Goal: Task Accomplishment & Management: Complete application form

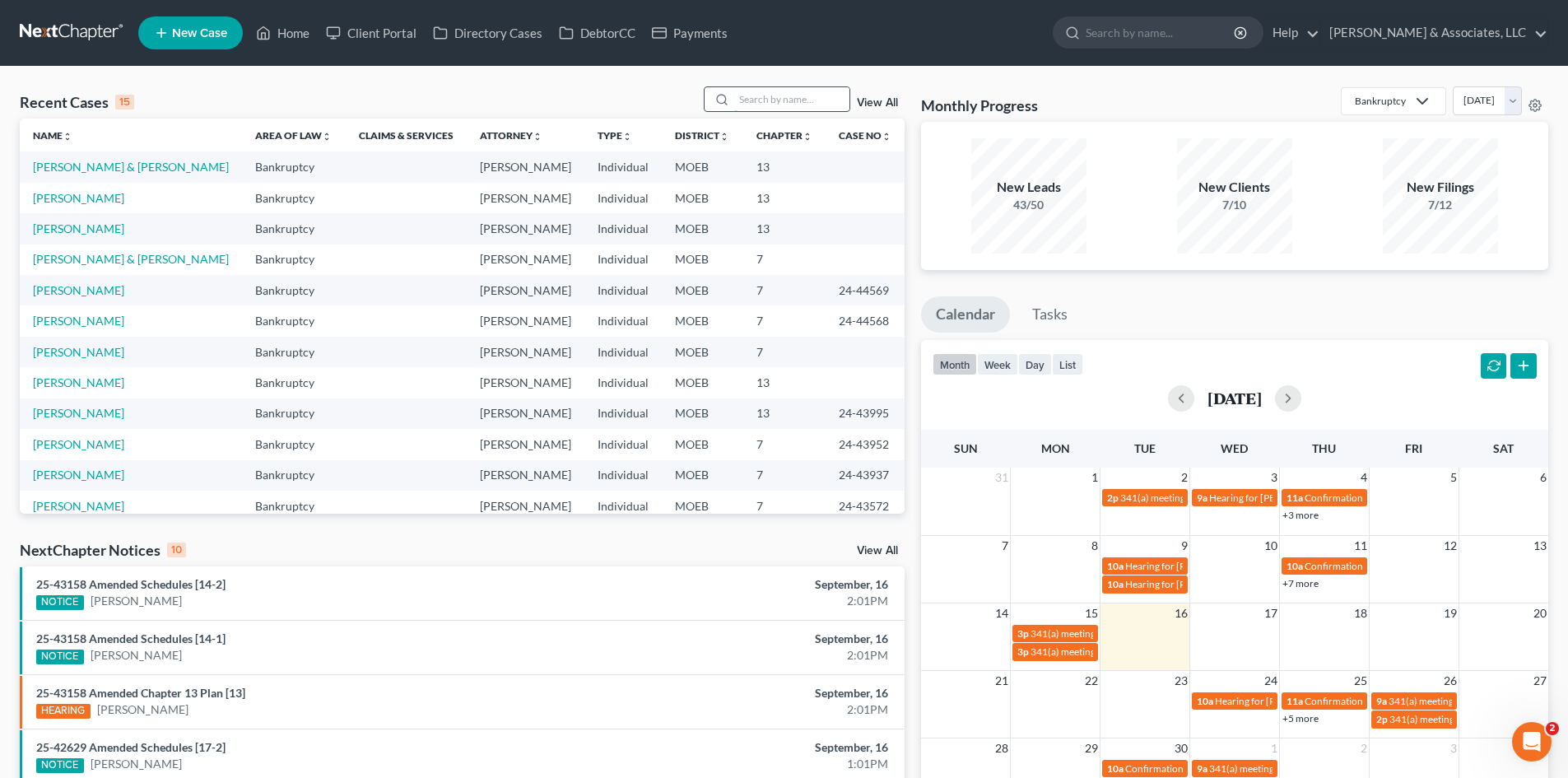
click at [748, 93] on input "search" at bounding box center [791, 99] width 115 height 24
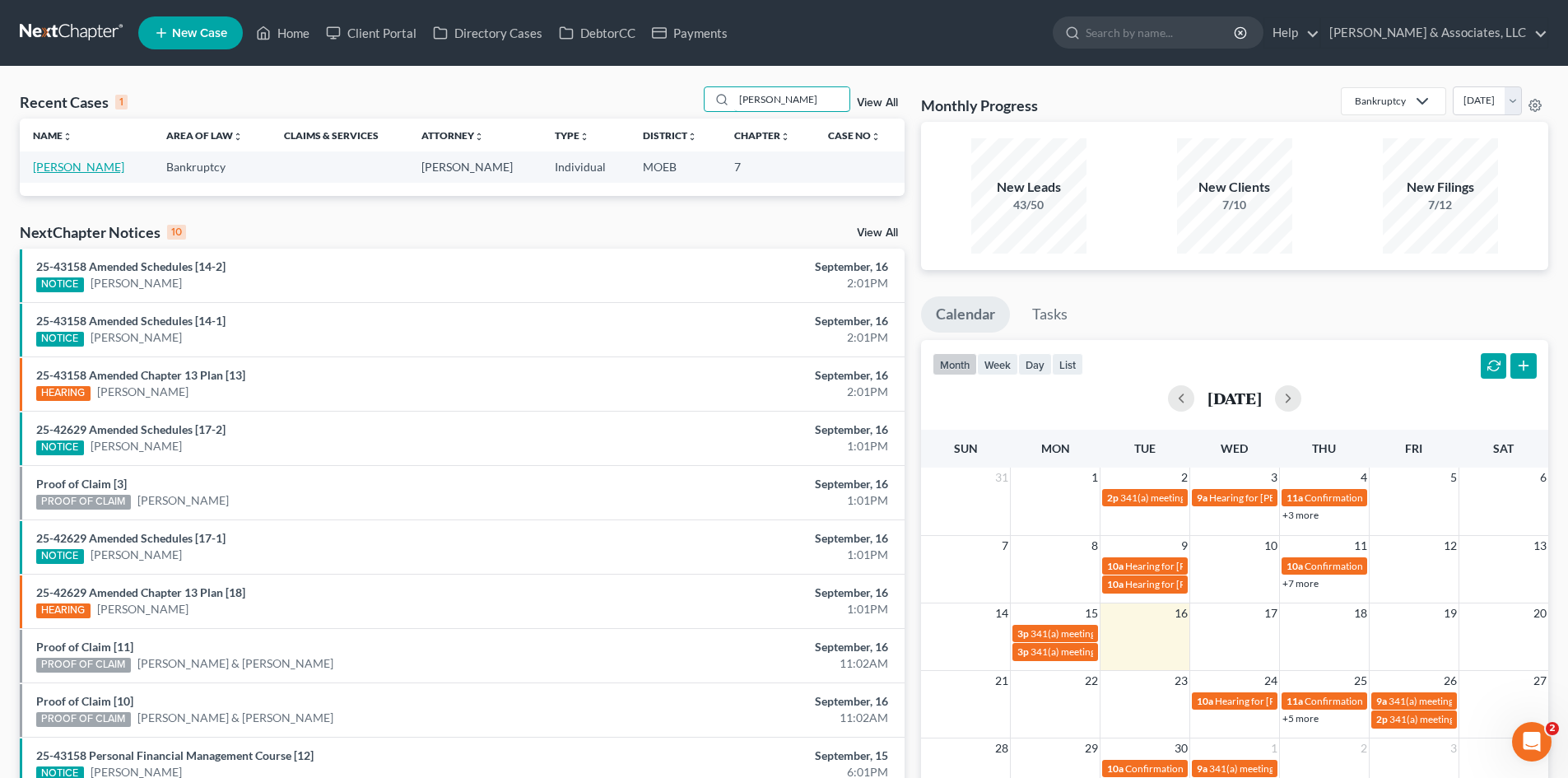
type input "[PERSON_NAME]"
click at [82, 169] on link "[PERSON_NAME]" at bounding box center [79, 166] width 92 height 14
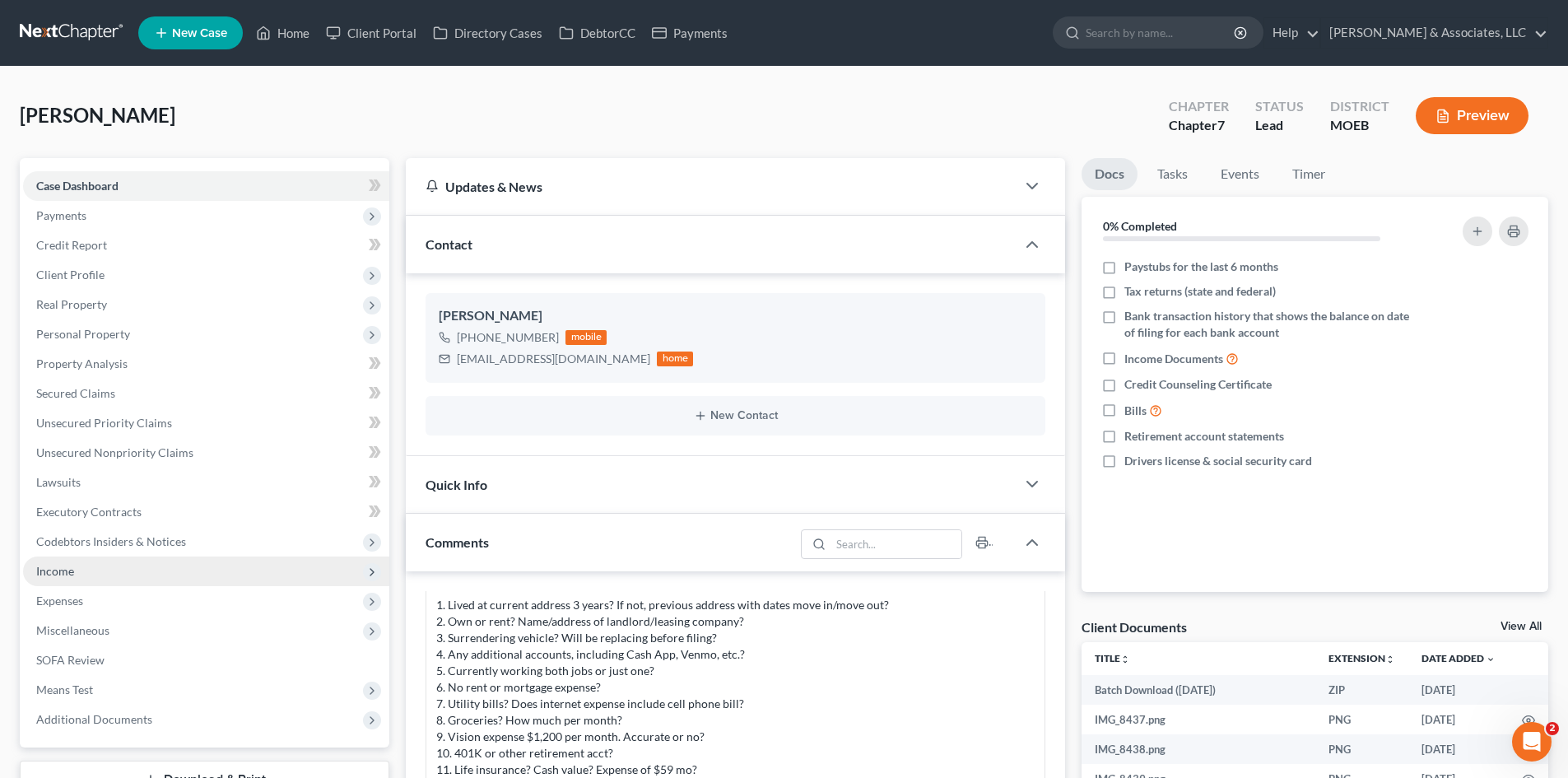
click at [78, 567] on span "Income" at bounding box center [207, 571] width 367 height 30
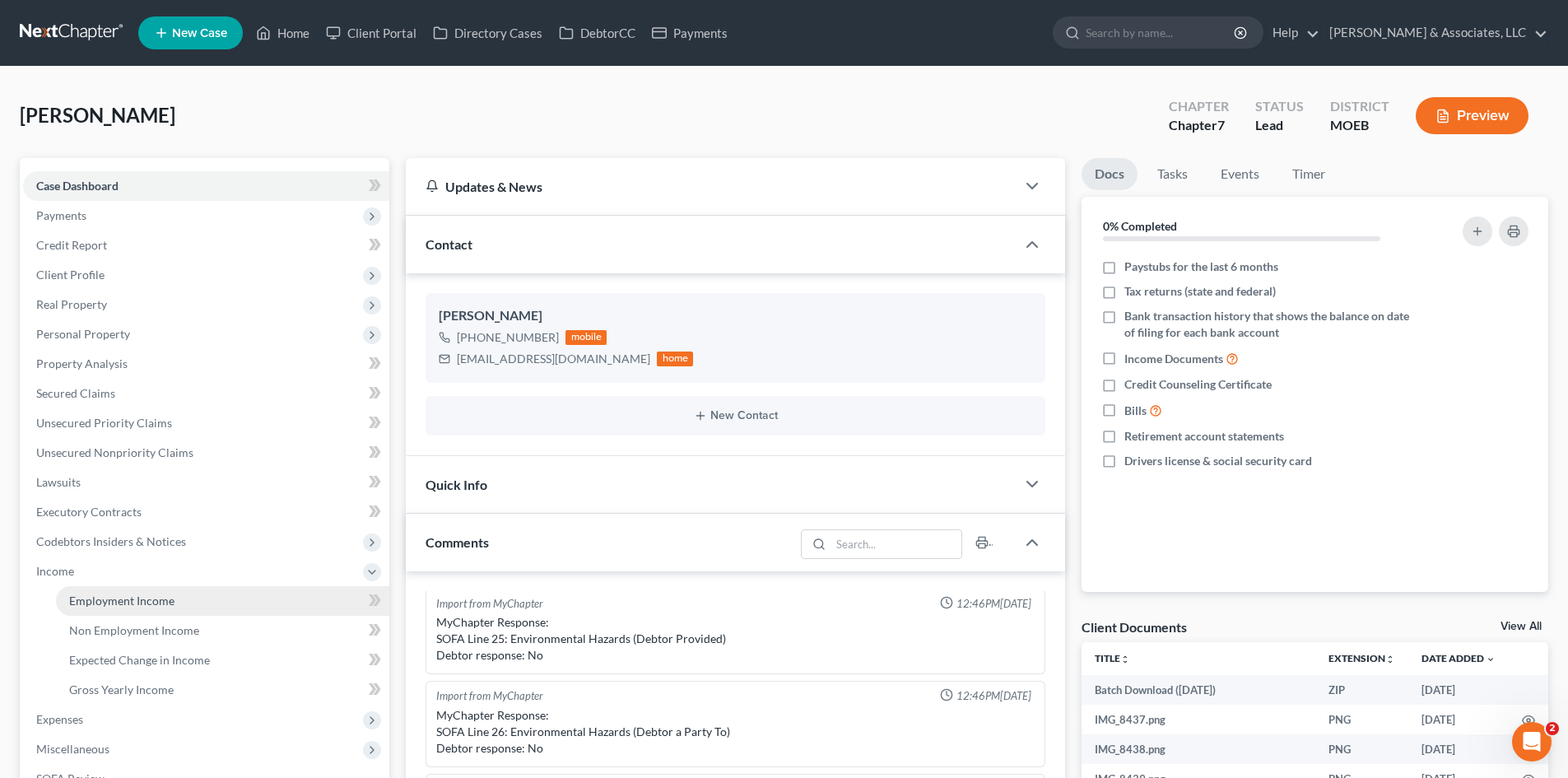
drag, startPoint x: 126, startPoint y: 594, endPoint x: 116, endPoint y: 594, distance: 10.0
click at [127, 594] on span "Employment Income" at bounding box center [122, 600] width 106 height 14
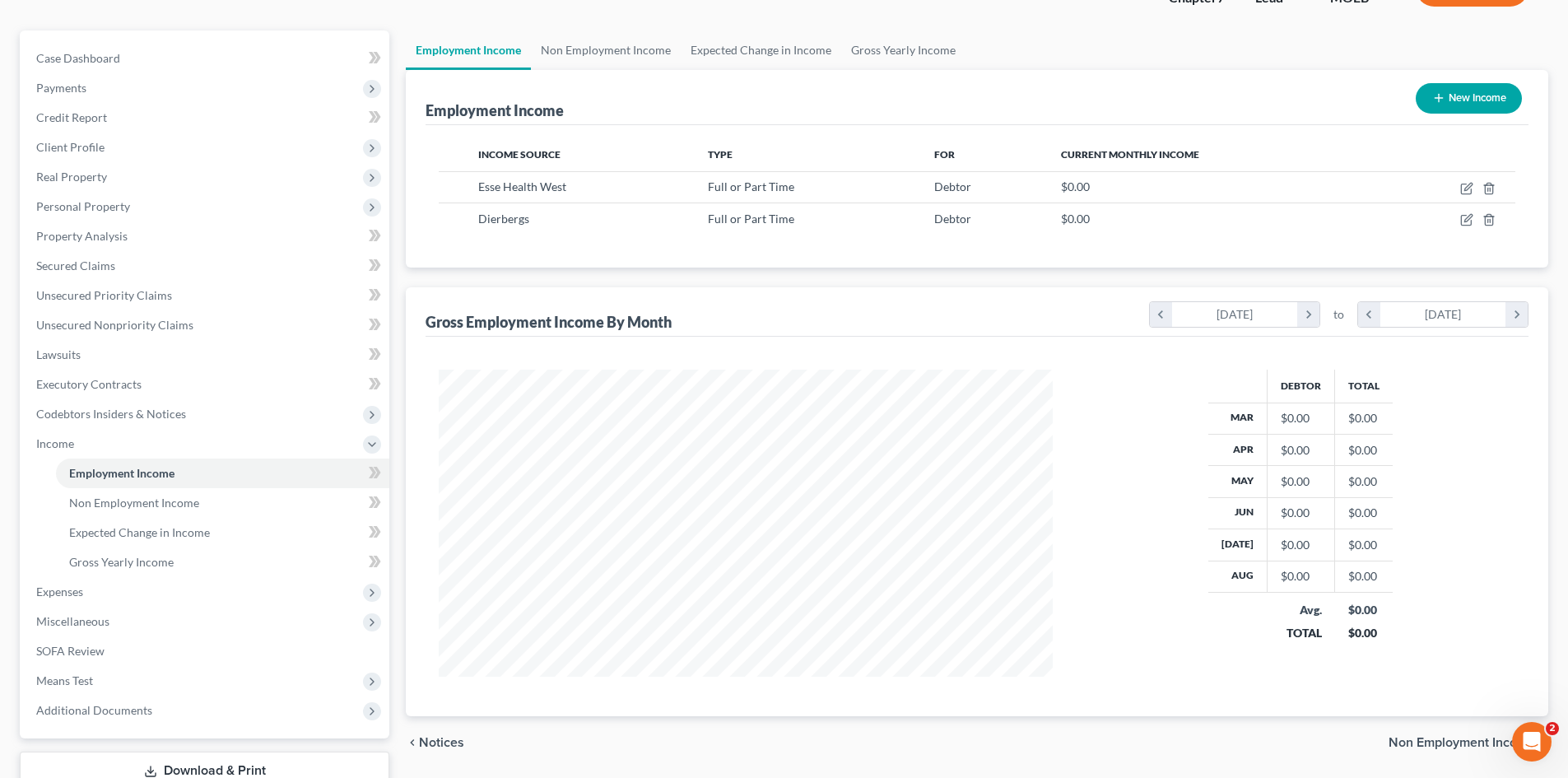
scroll to position [165, 0]
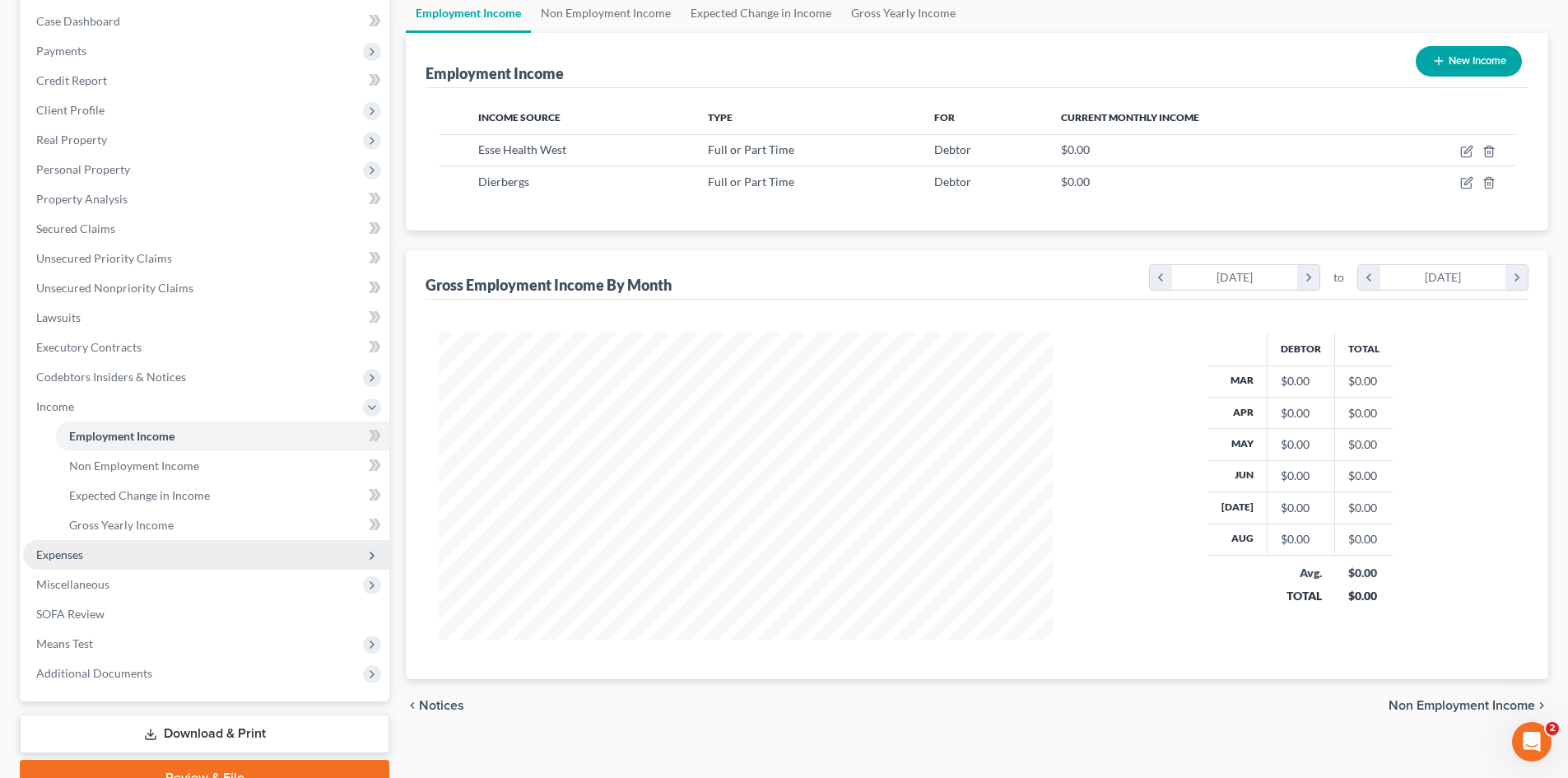
click at [82, 555] on span "Expenses" at bounding box center [60, 555] width 47 height 14
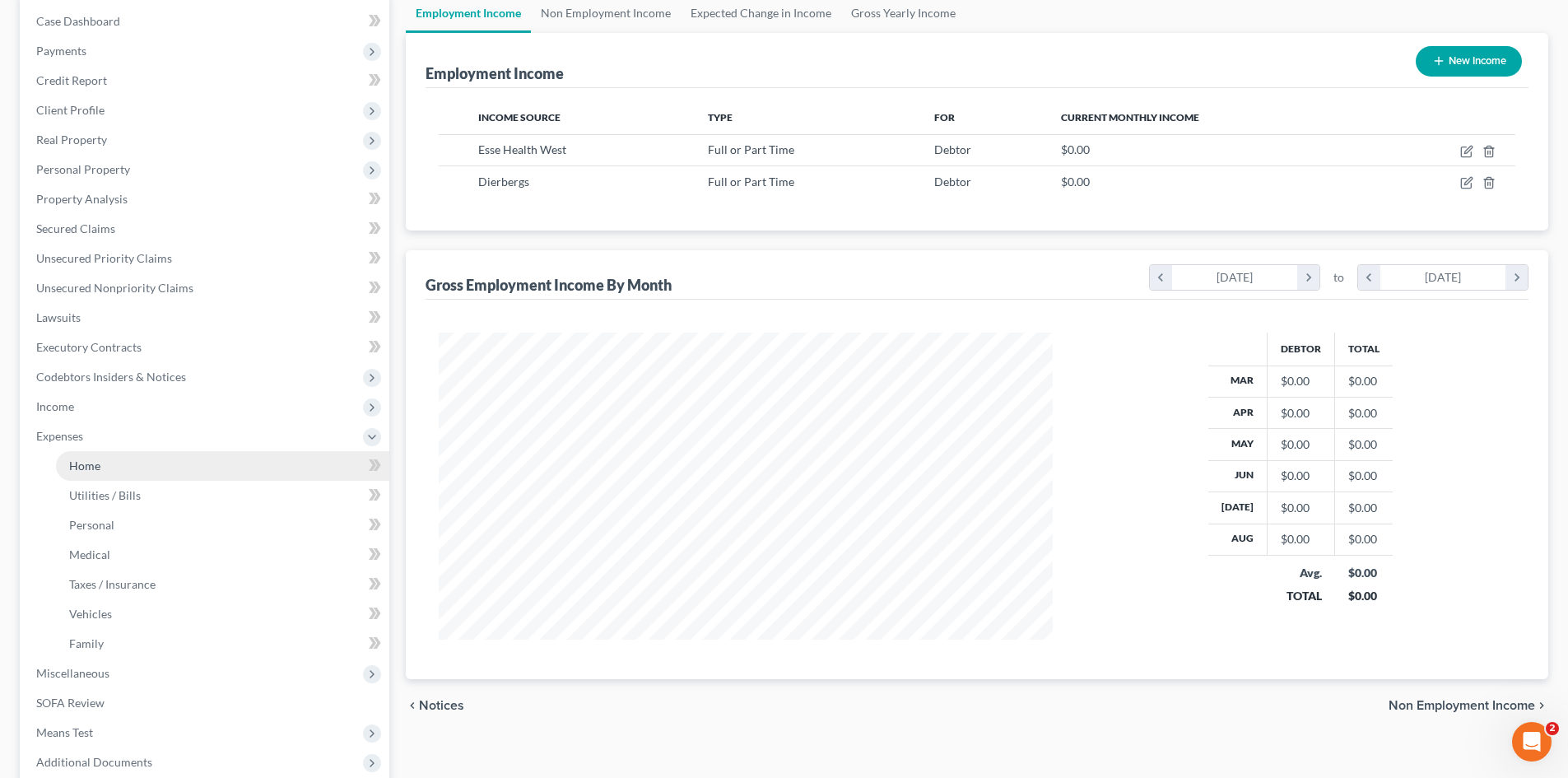
click at [85, 469] on span "Home" at bounding box center [84, 465] width 31 height 14
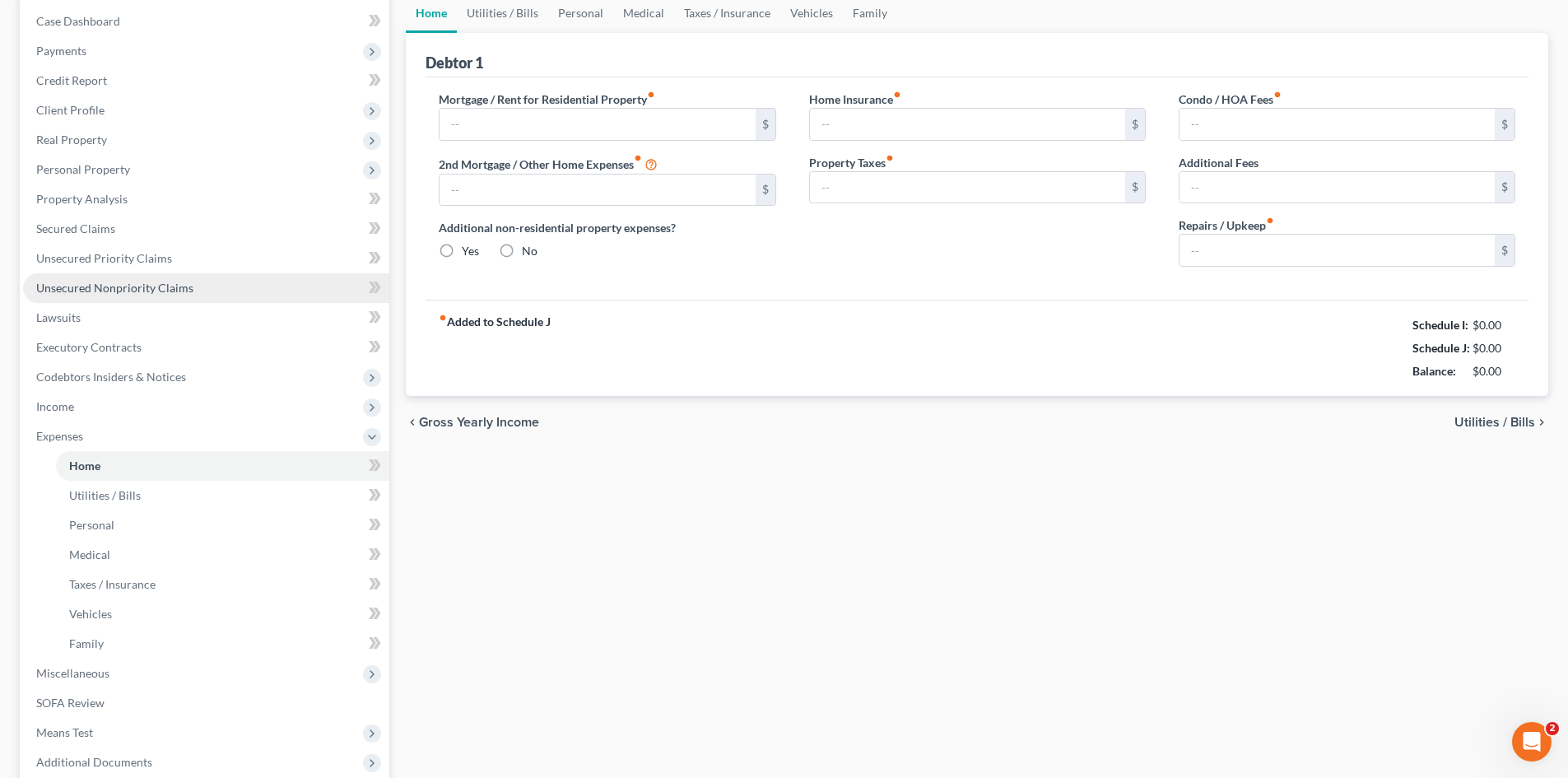
scroll to position [23, 0]
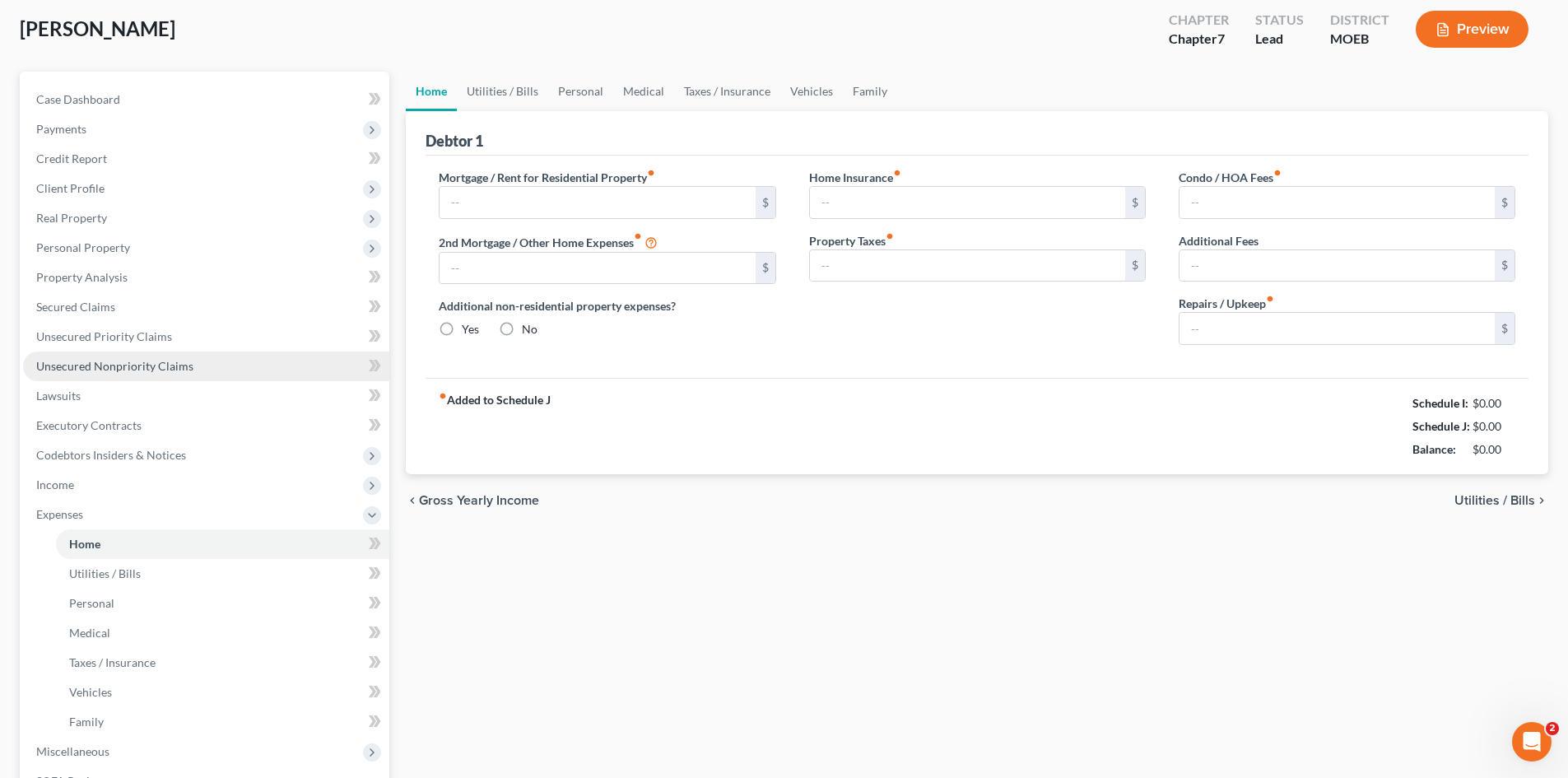
radio input "true"
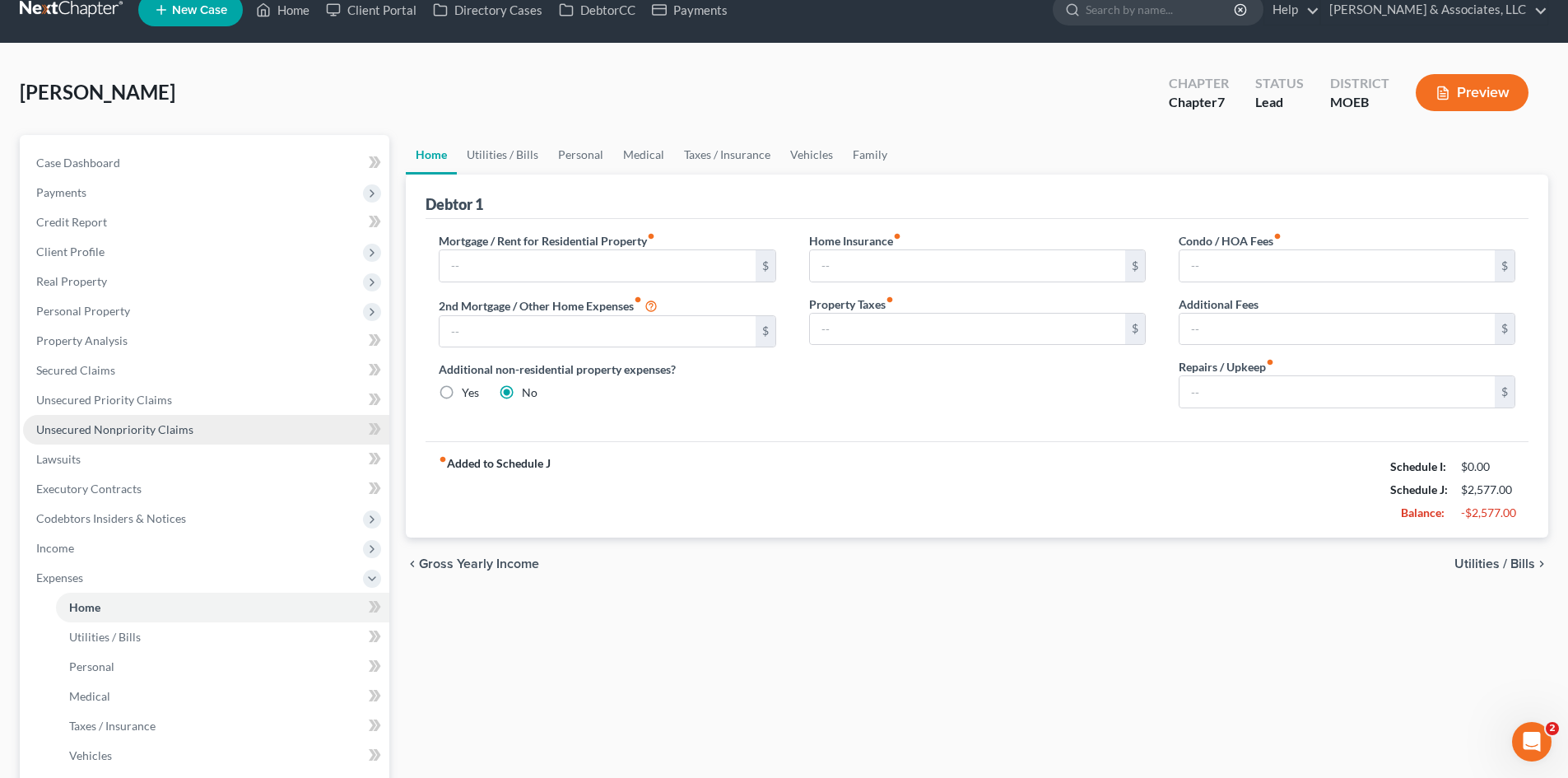
scroll to position [0, 0]
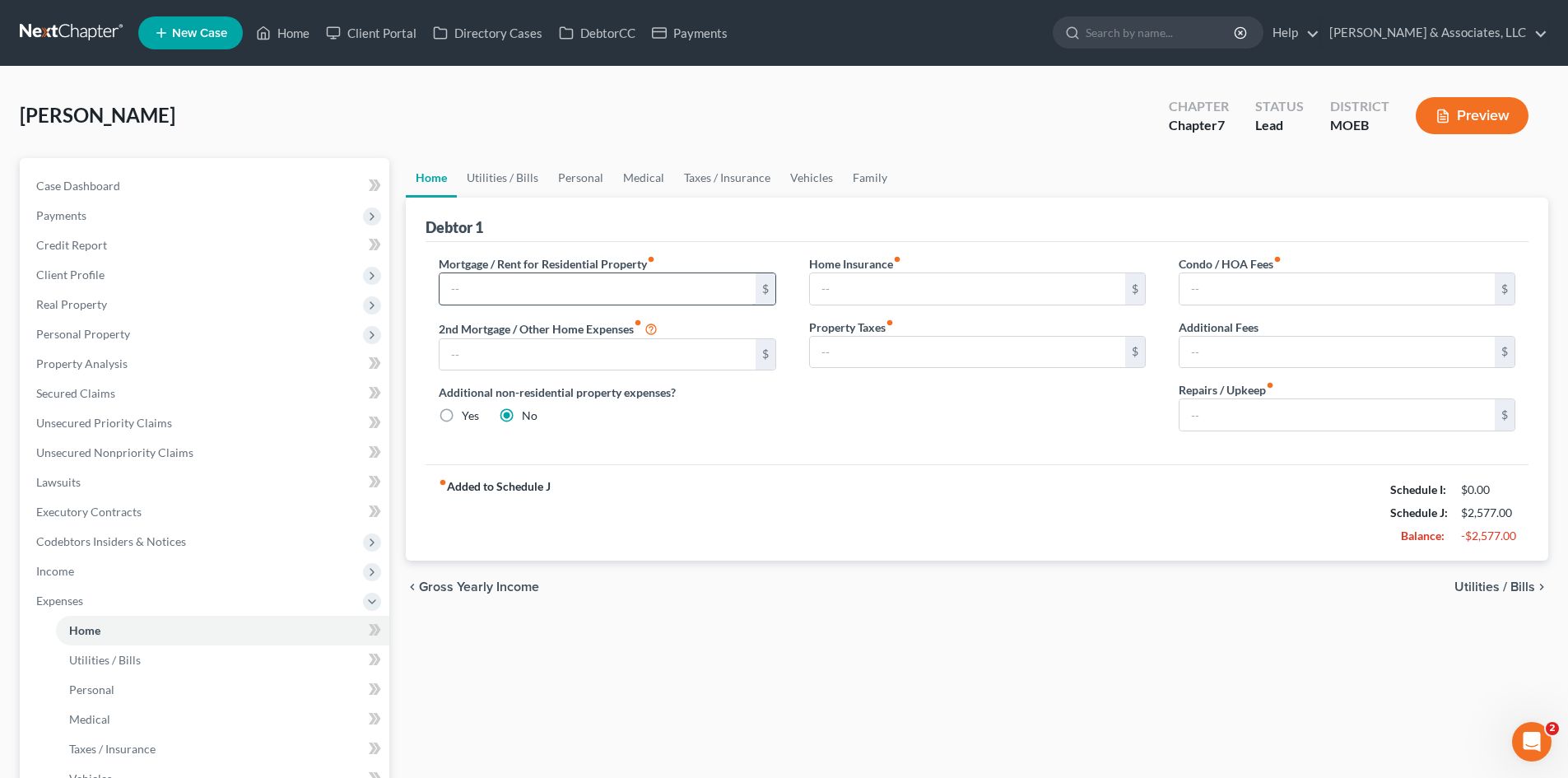
click at [516, 275] on input "text" at bounding box center [597, 288] width 315 height 31
type input "400.00"
click at [932, 306] on div "Home Insurance fiber_manual_record $ Property Taxes fiber_manual_record $" at bounding box center [977, 350] width 369 height 190
click at [929, 297] on input "text" at bounding box center [967, 288] width 315 height 31
type input "0.00"
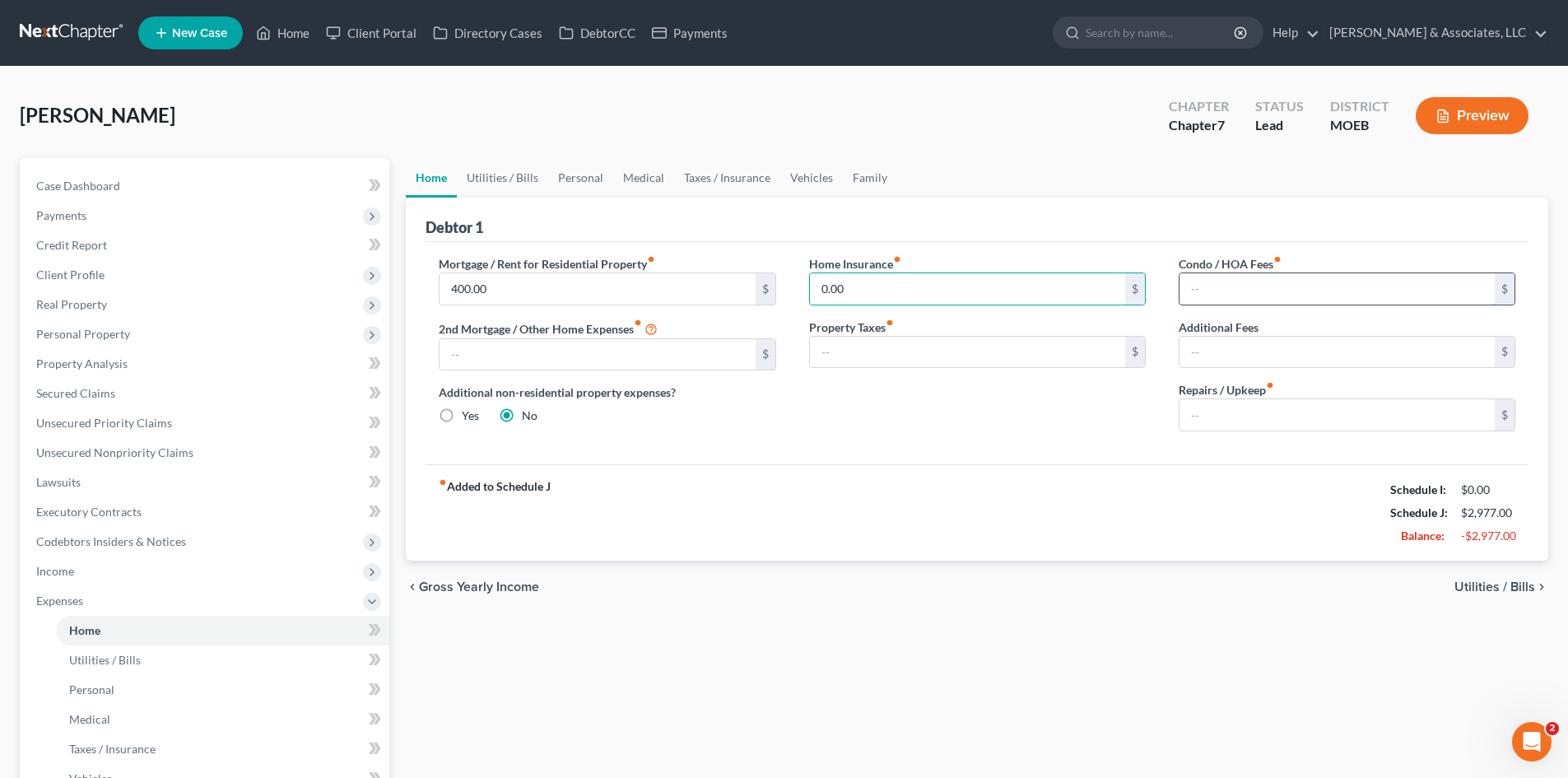
click at [1238, 281] on input "text" at bounding box center [1337, 288] width 315 height 31
type input "0.00"
click at [509, 179] on link "Utilities / Bills" at bounding box center [503, 178] width 92 height 39
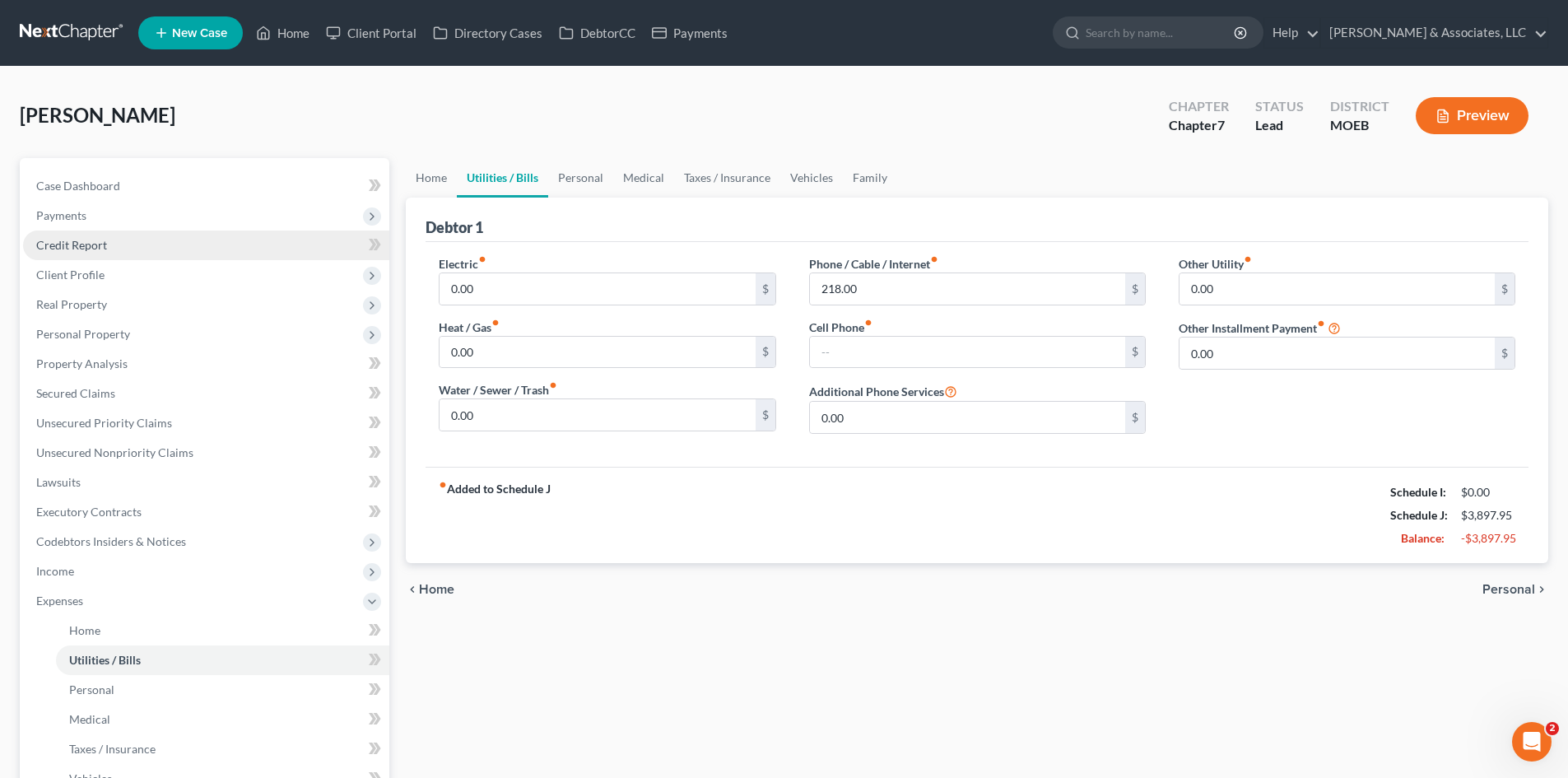
click at [79, 239] on span "Credit Report" at bounding box center [72, 244] width 71 height 14
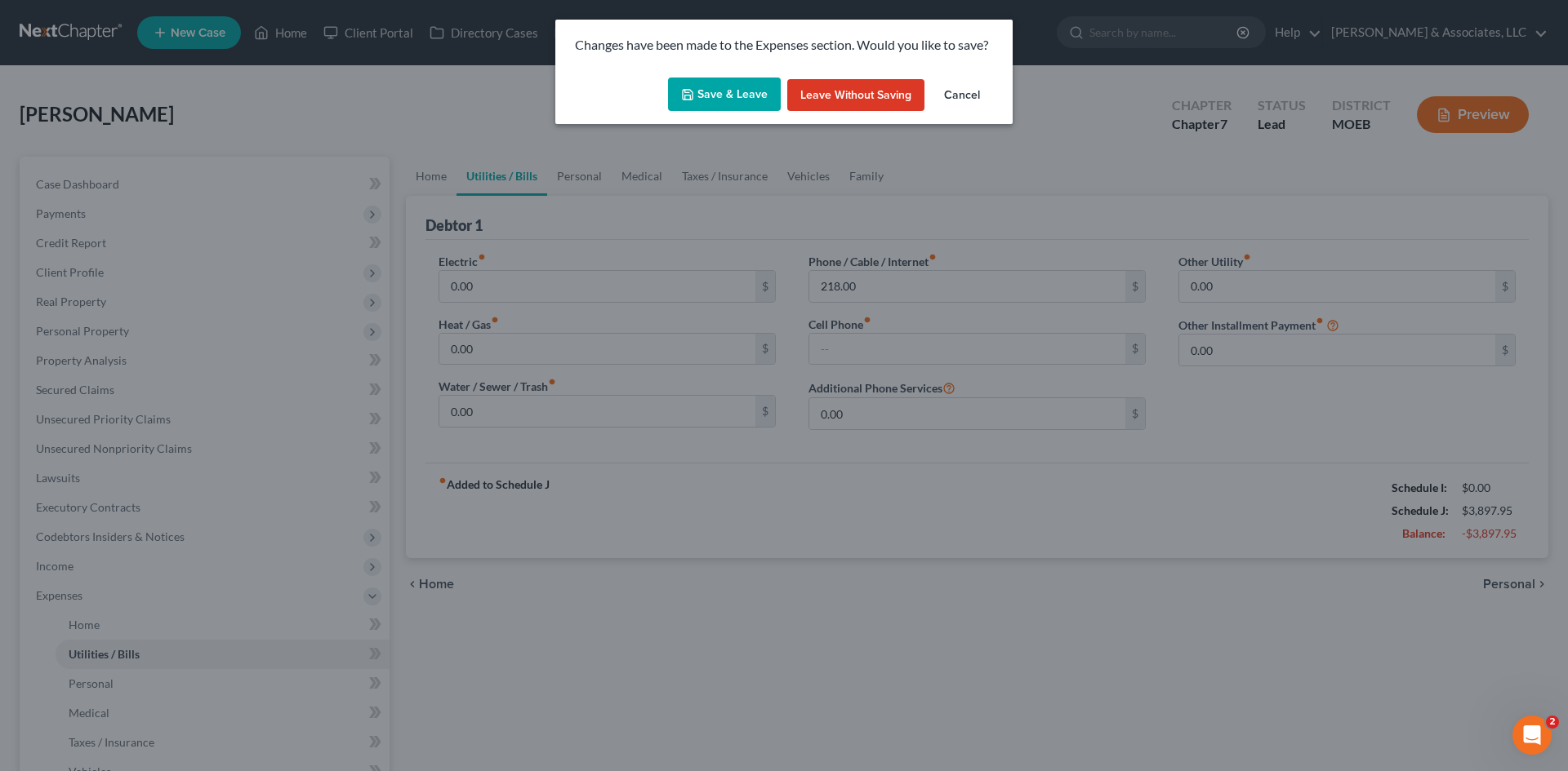
click at [728, 93] on button "Save & Leave" at bounding box center [724, 95] width 113 height 34
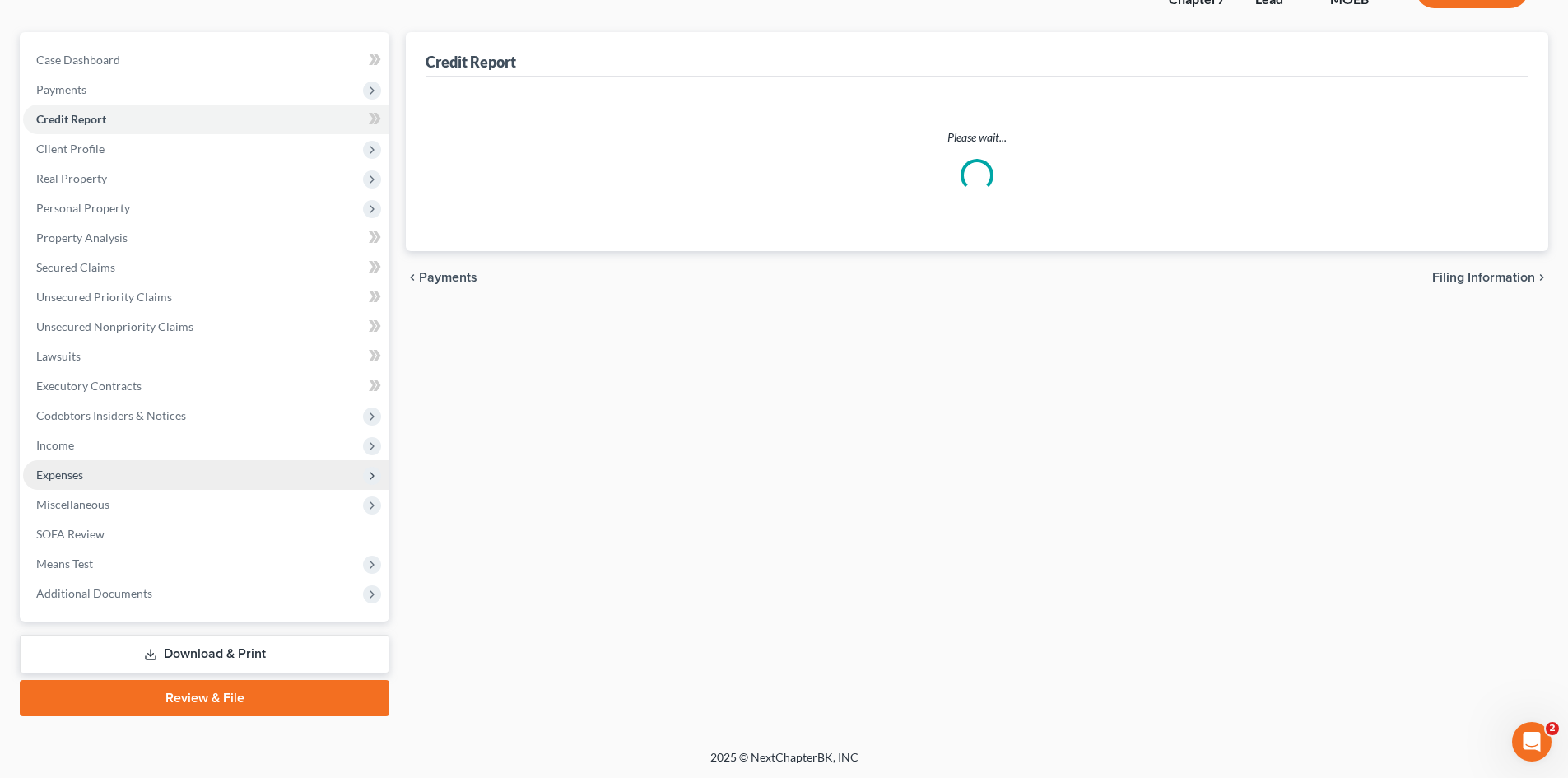
scroll to position [127, 0]
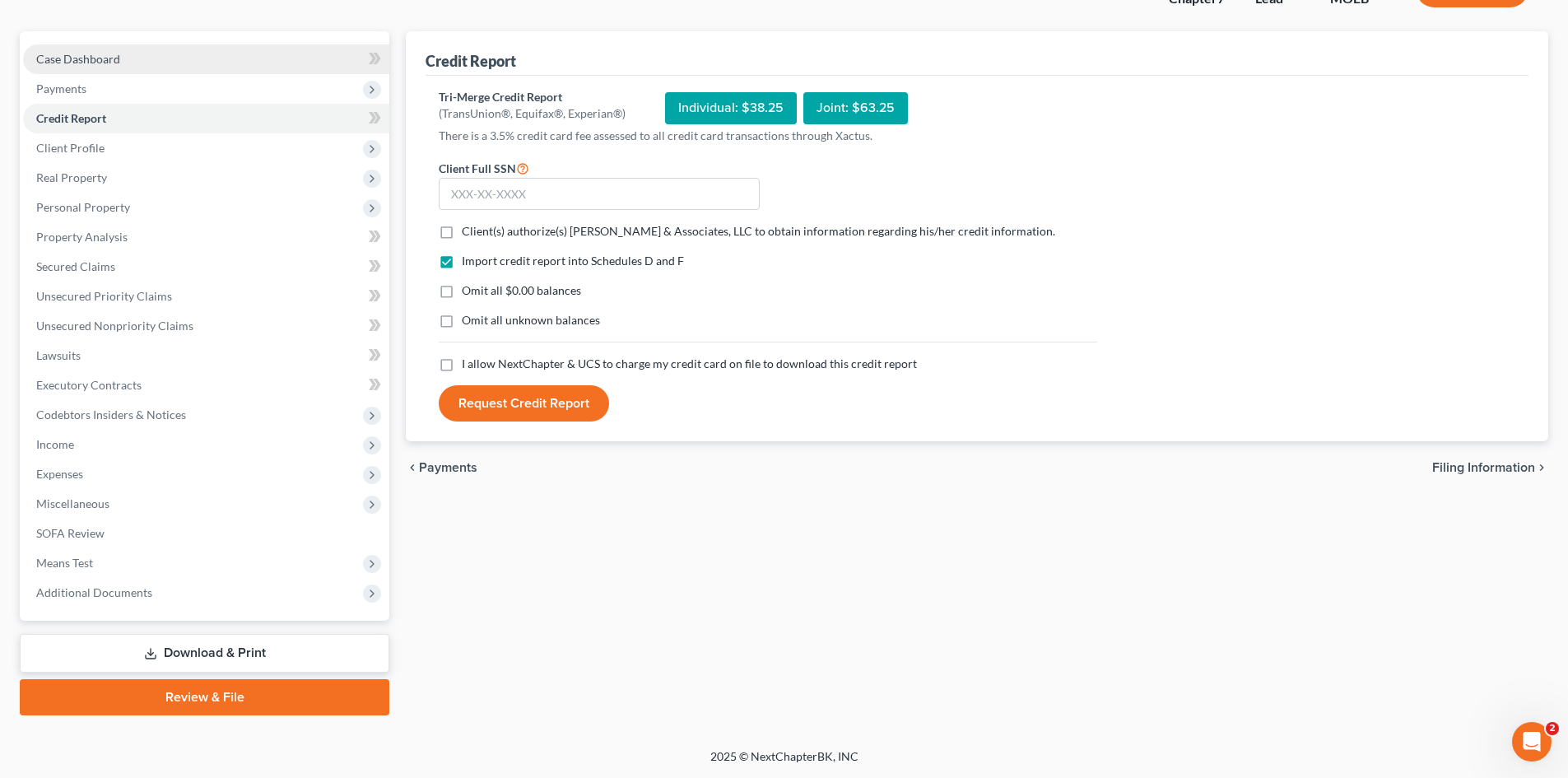
click at [108, 58] on span "Case Dashboard" at bounding box center [79, 58] width 84 height 14
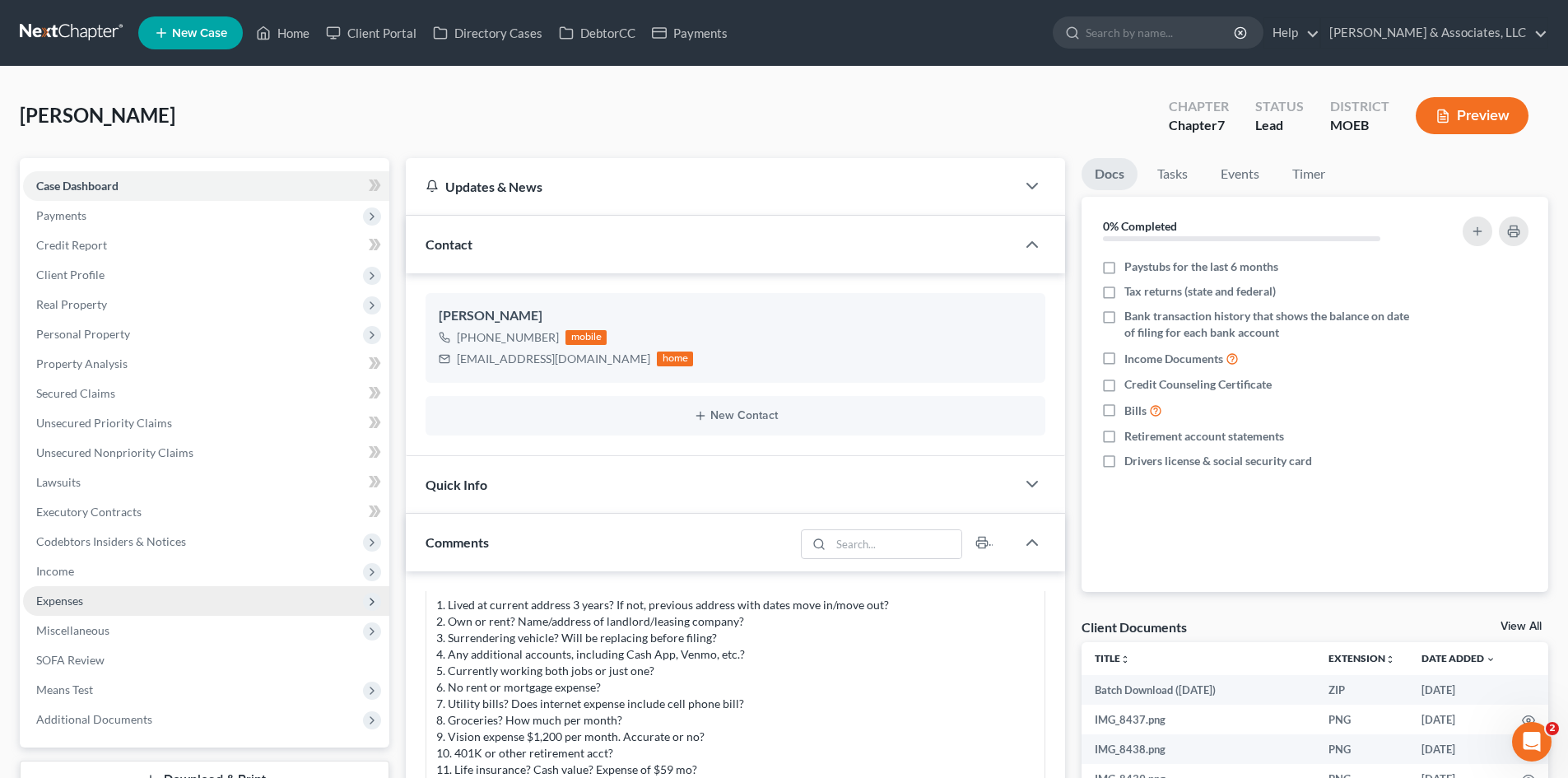
click at [62, 600] on span "Expenses" at bounding box center [60, 600] width 47 height 14
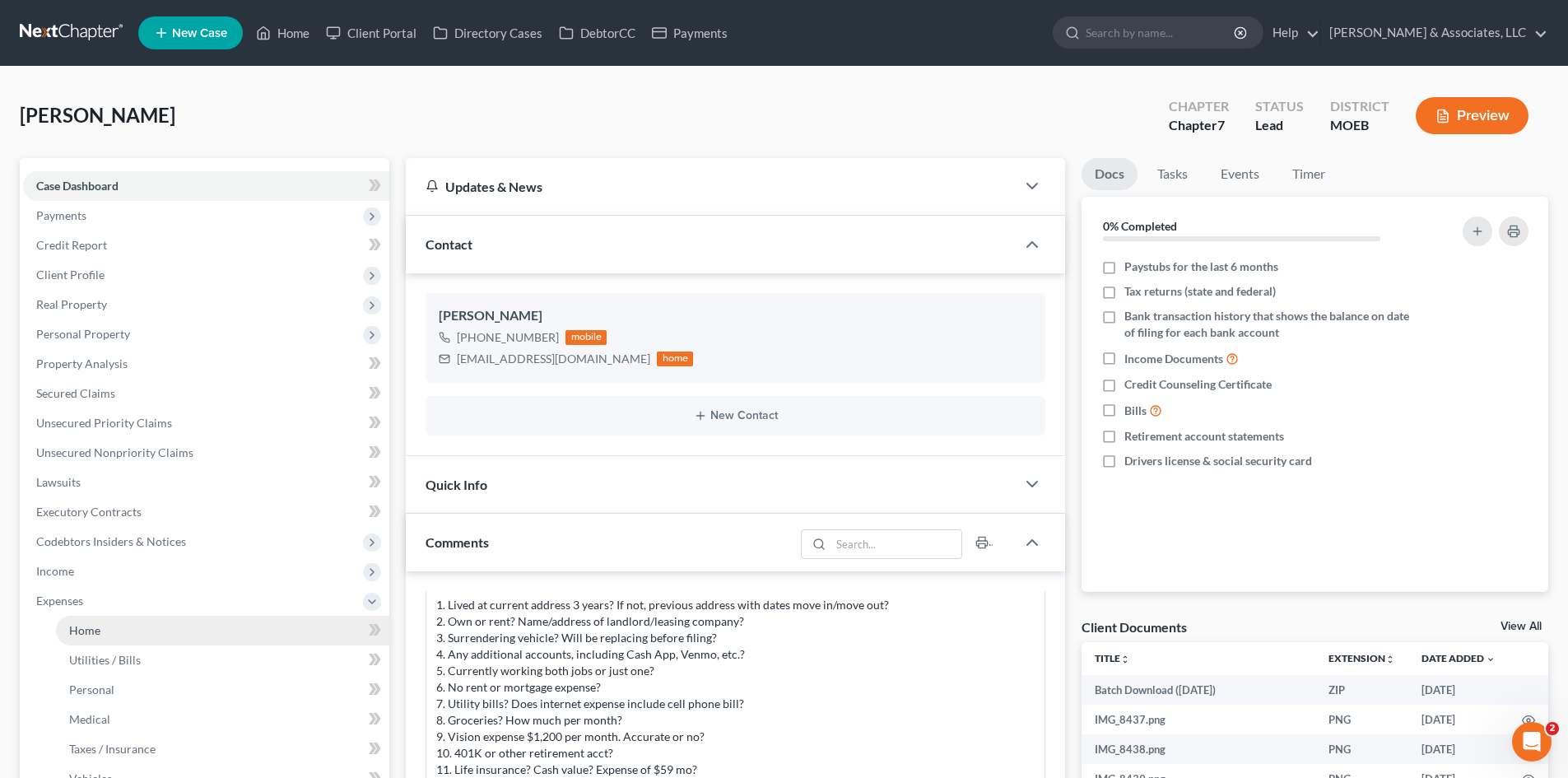
click at [79, 628] on span "Home" at bounding box center [84, 630] width 31 height 14
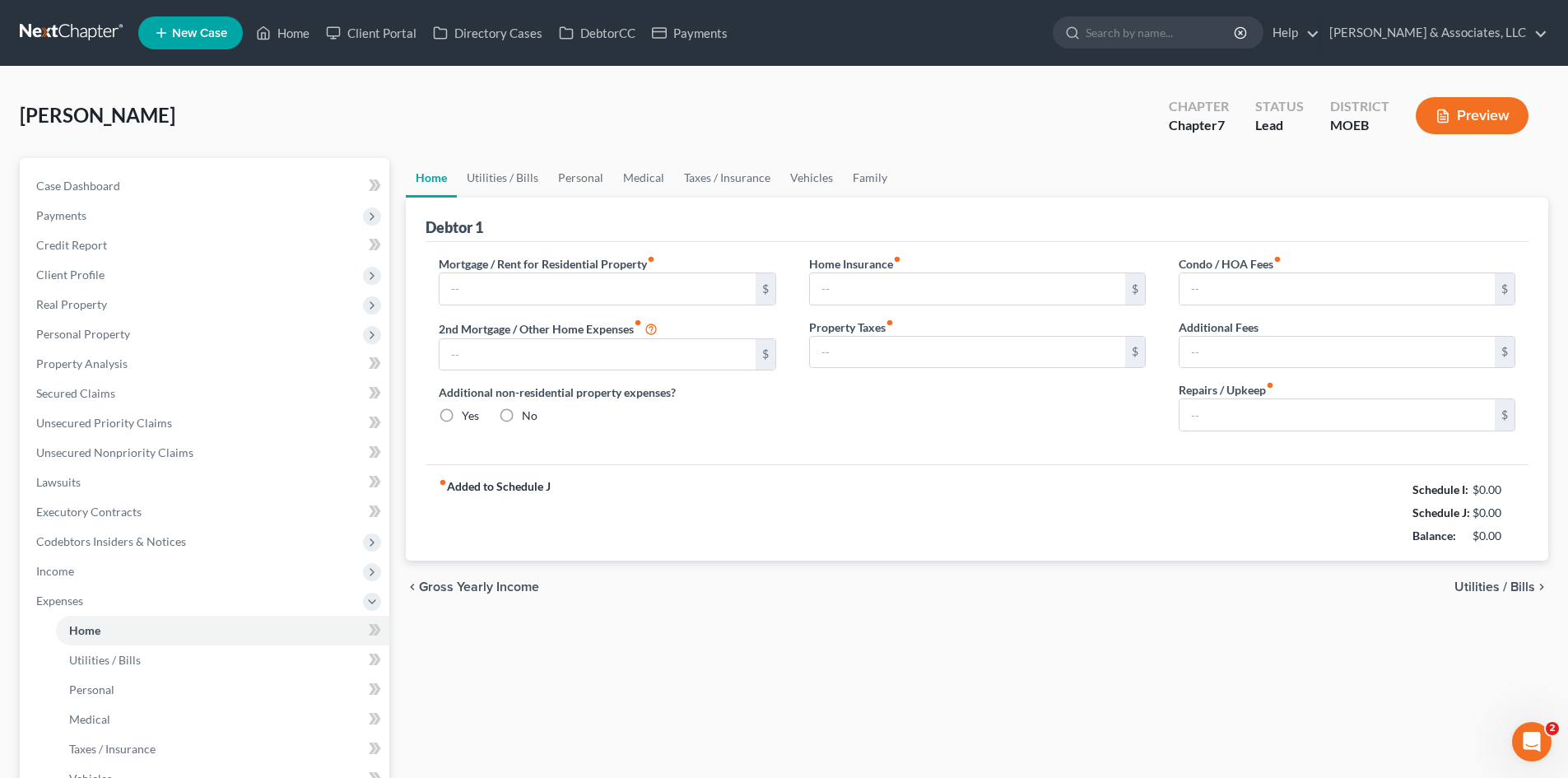
type input "400.00"
radio input "true"
type input "0.00"
click at [548, 294] on input "400.00" at bounding box center [597, 288] width 315 height 31
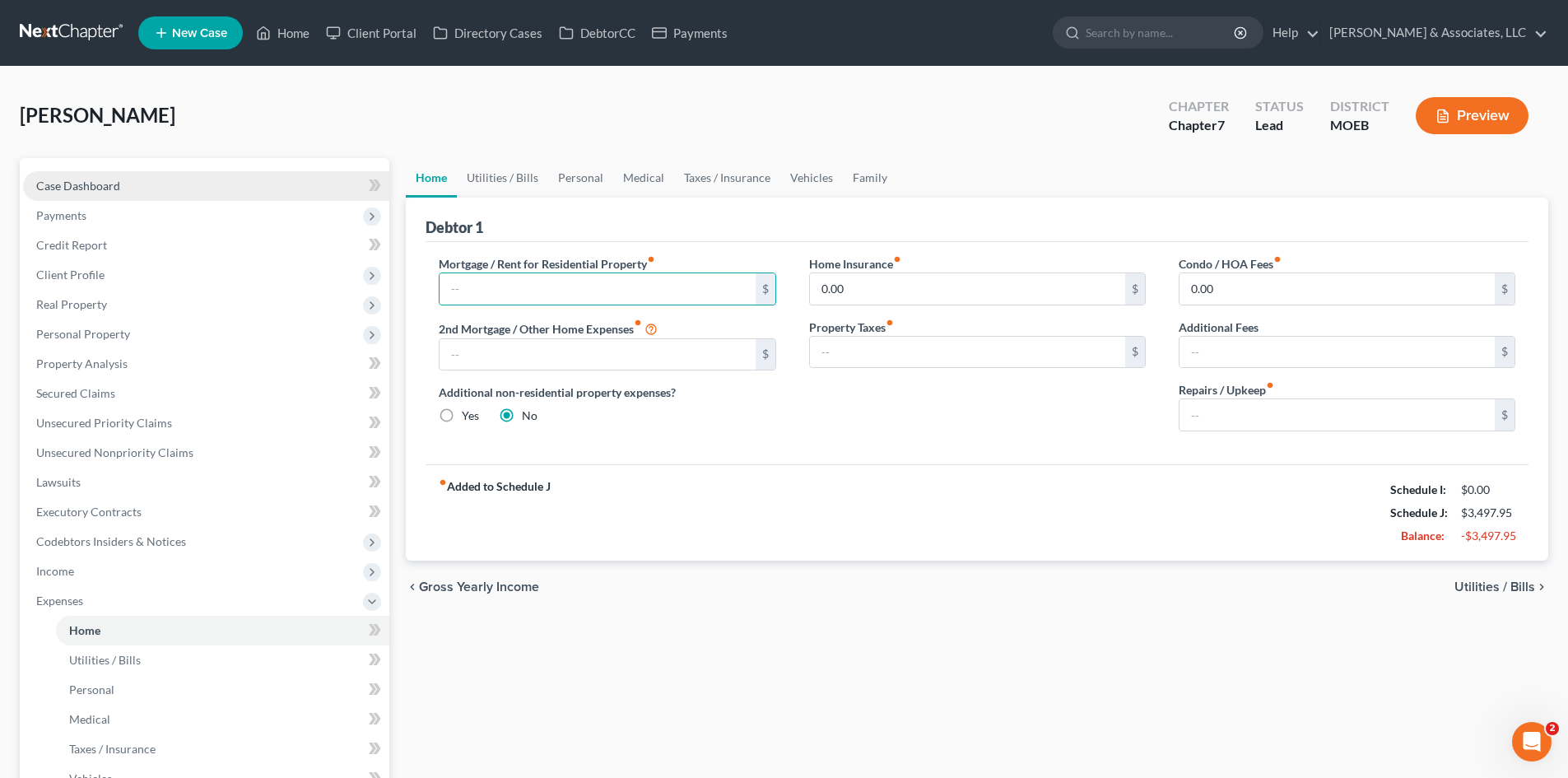
click at [110, 188] on span "Case Dashboard" at bounding box center [79, 185] width 84 height 14
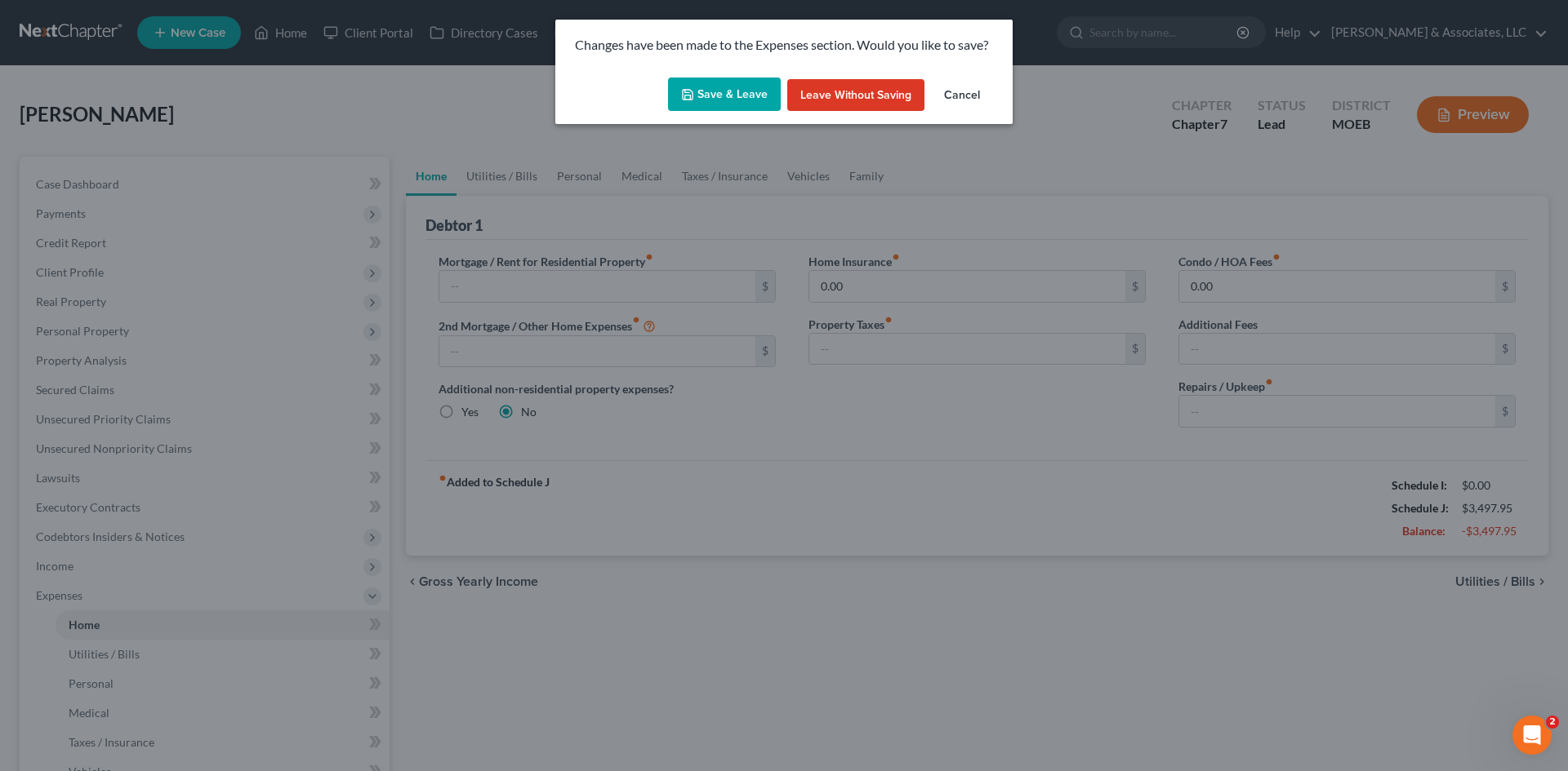
click at [729, 104] on button "Save & Leave" at bounding box center [724, 95] width 113 height 34
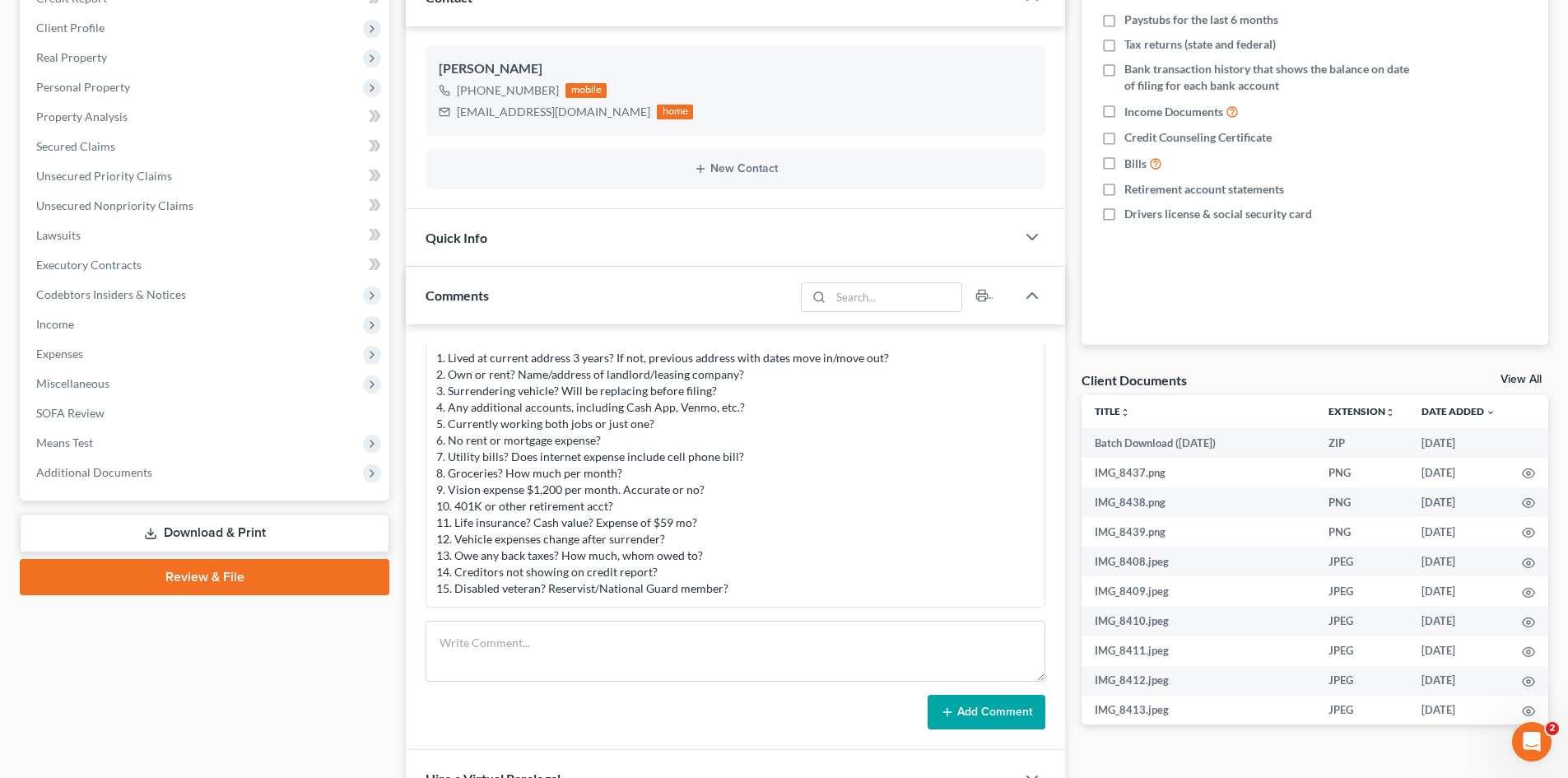
scroll to position [411, 0]
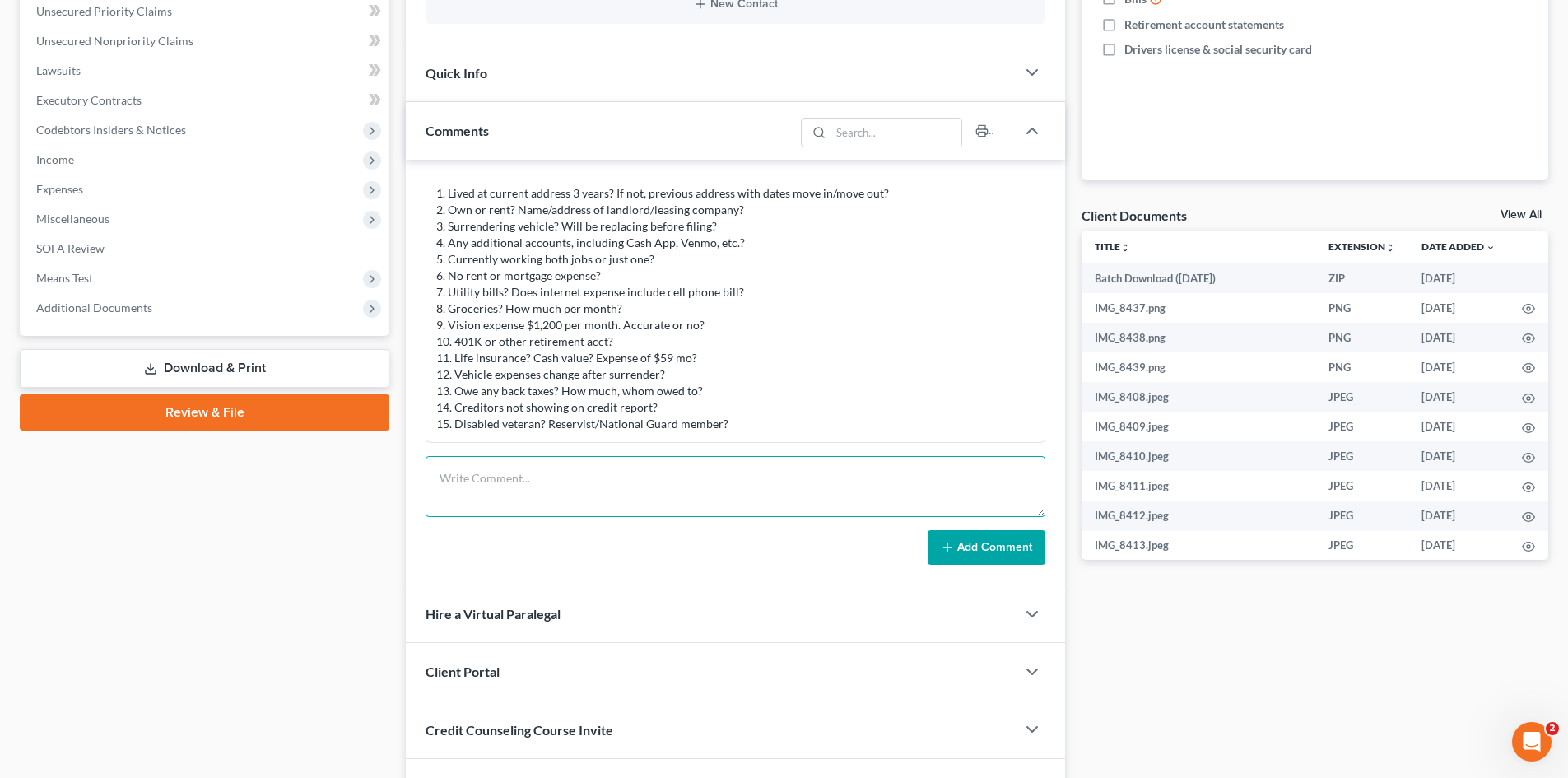
drag, startPoint x: 554, startPoint y: 479, endPoint x: 546, endPoint y: 489, distance: 12.8
click at [554, 479] on textarea at bounding box center [735, 486] width 620 height 61
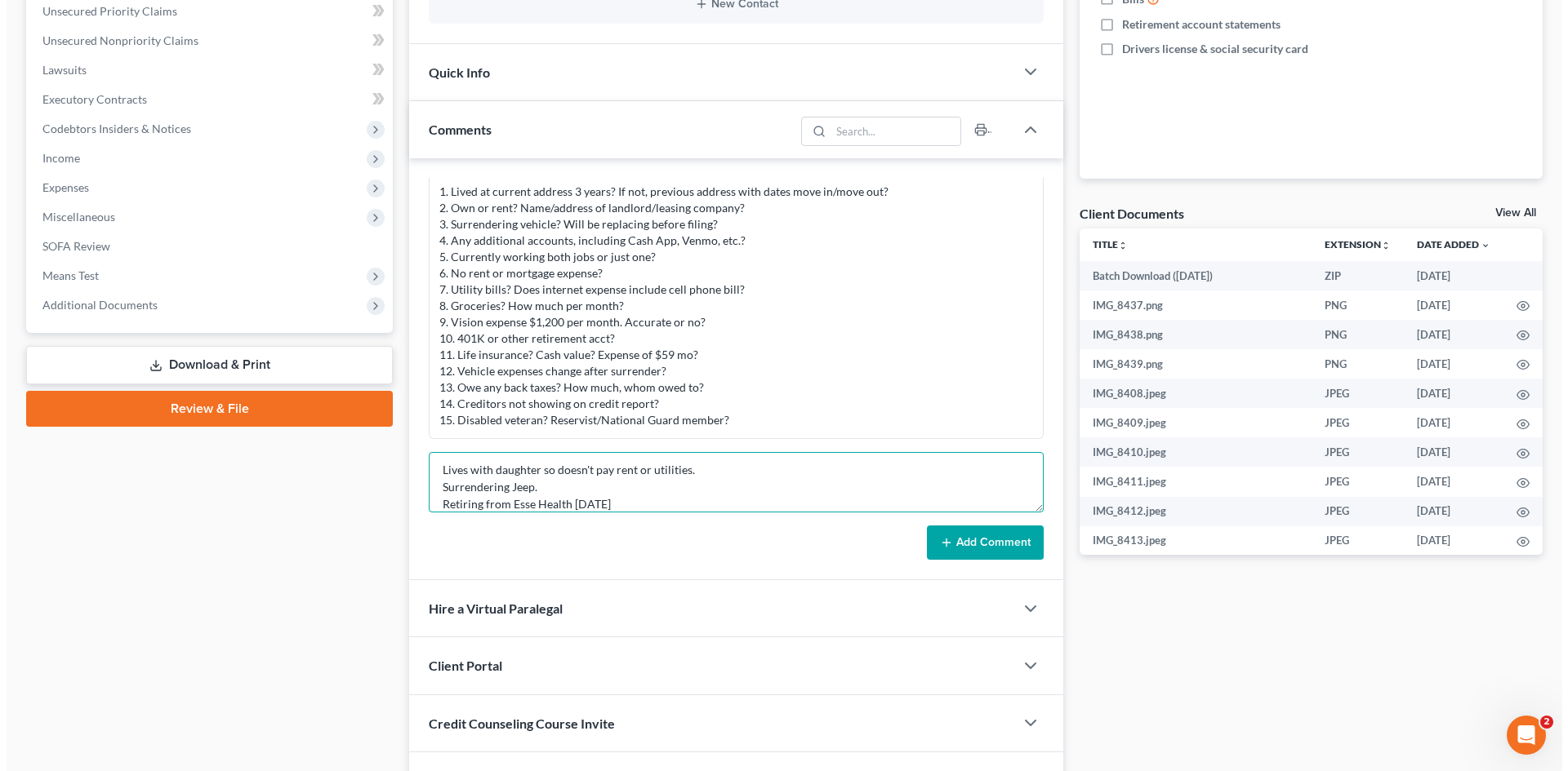
scroll to position [56, 0]
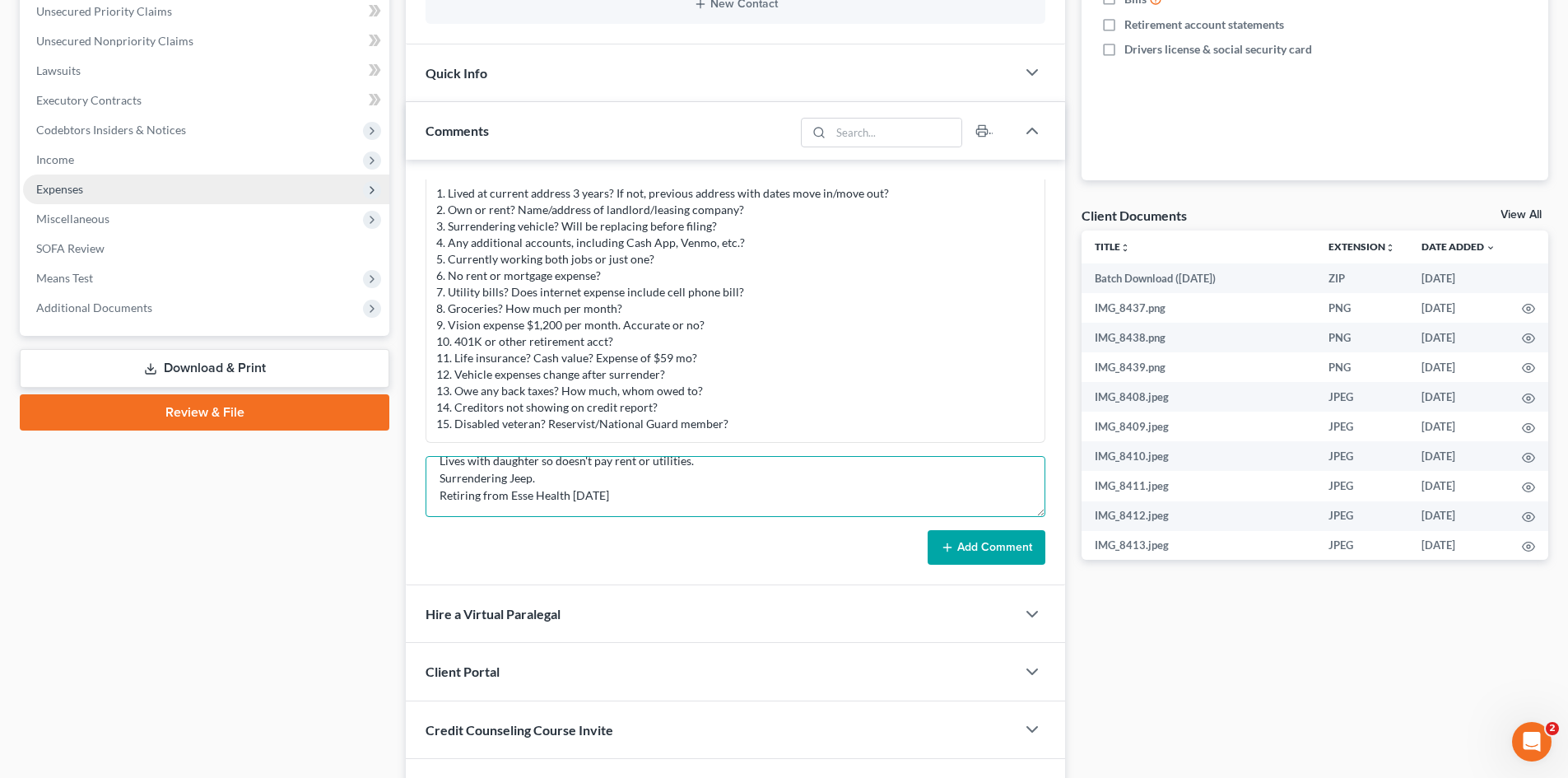
type textarea "Notes: Lives with daughter so doesn't pay rent or utilities. Surrendering Jeep.…"
click at [65, 194] on span "Expenses" at bounding box center [60, 189] width 47 height 14
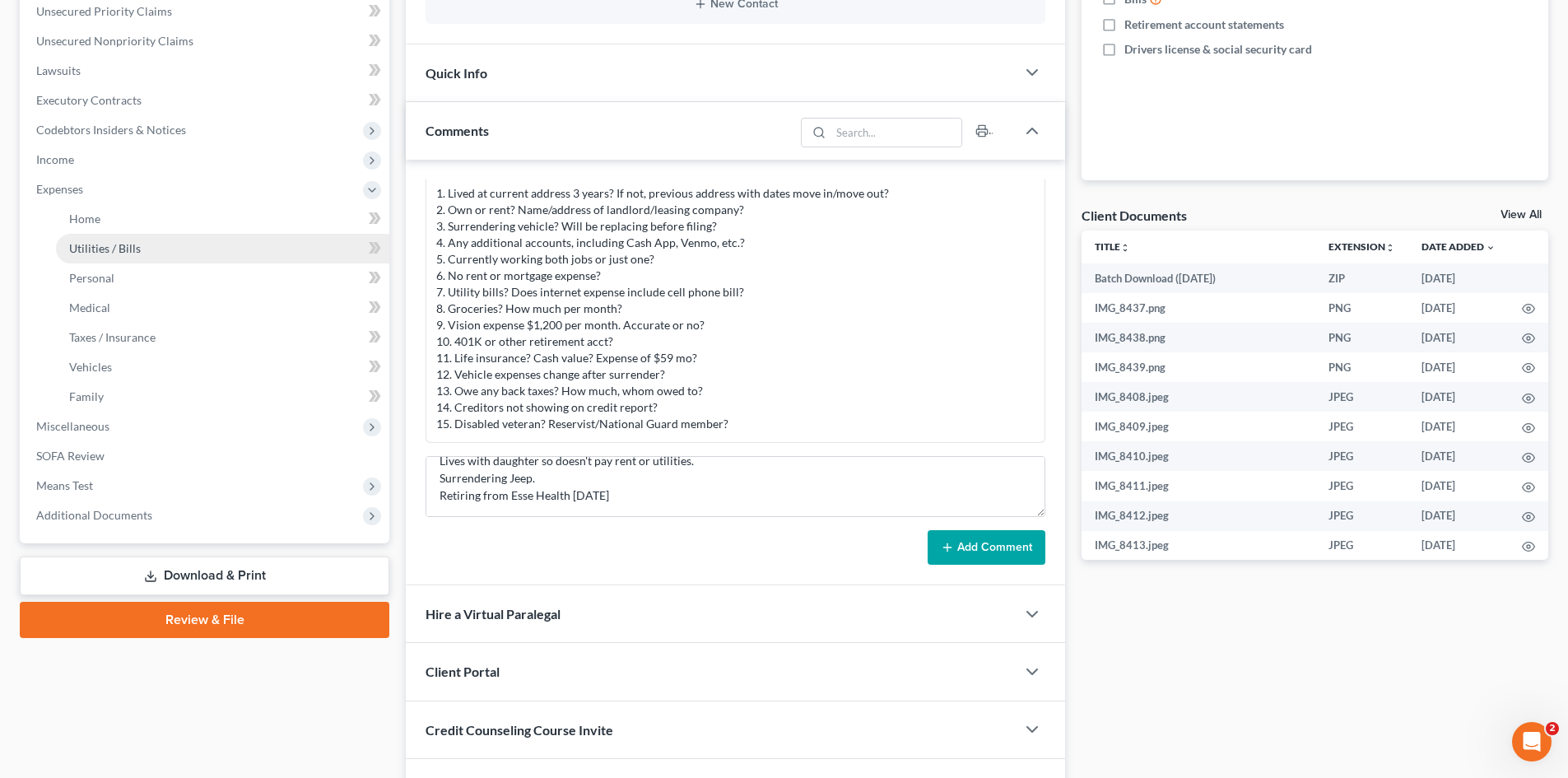
click at [97, 241] on span "Utilities / Bills" at bounding box center [105, 248] width 72 height 14
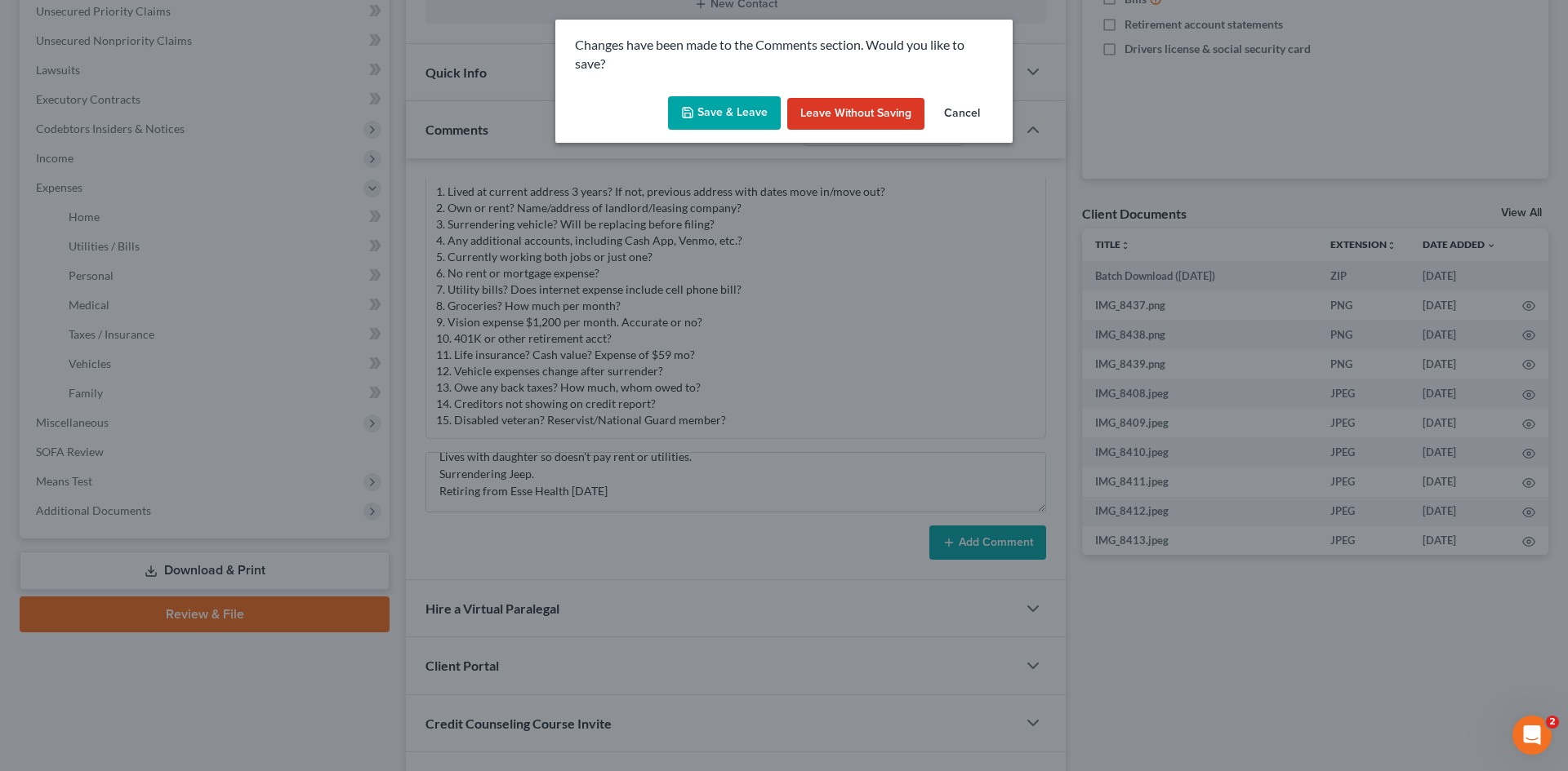
click at [725, 109] on button "Save & Leave" at bounding box center [724, 113] width 113 height 34
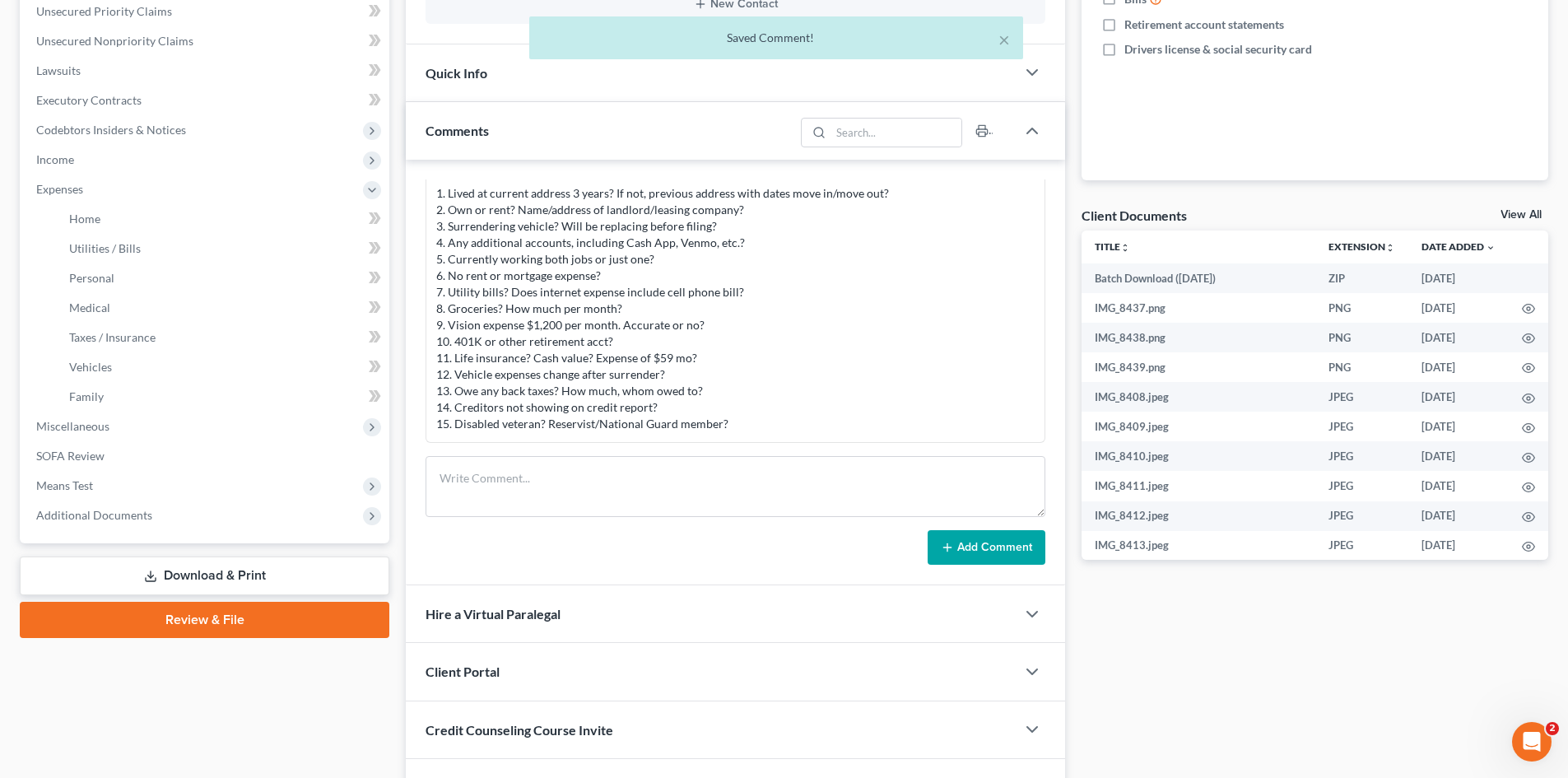
scroll to position [797, 0]
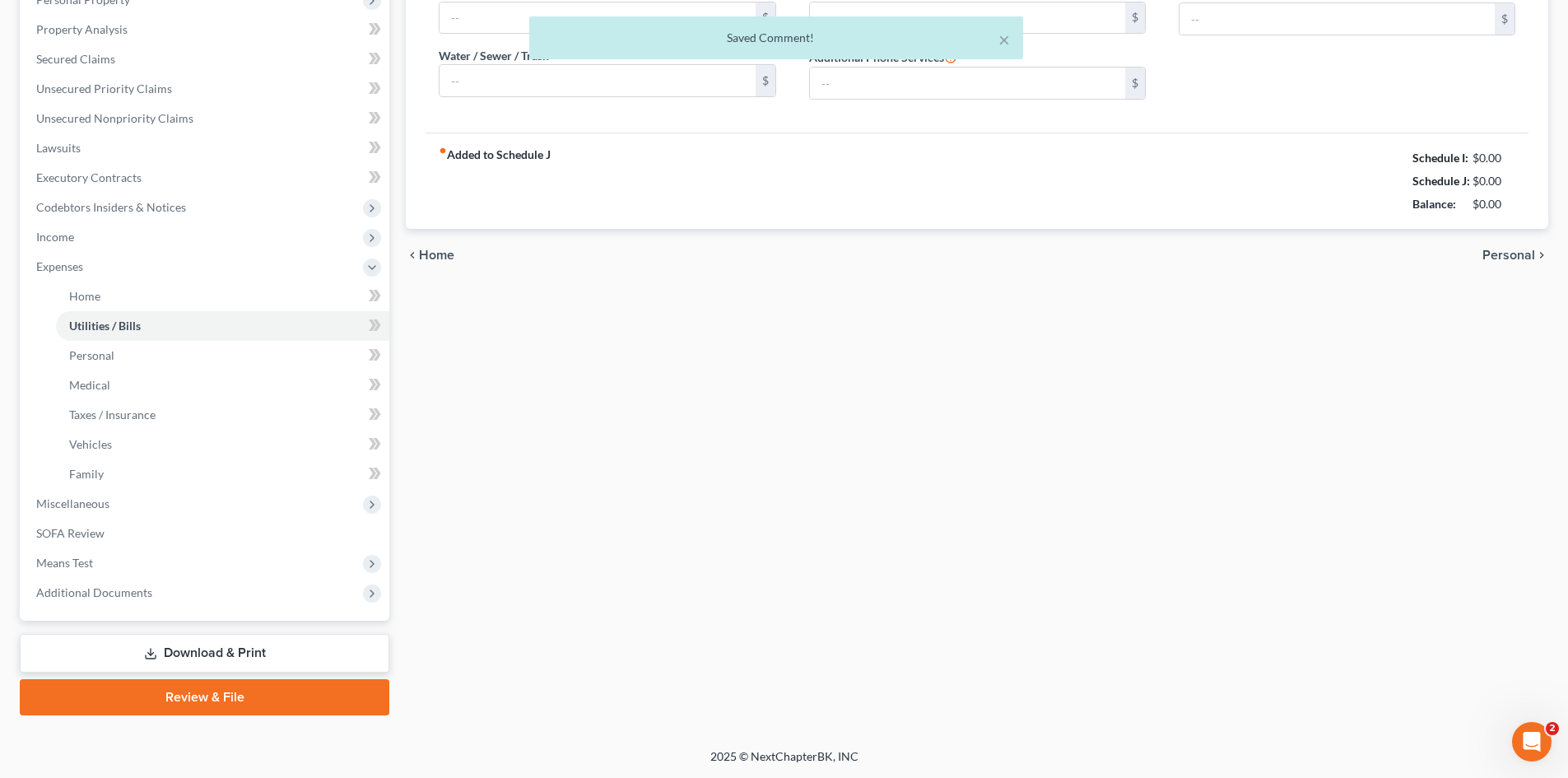
type input "0.00"
type input "218.00"
type input "0.00"
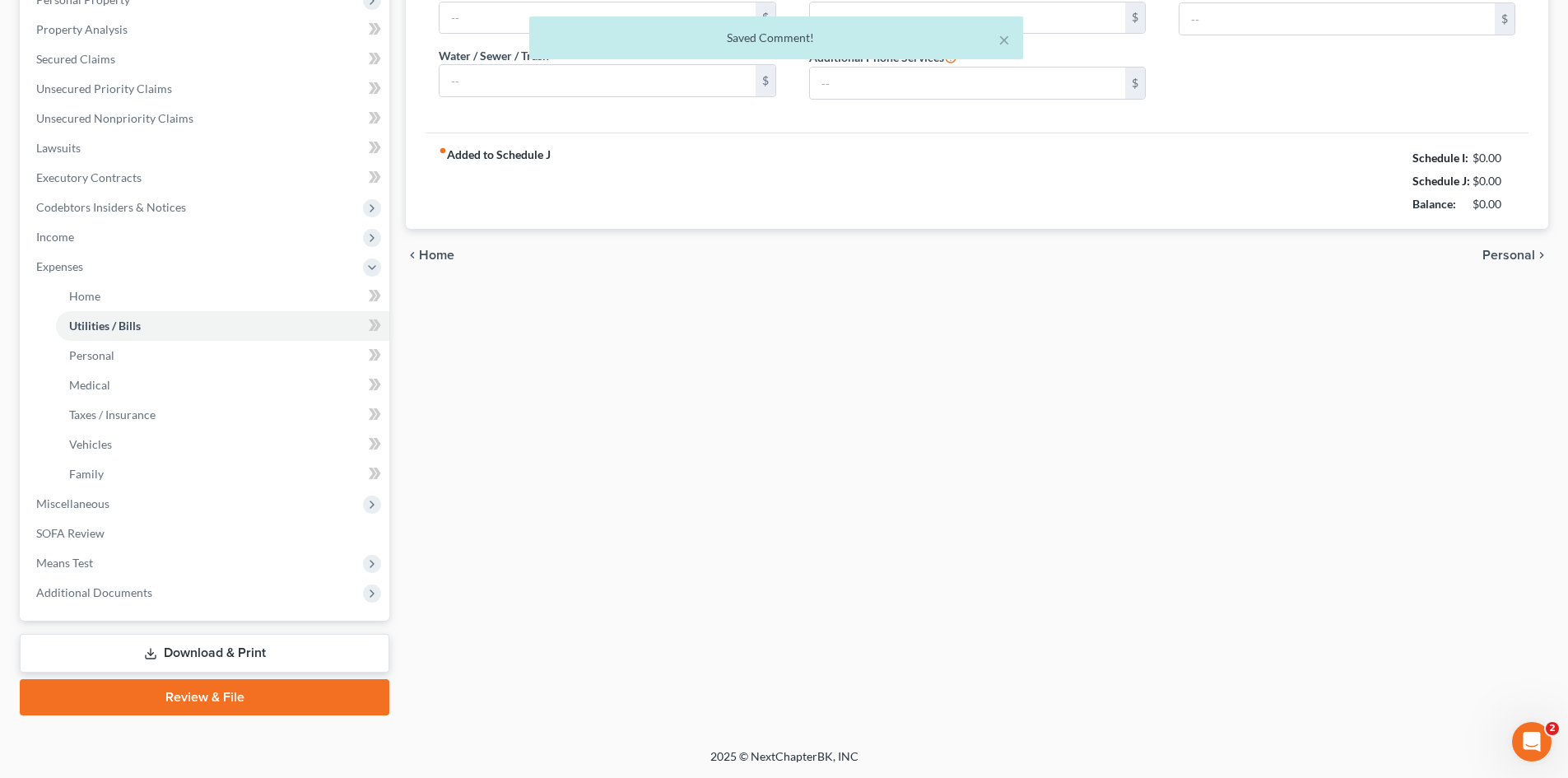
type input "0.00"
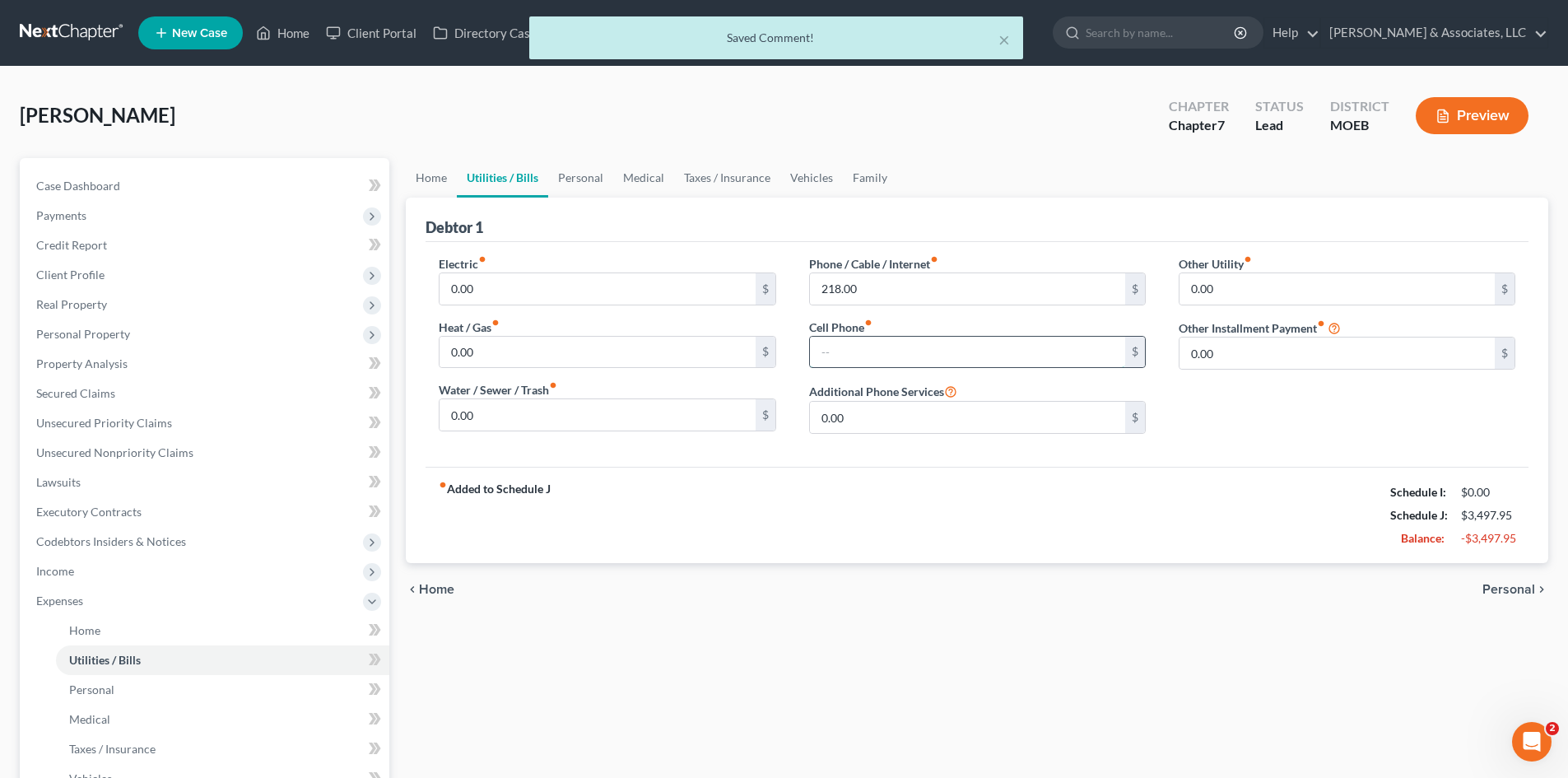
click at [854, 355] on input "text" at bounding box center [967, 352] width 315 height 31
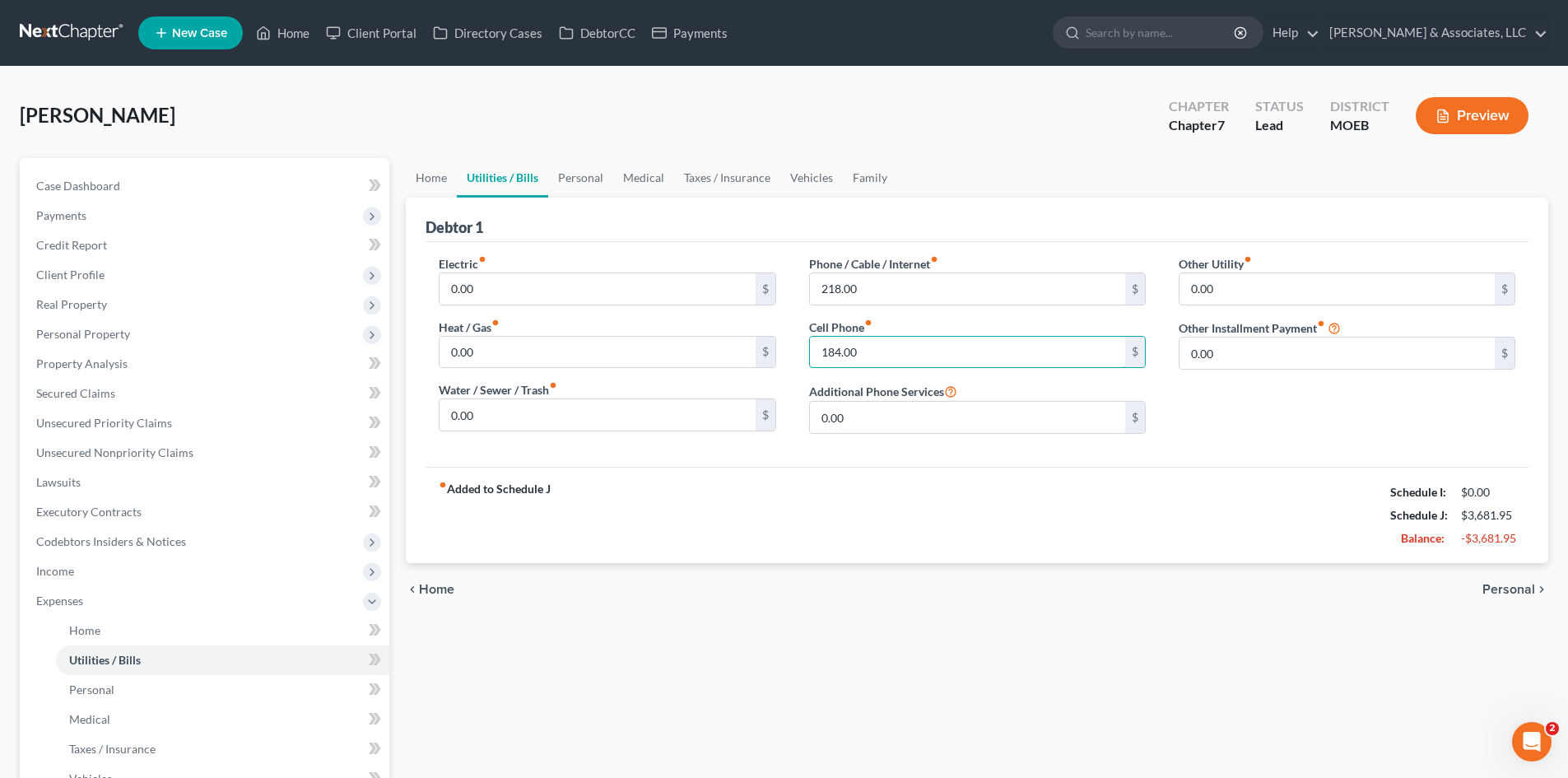
type input "184.00"
click at [1091, 467] on div "fiber_manual_record Added to Schedule J Schedule I: $0.00 Schedule J: $3,681.95…" at bounding box center [977, 514] width 1103 height 96
click at [587, 178] on link "Personal" at bounding box center [581, 178] width 65 height 39
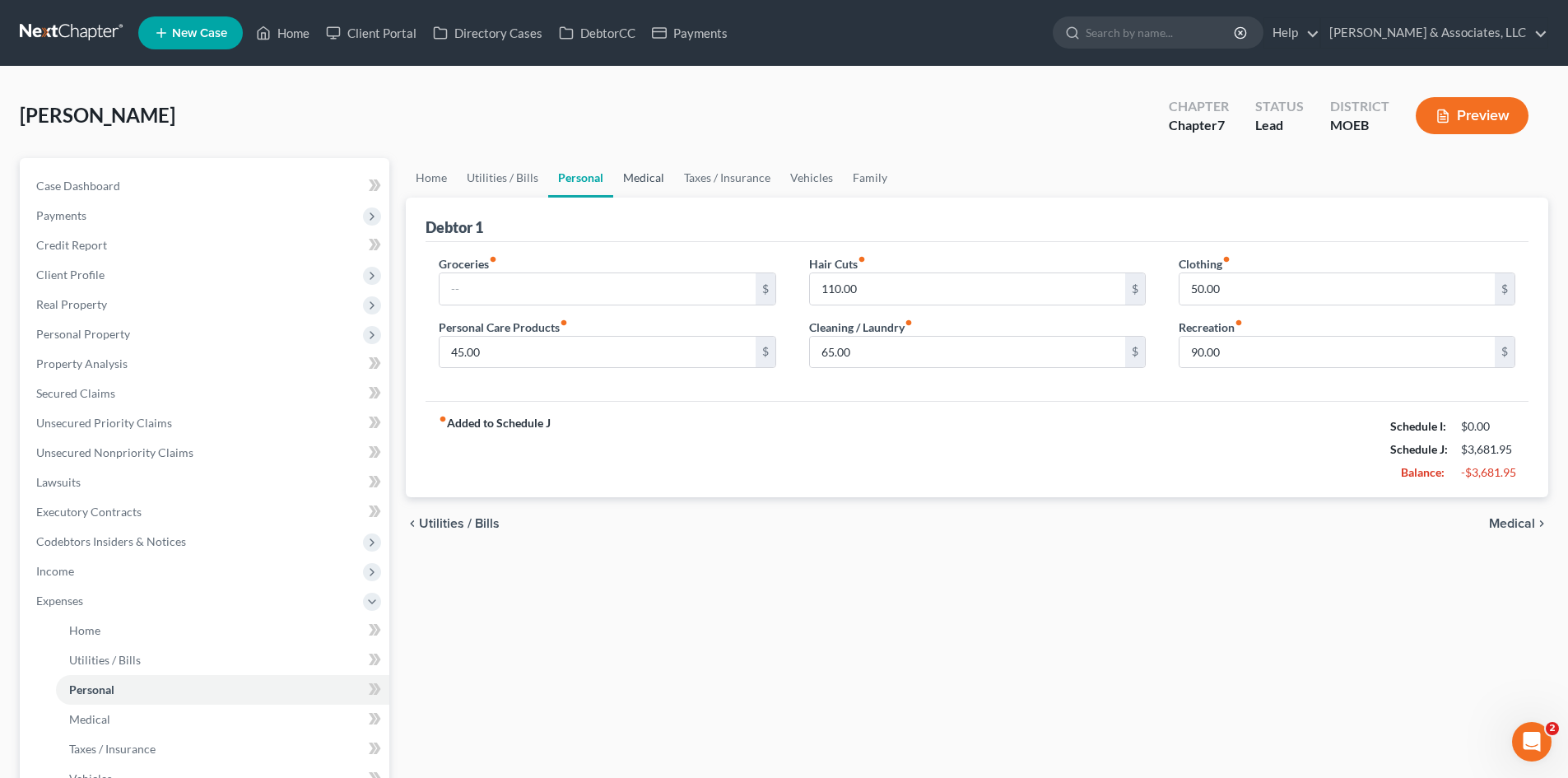
click at [649, 180] on link "Medical" at bounding box center [643, 178] width 61 height 39
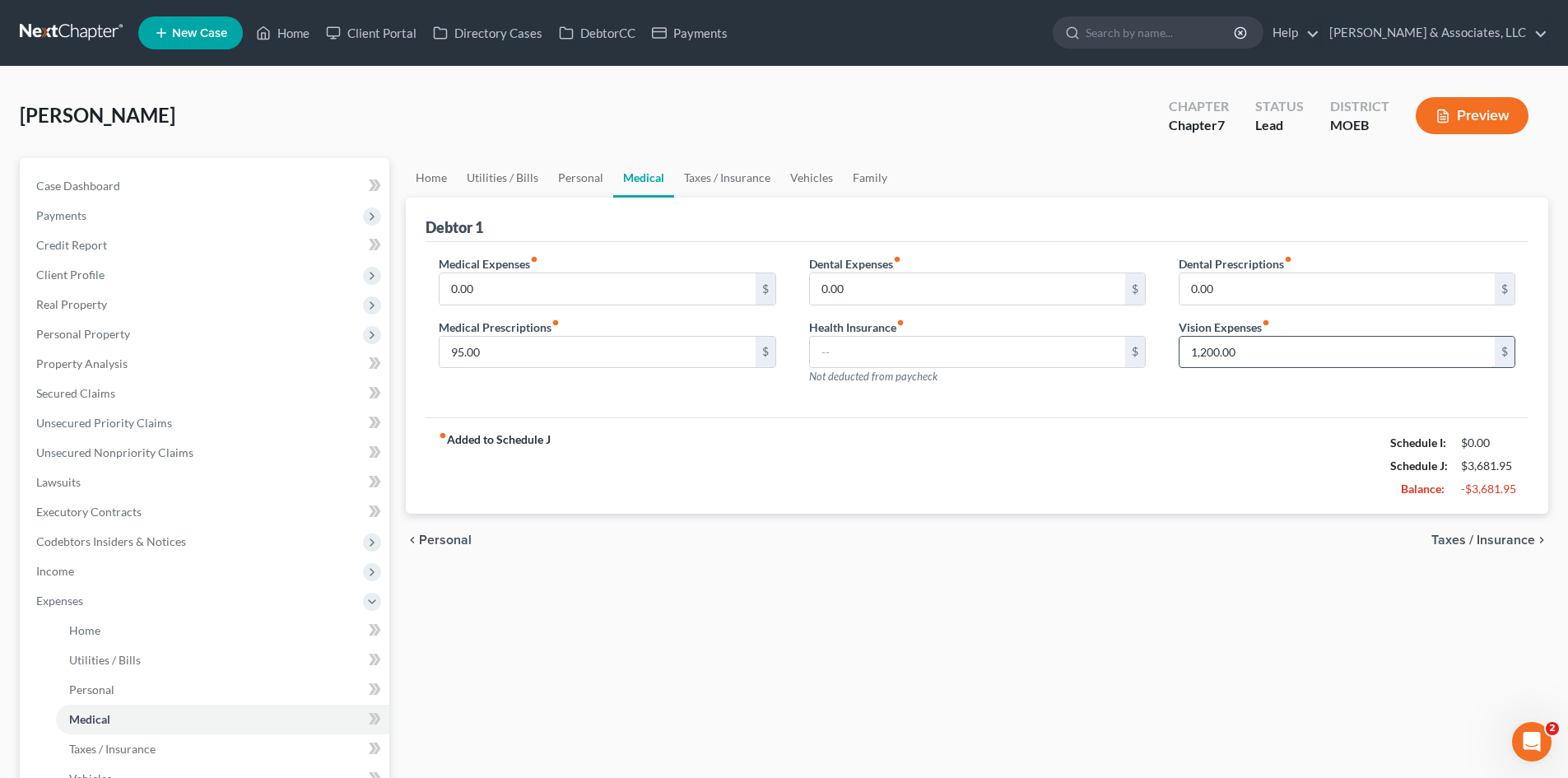
click at [1254, 348] on input "1,200.00" at bounding box center [1337, 352] width 315 height 31
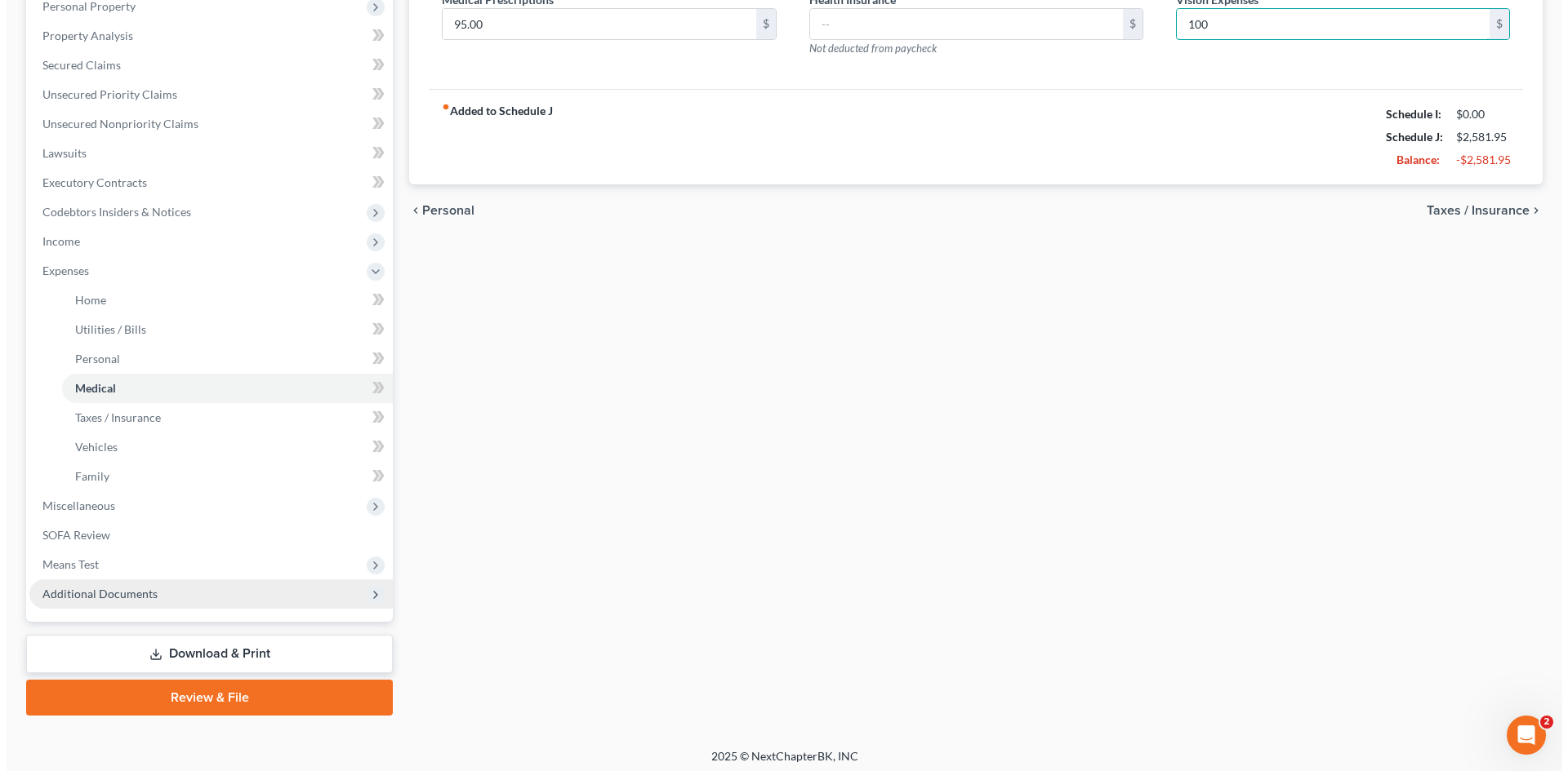
scroll to position [326, 0]
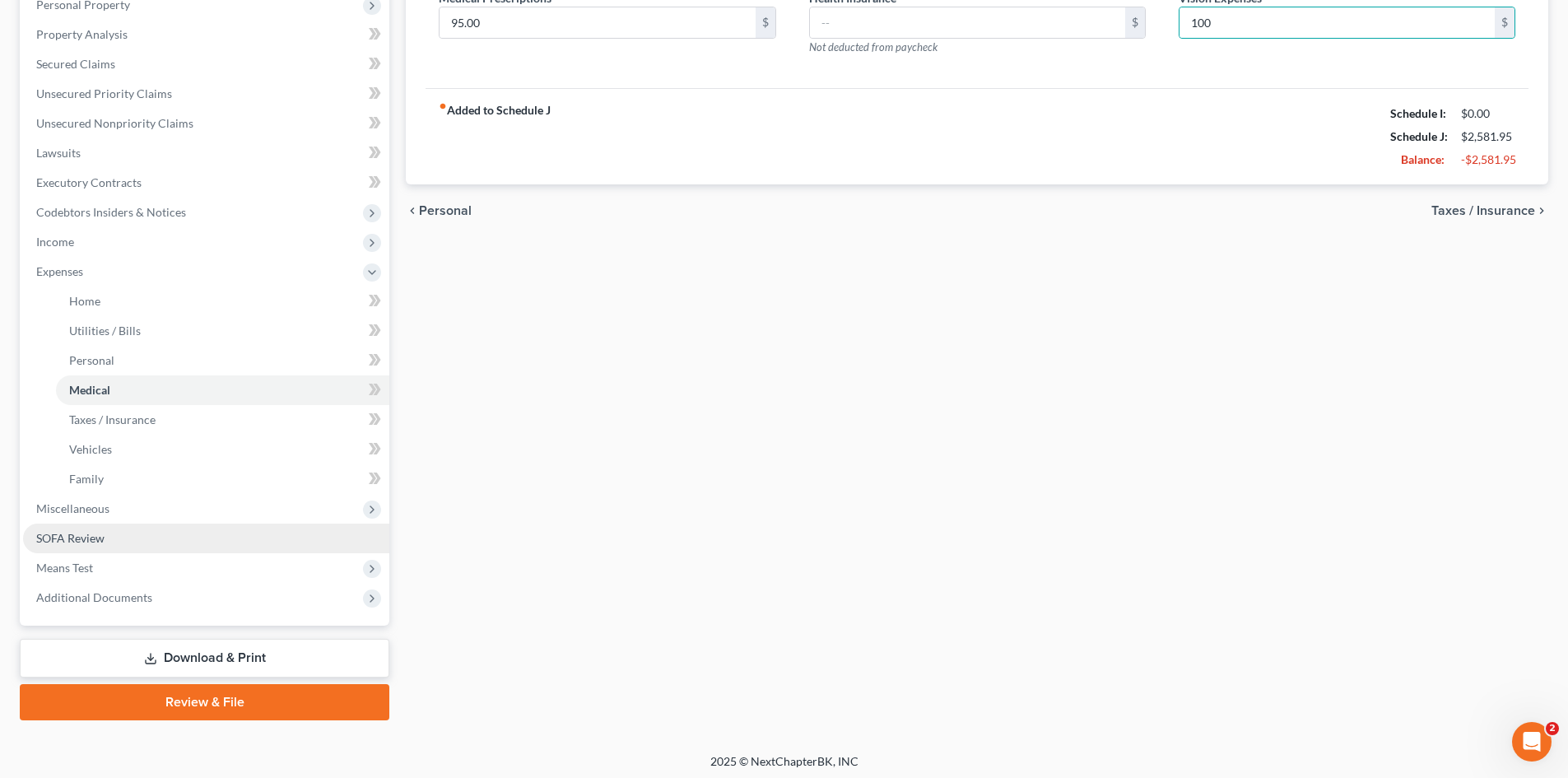
click at [70, 534] on span "SOFA Review" at bounding box center [70, 538] width 68 height 14
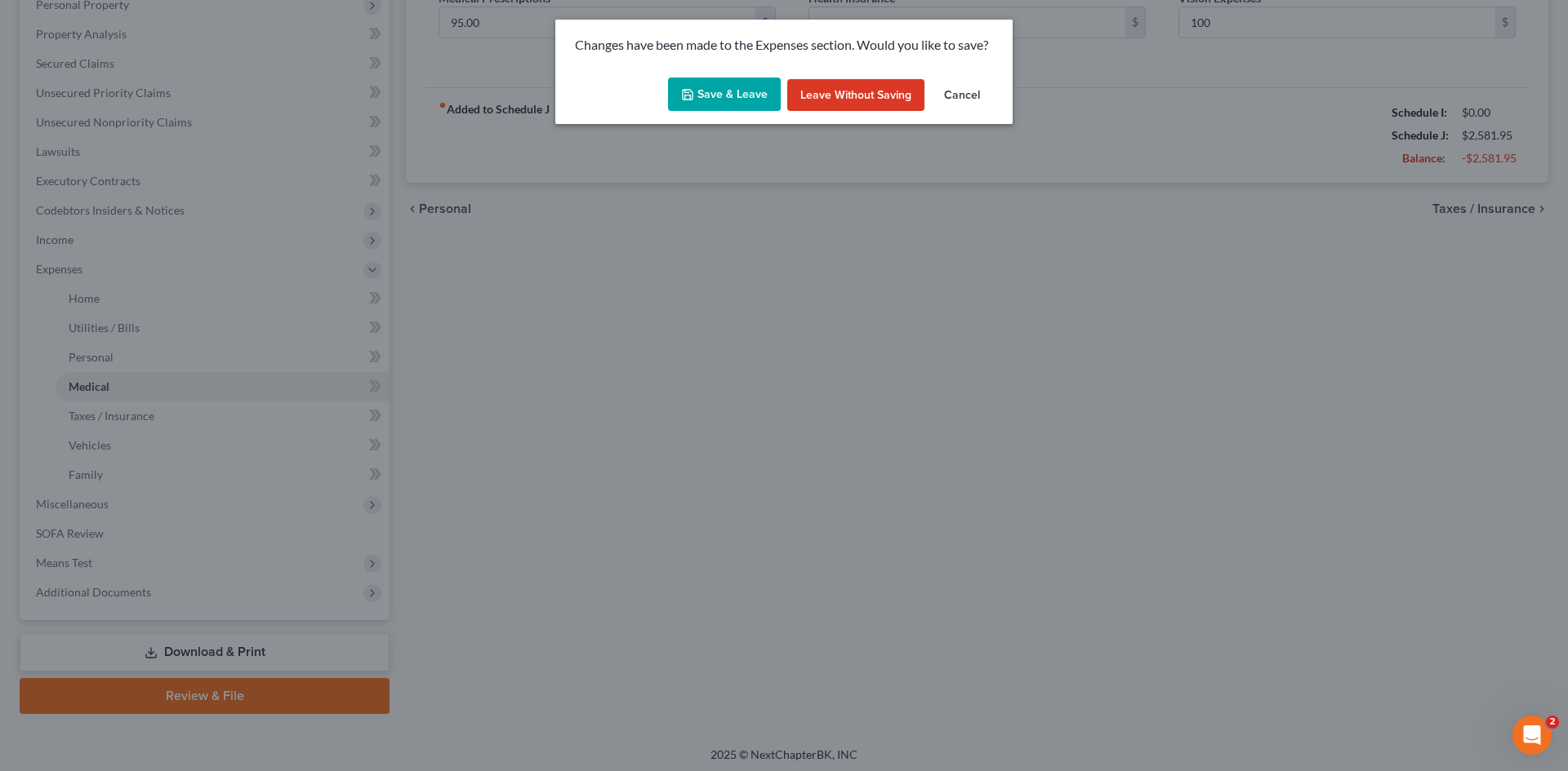
click at [728, 73] on div "Save & Leave Leave without Saving Cancel" at bounding box center [784, 98] width 457 height 54
click at [721, 97] on button "Save & Leave" at bounding box center [724, 95] width 113 height 34
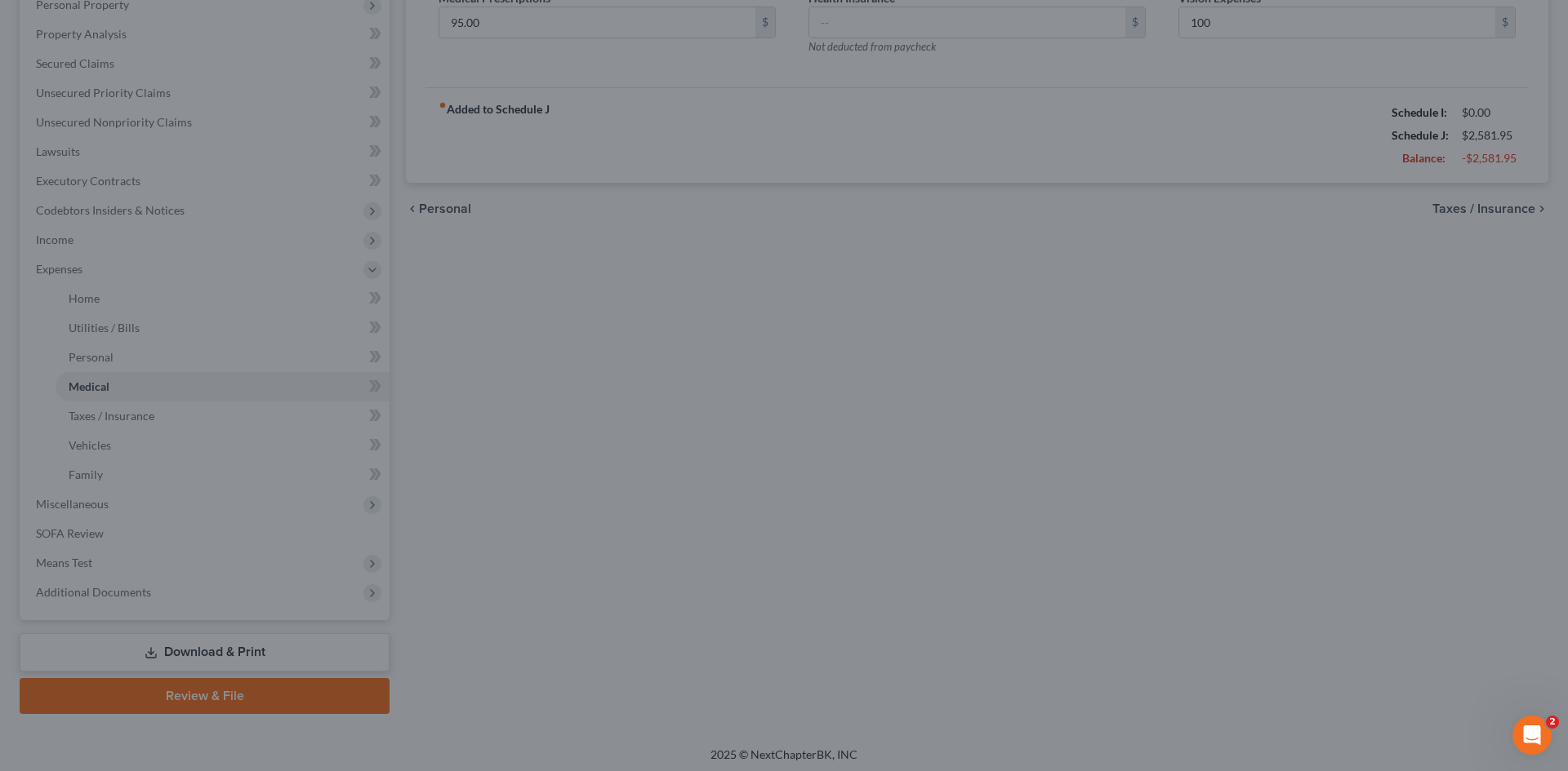
type input "100.00"
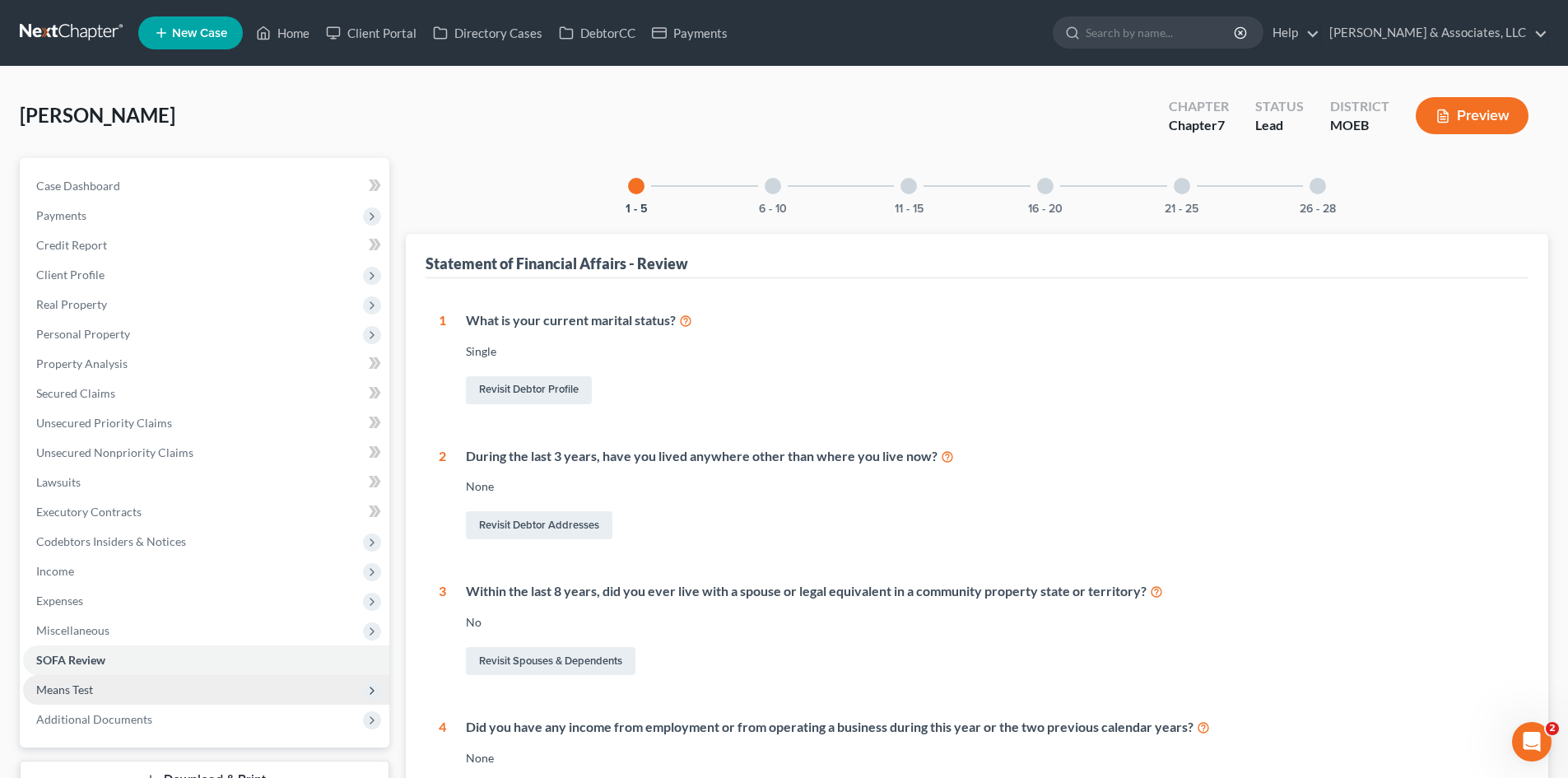
click at [81, 693] on span "Means Test" at bounding box center [65, 689] width 57 height 14
click at [199, 720] on span "Exemption from Presumption" at bounding box center [145, 719] width 152 height 14
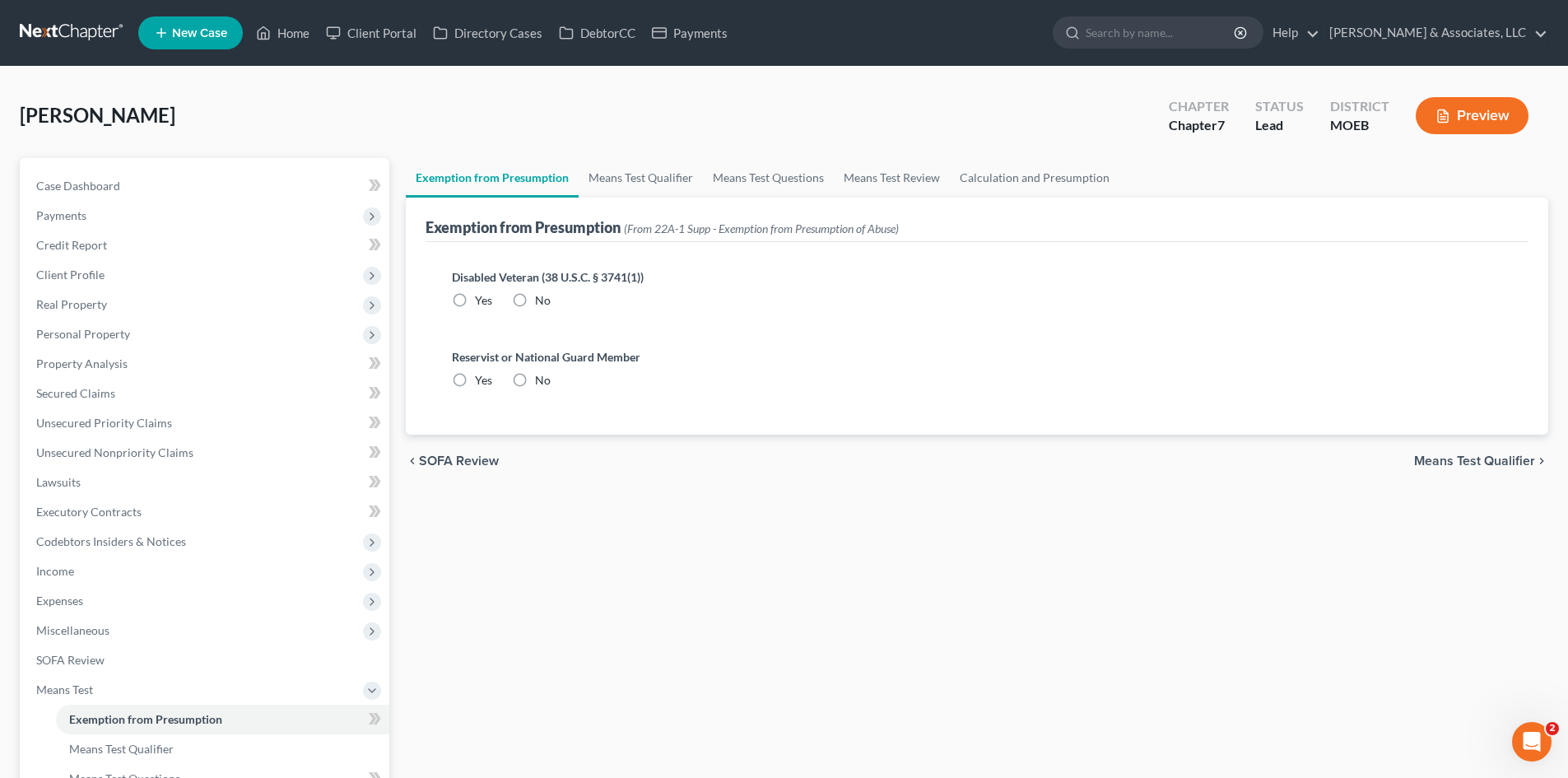
click at [535, 299] on label "No" at bounding box center [542, 301] width 16 height 17
click at [541, 299] on input "No" at bounding box center [546, 297] width 10 height 10
radio input "true"
click at [535, 379] on label "No" at bounding box center [542, 381] width 16 height 17
click at [541, 379] on input "No" at bounding box center [546, 377] width 10 height 10
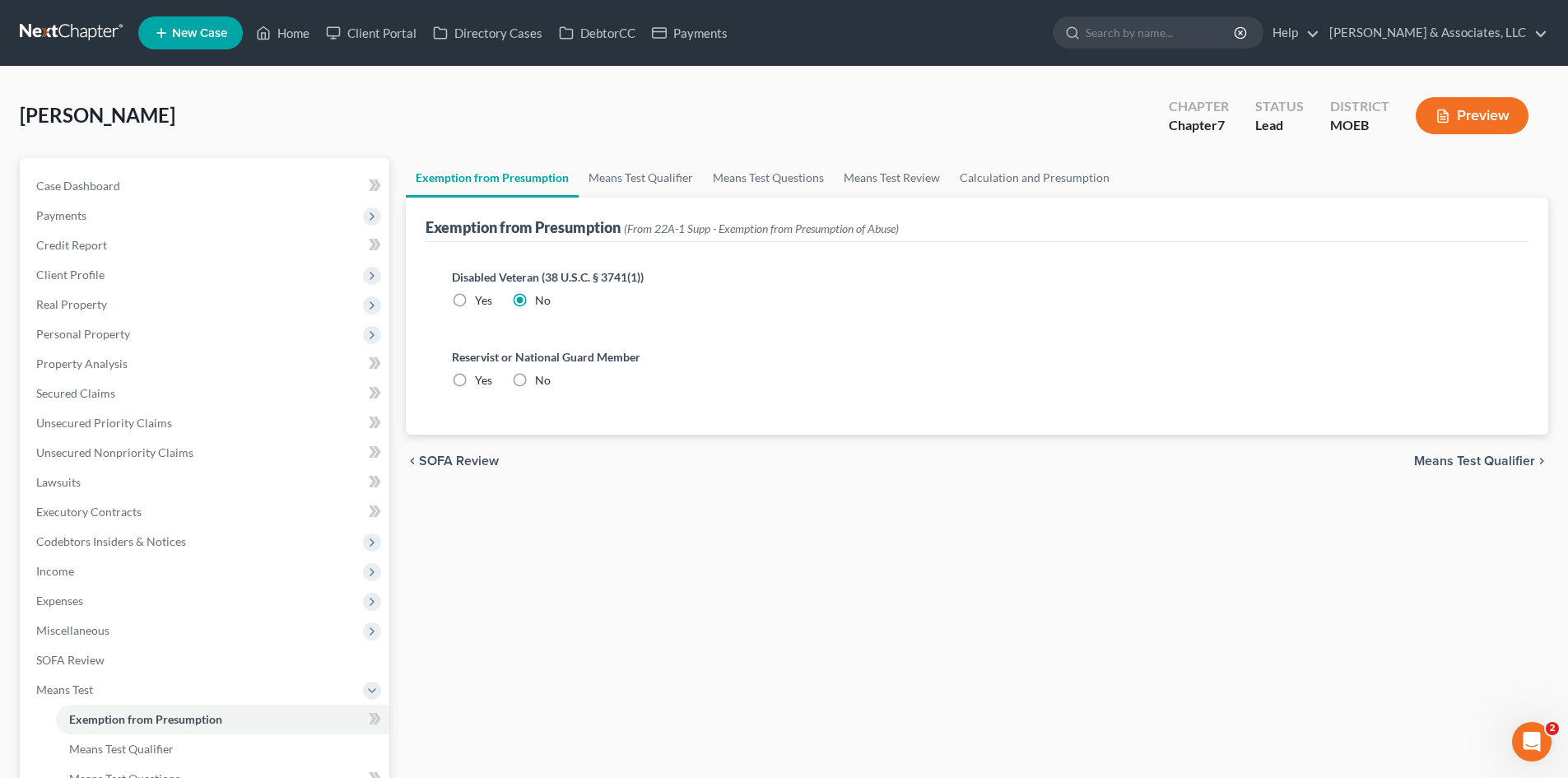
radio input "true"
click at [298, 38] on link "Home" at bounding box center [282, 33] width 70 height 30
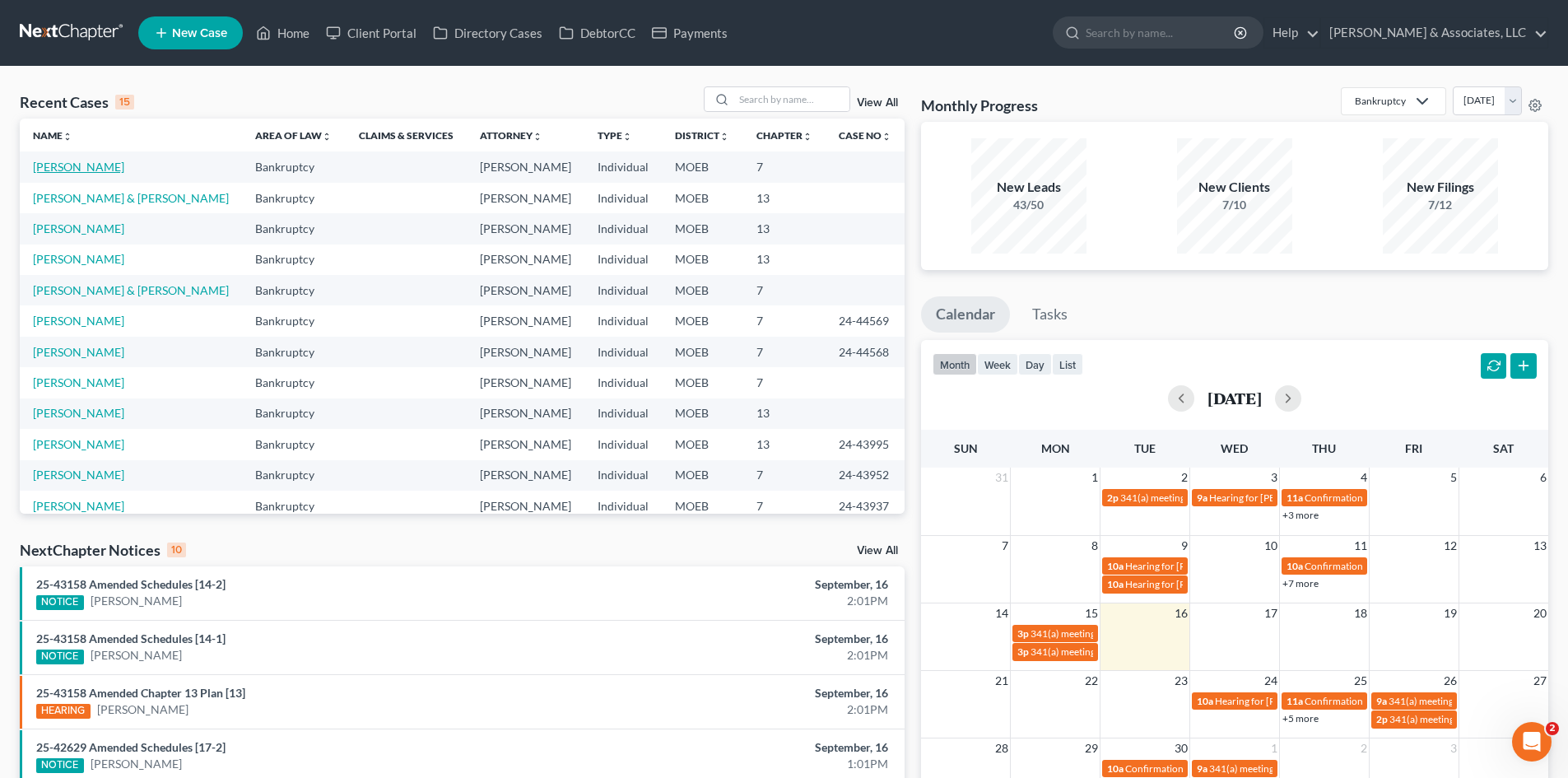
click at [82, 168] on link "[PERSON_NAME]" at bounding box center [79, 166] width 92 height 14
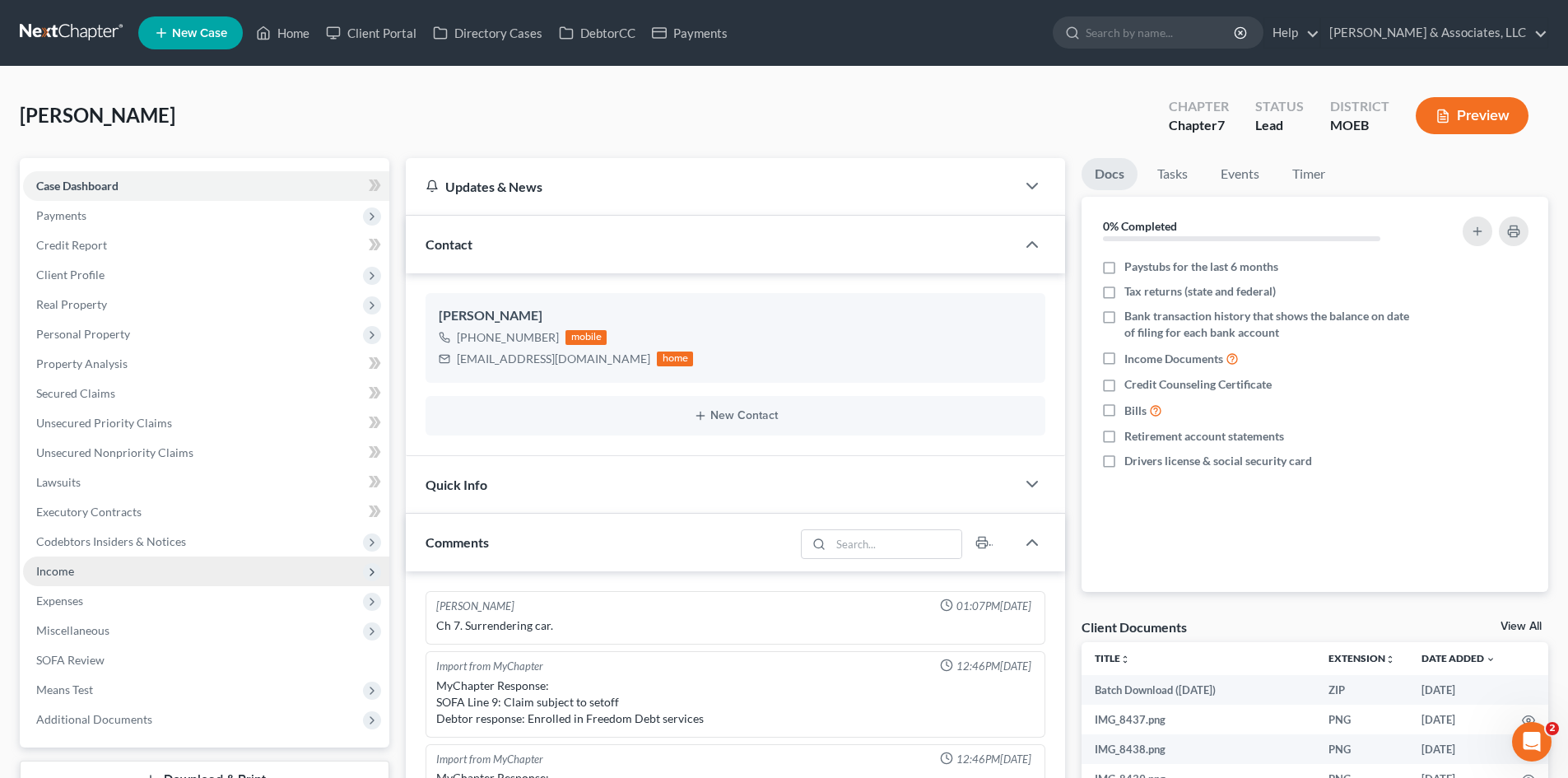
scroll to position [797, 0]
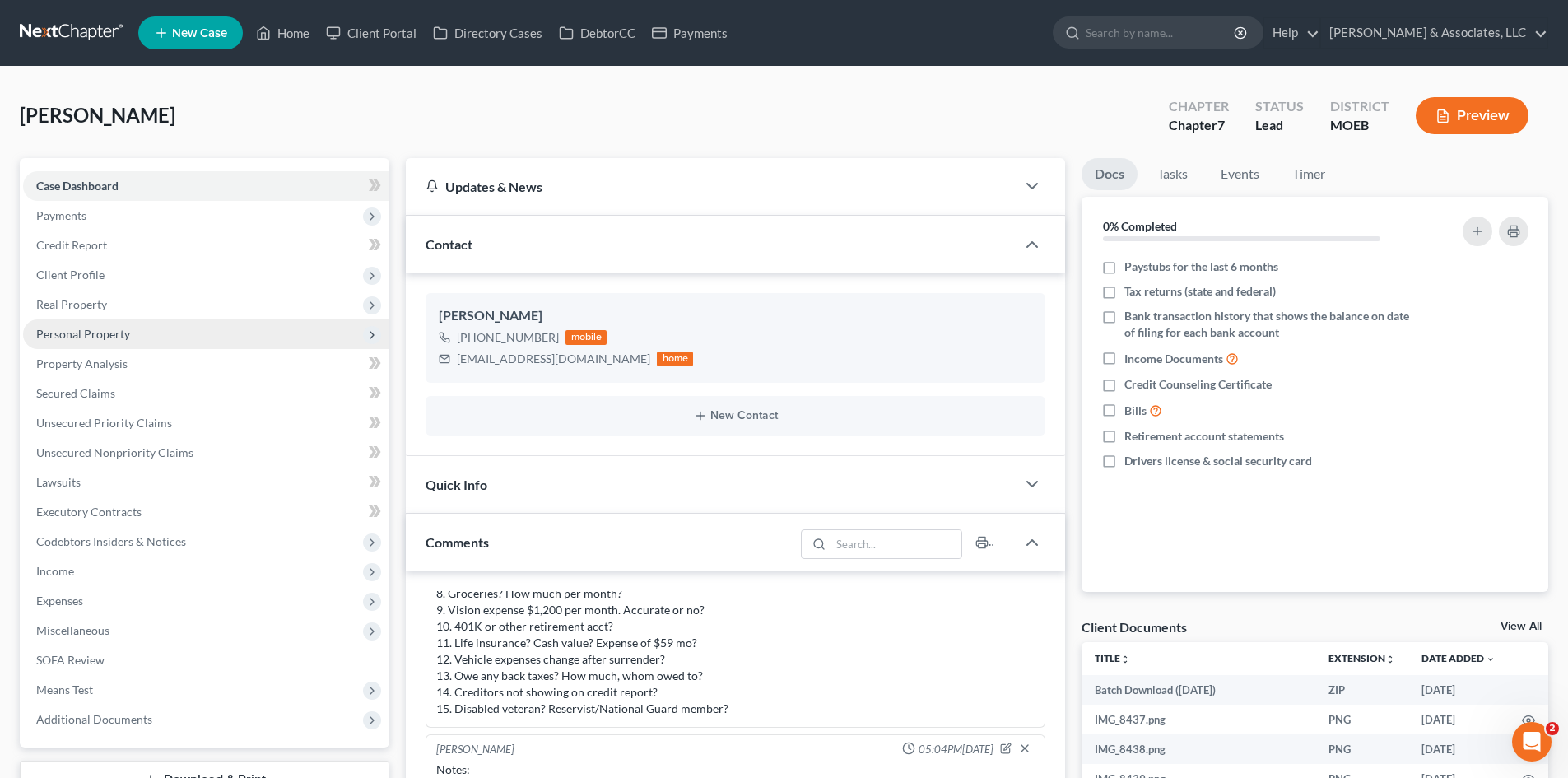
click at [86, 333] on span "Personal Property" at bounding box center [83, 334] width 94 height 14
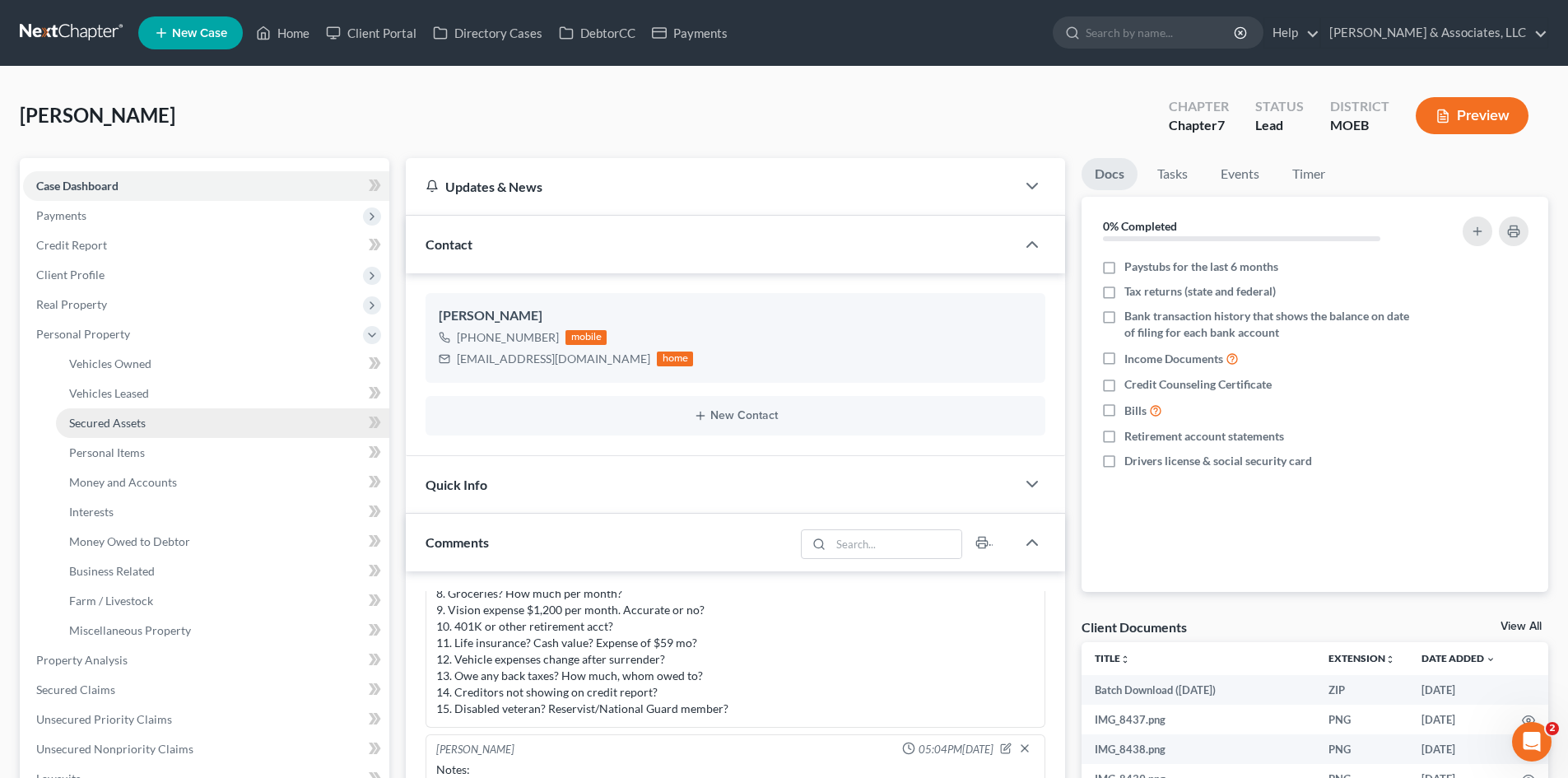
click at [108, 423] on span "Secured Assets" at bounding box center [108, 423] width 77 height 14
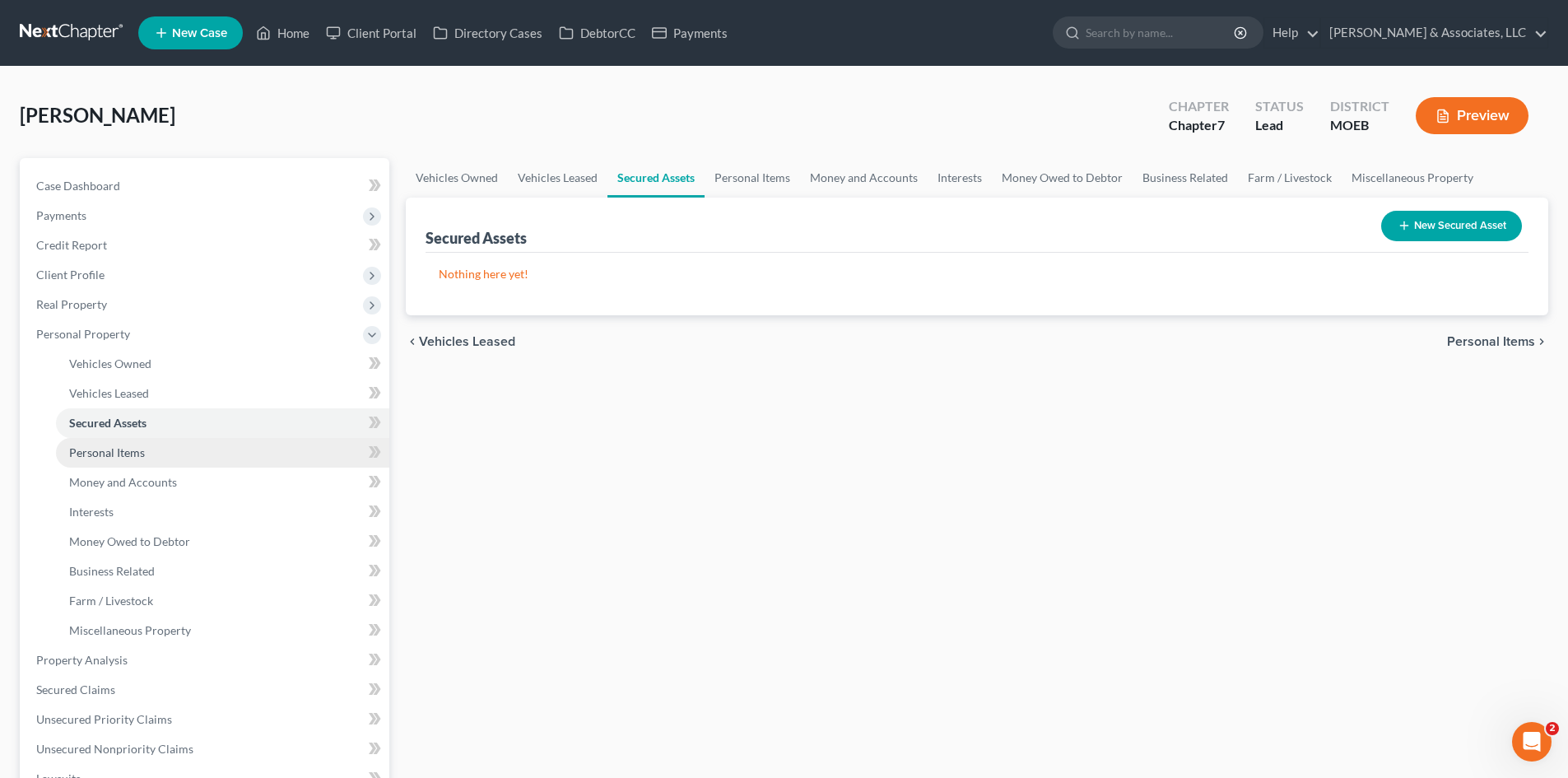
click at [148, 454] on link "Personal Items" at bounding box center [223, 453] width 334 height 30
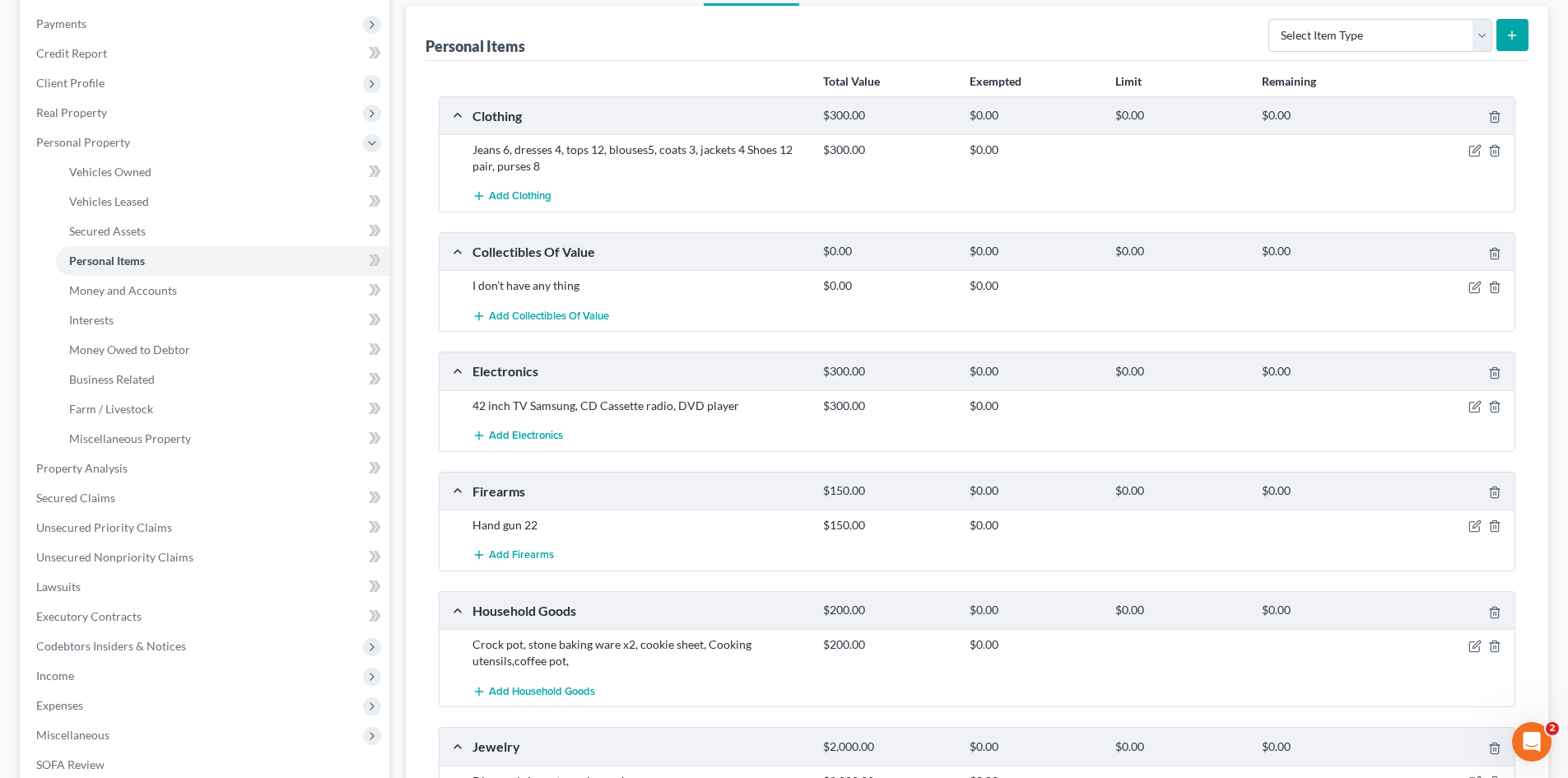
scroll to position [247, 0]
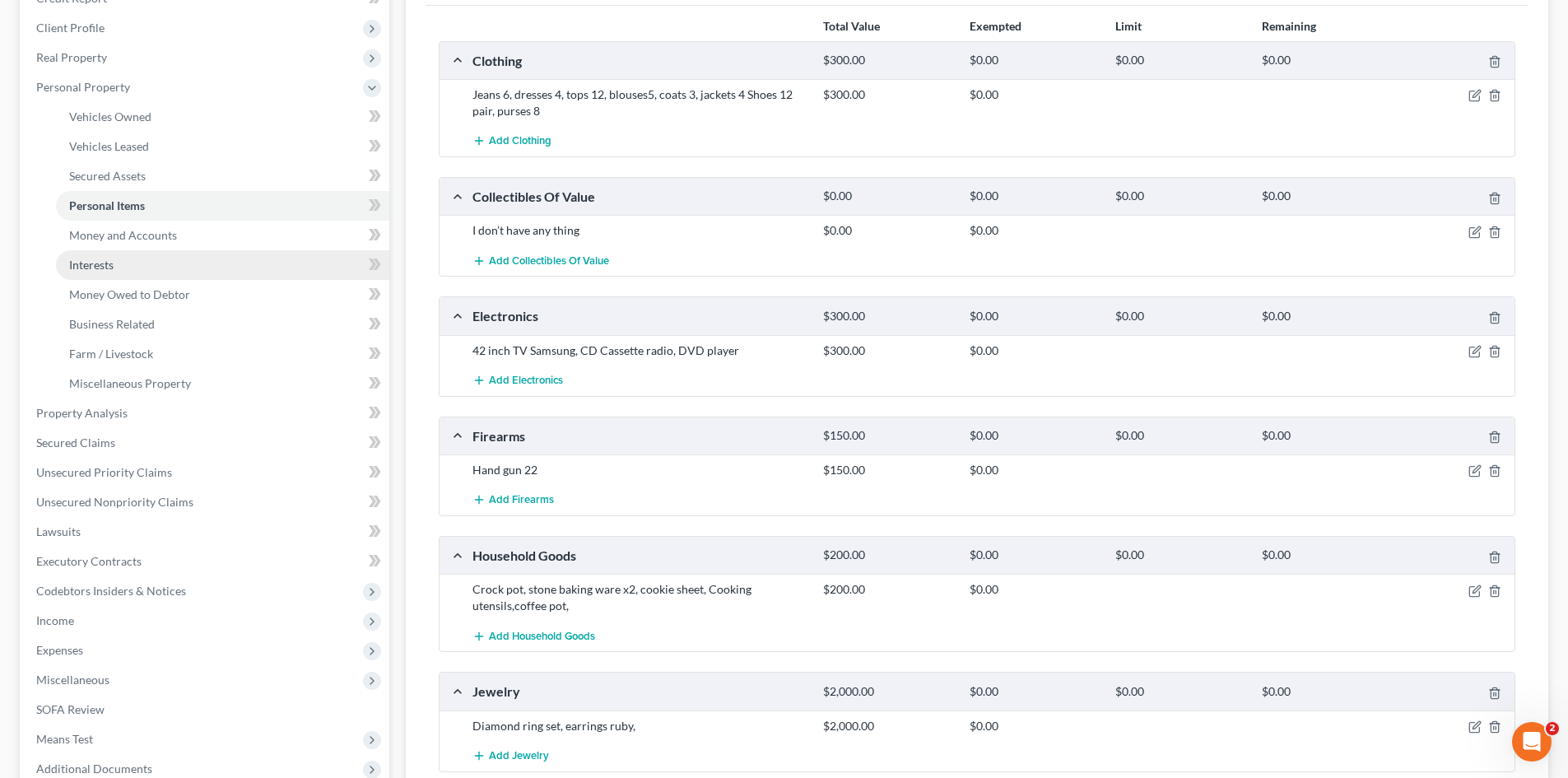
click at [113, 266] on span "Interests" at bounding box center [92, 265] width 45 height 14
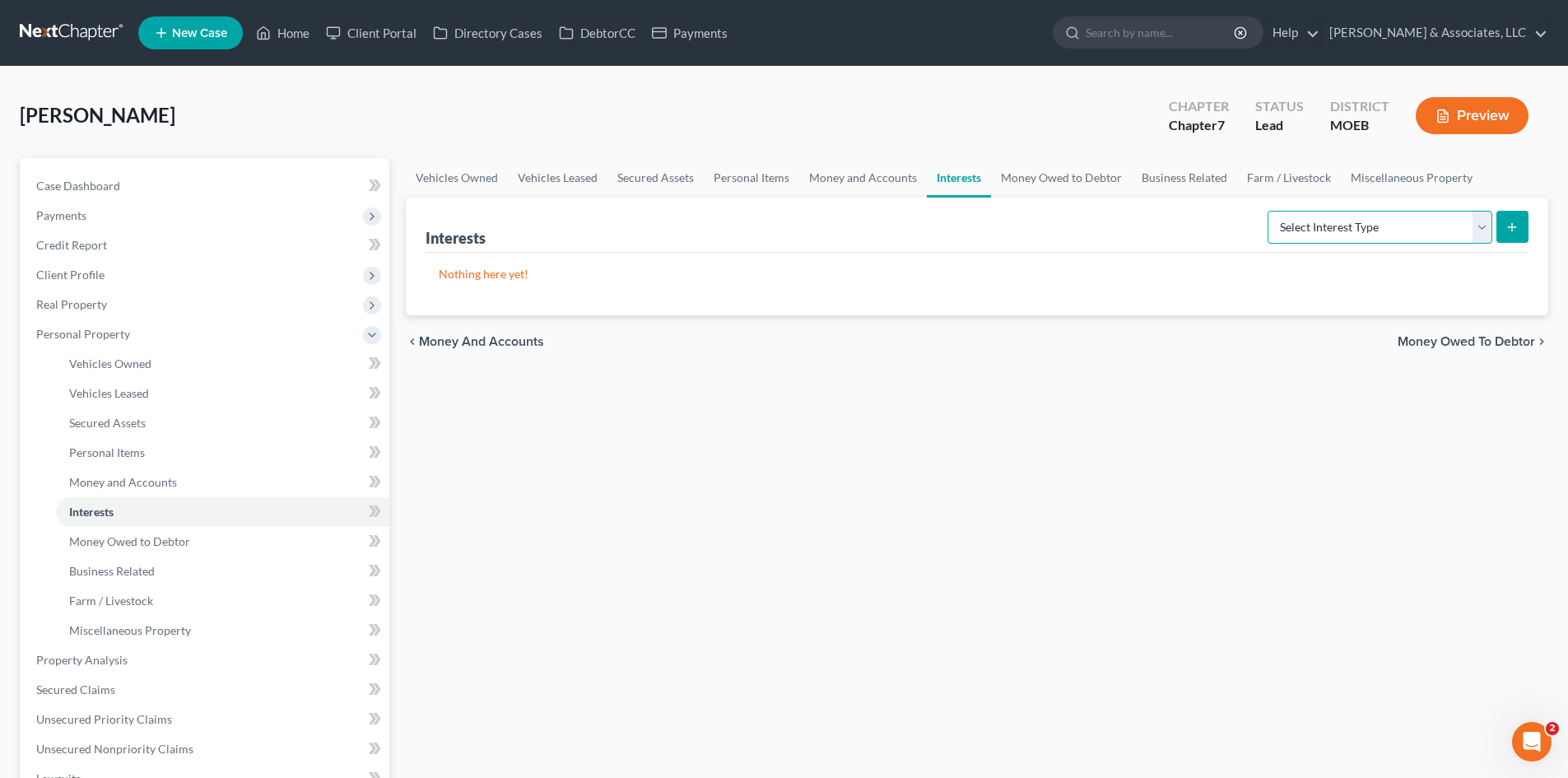
click at [1340, 230] on select "Select Interest Type 401K (A/B: 21) Annuity (A/B: 23) Bond (A/B: 18) Education …" at bounding box center [1380, 226] width 224 height 33
select select "401k"
click at [1271, 210] on select "Select Interest Type 401K (A/B: 21) Annuity (A/B: 23) Bond (A/B: 18) Education …" at bounding box center [1380, 226] width 224 height 33
click at [1505, 231] on icon "submit" at bounding box center [1512, 227] width 13 height 13
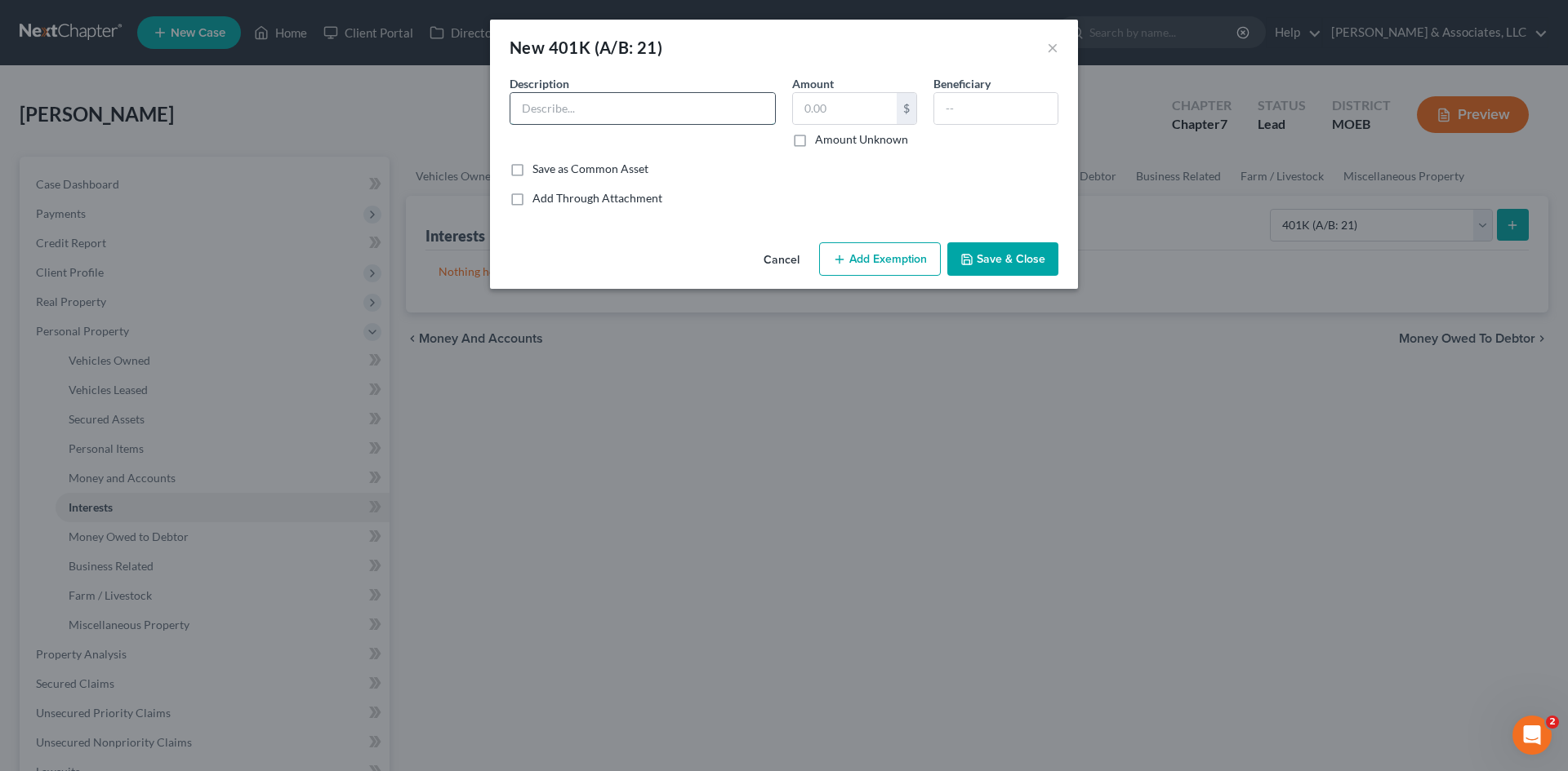
click at [649, 110] on input "text" at bounding box center [642, 107] width 264 height 31
type input "401K"
click at [863, 96] on input "text" at bounding box center [845, 107] width 104 height 31
type input "507.91"
click at [994, 259] on button "Save & Close" at bounding box center [1002, 259] width 111 height 34
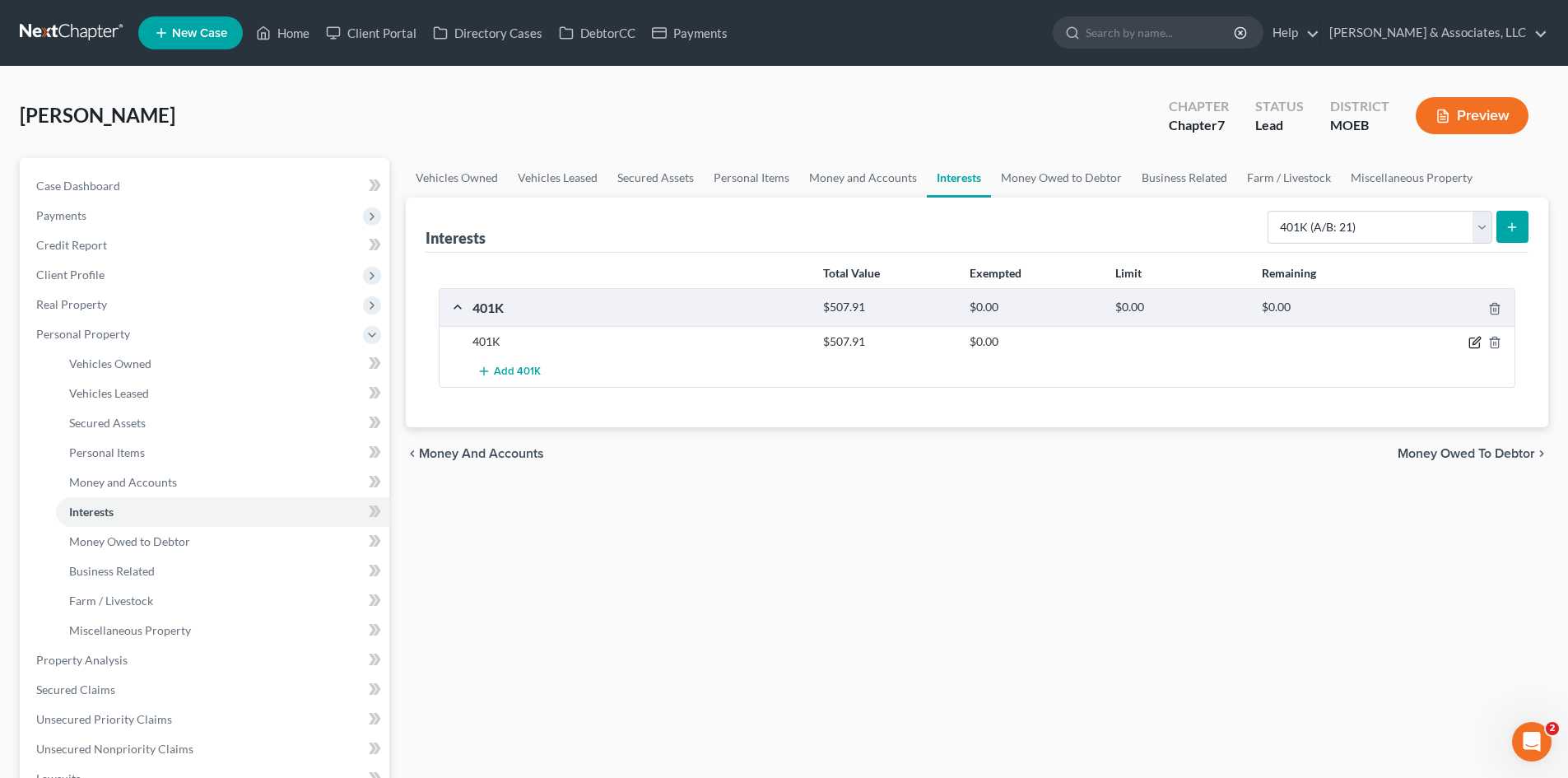
click at [1472, 341] on icon "button" at bounding box center [1475, 342] width 13 height 13
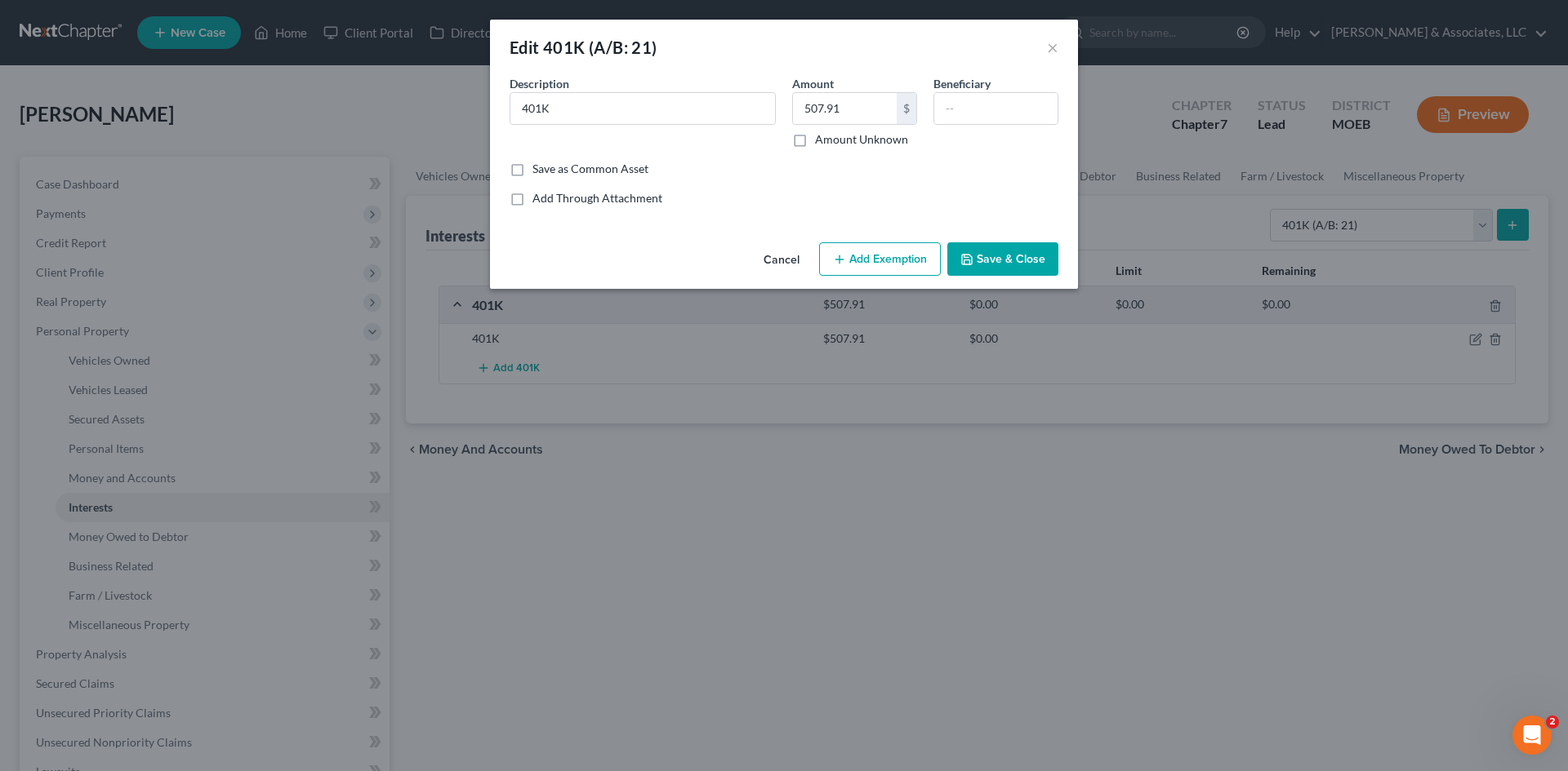
click at [875, 264] on button "Add Exemption" at bounding box center [879, 259] width 121 height 34
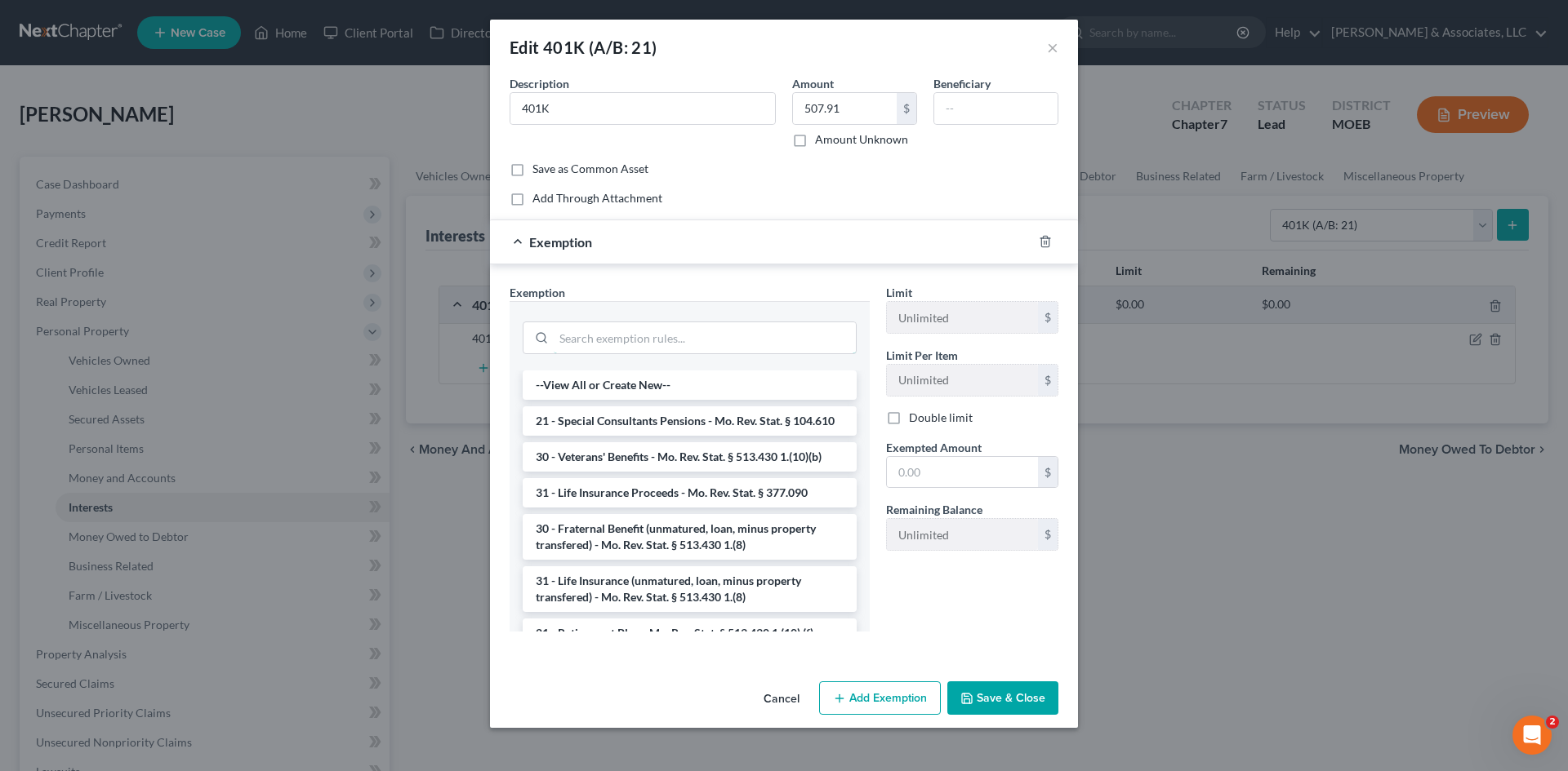
click at [653, 352] on input "search" at bounding box center [705, 337] width 302 height 31
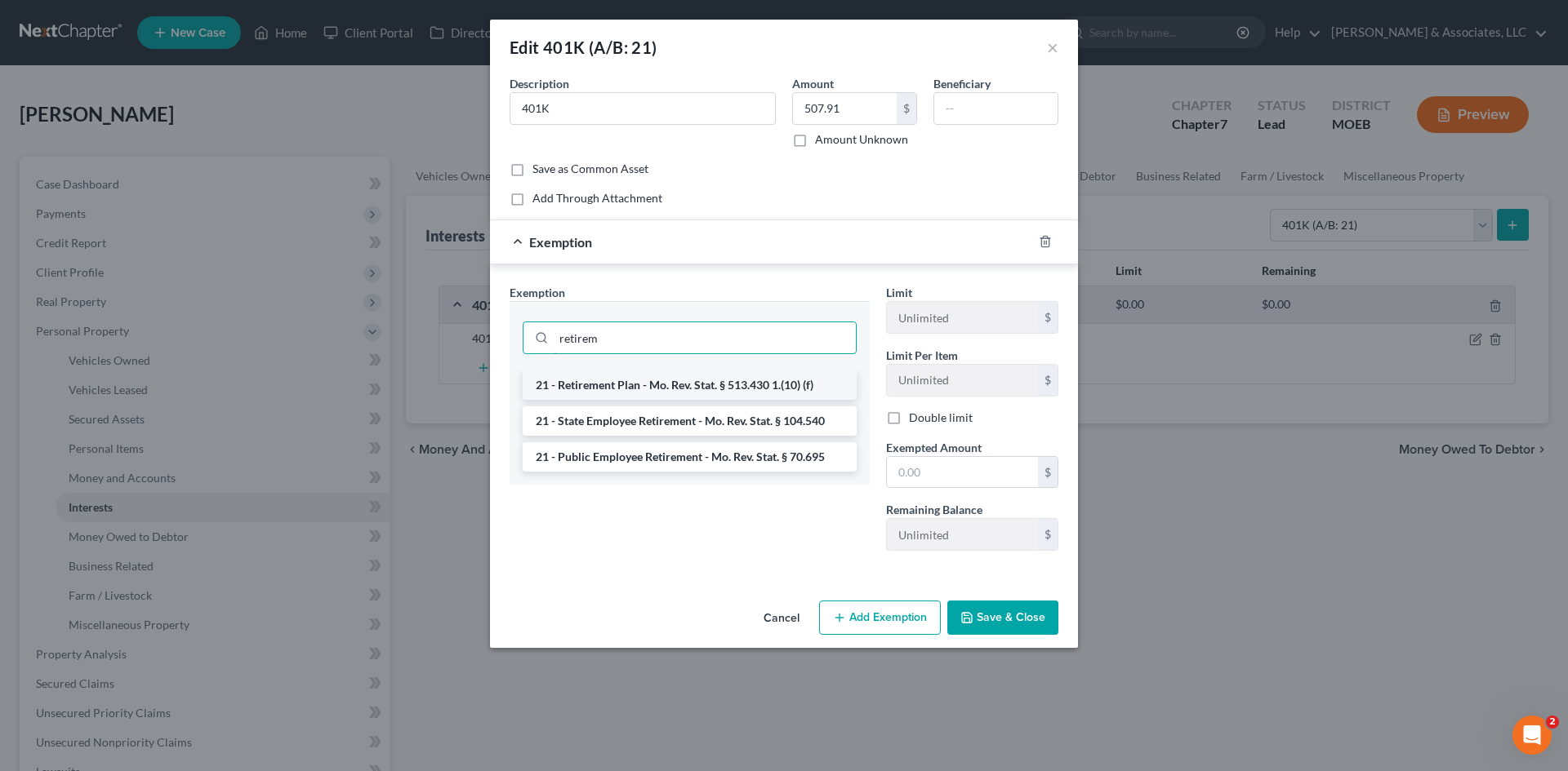
type input "retirem"
click at [650, 386] on li "21 - Retirement Plan - Mo. Rev. Stat. § 513.430 1.(10) (f)" at bounding box center [690, 386] width 334 height 30
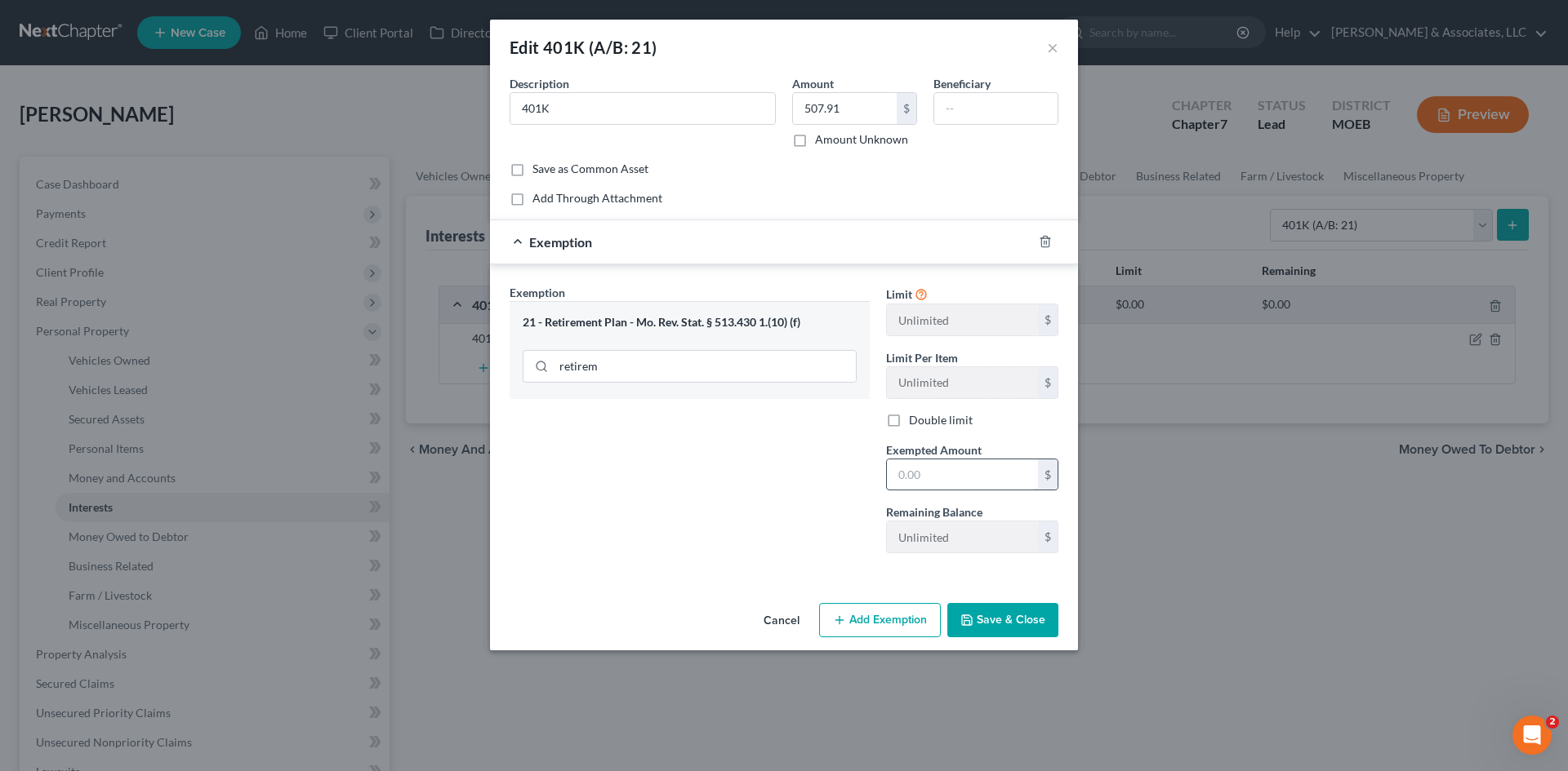
click at [941, 470] on input "text" at bounding box center [962, 474] width 151 height 31
type input "507.91"
click at [988, 618] on button "Save & Close" at bounding box center [1002, 620] width 111 height 34
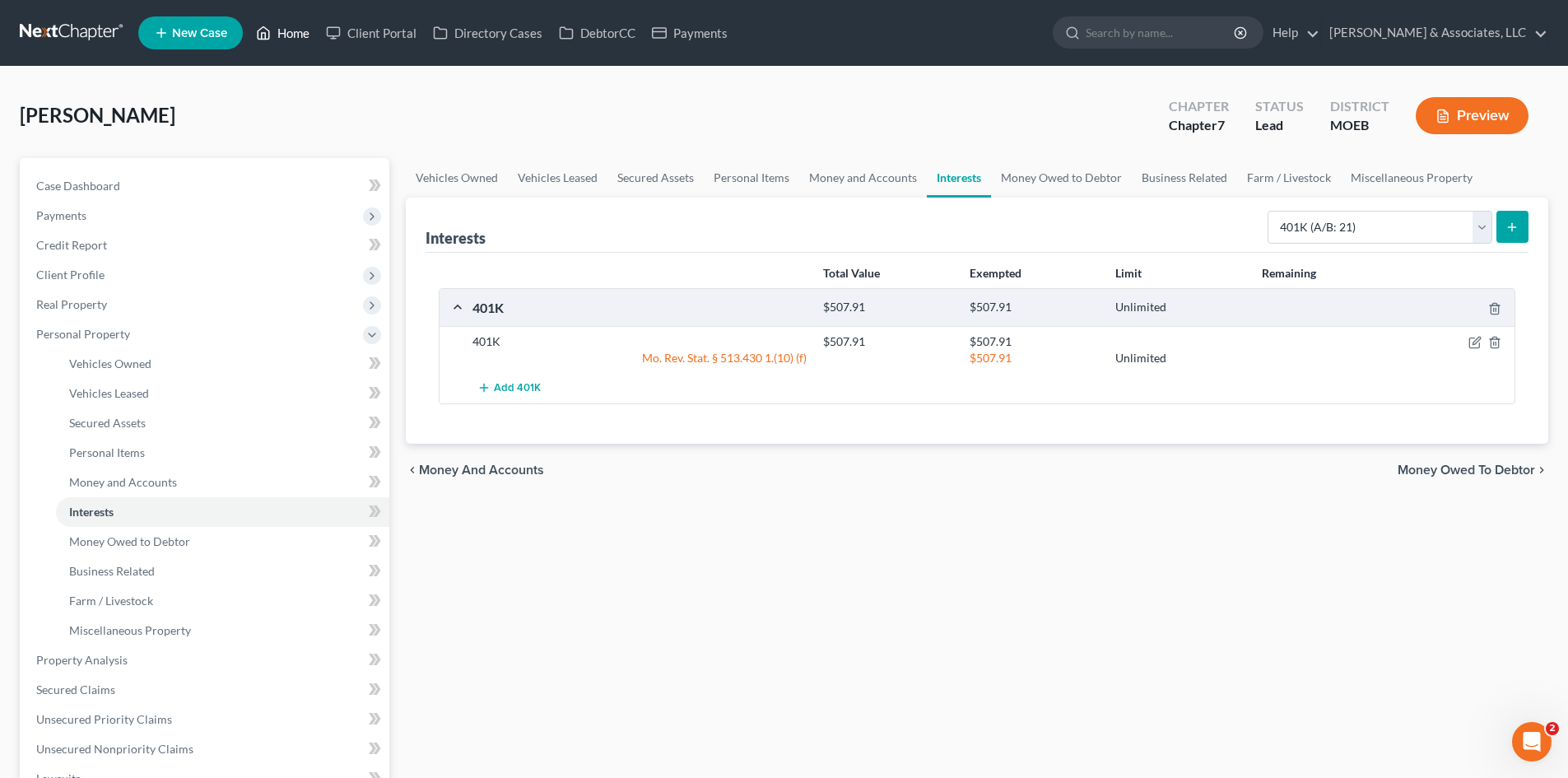
click at [282, 35] on link "Home" at bounding box center [282, 33] width 70 height 30
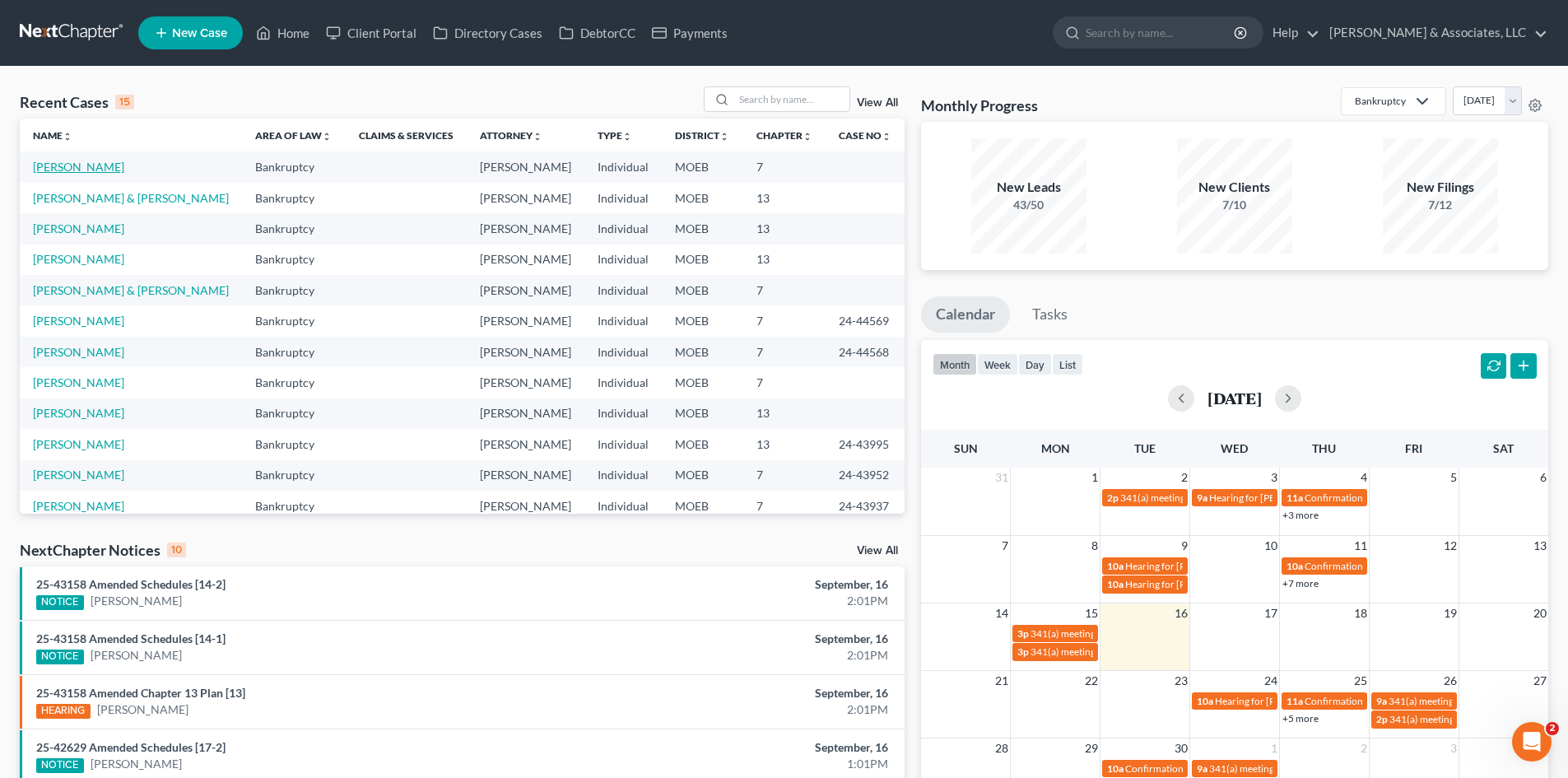
click at [68, 163] on link "[PERSON_NAME]" at bounding box center [79, 166] width 92 height 14
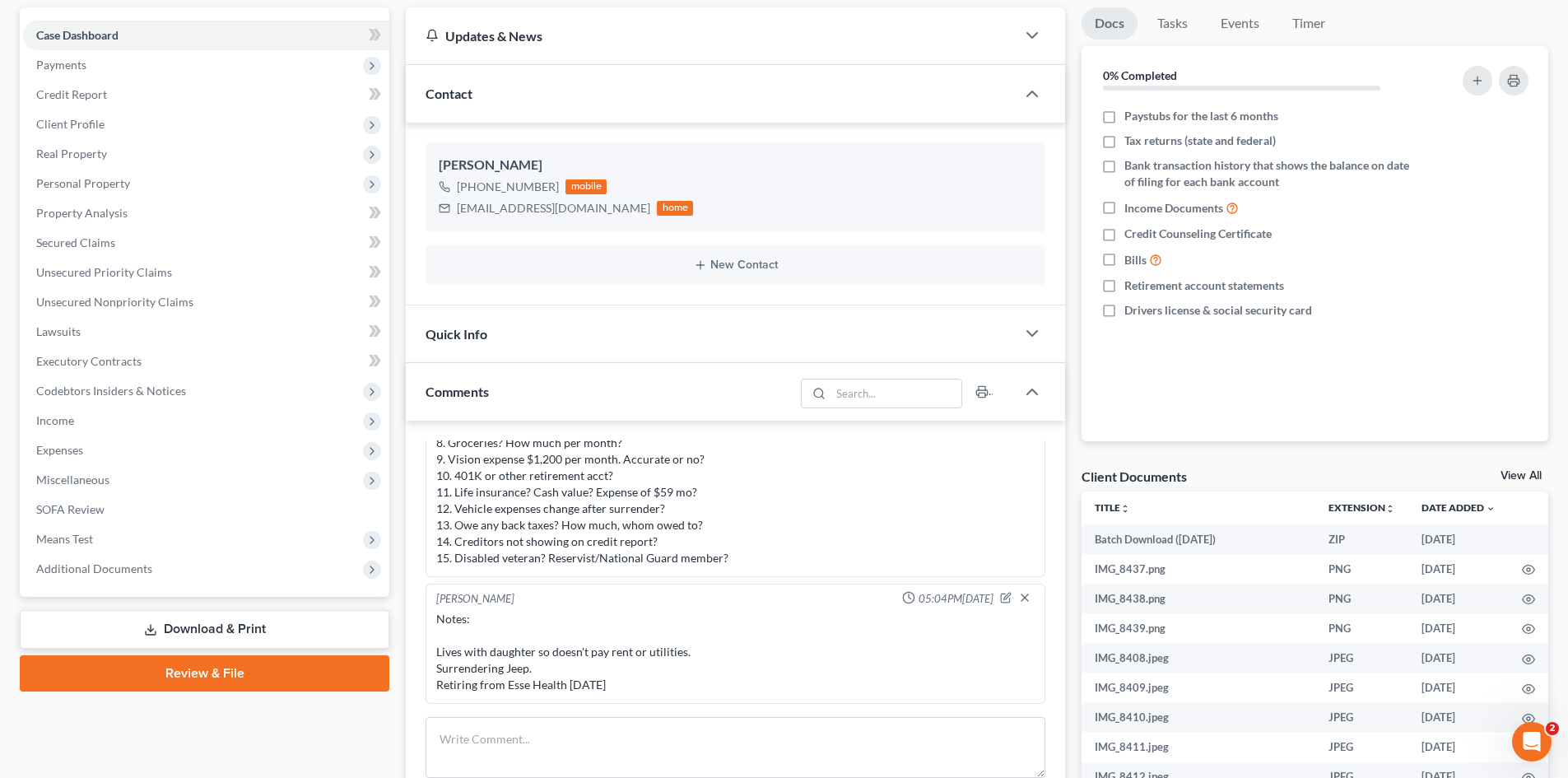
scroll to position [165, 0]
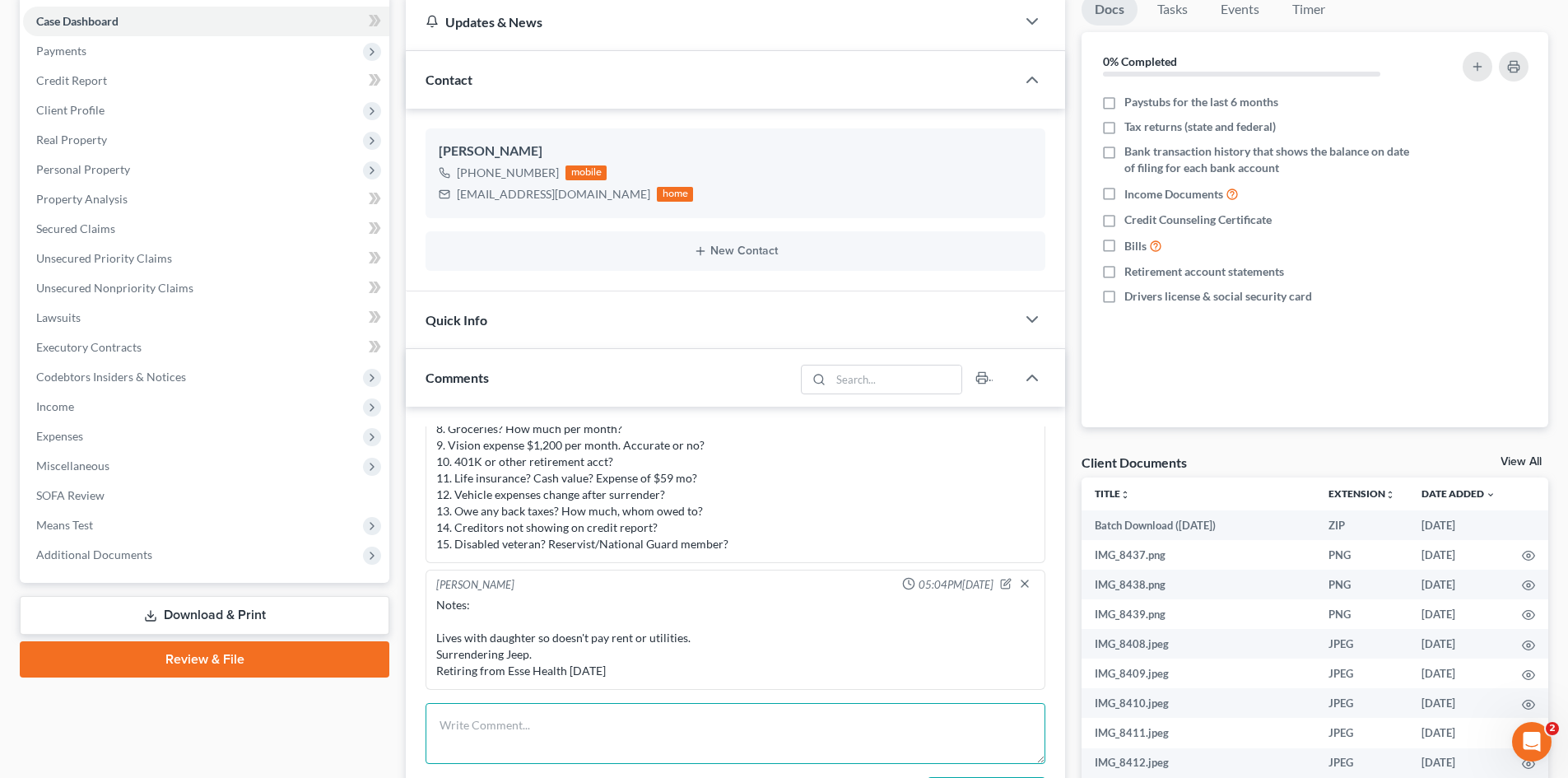
click at [709, 728] on textarea at bounding box center [735, 733] width 620 height 61
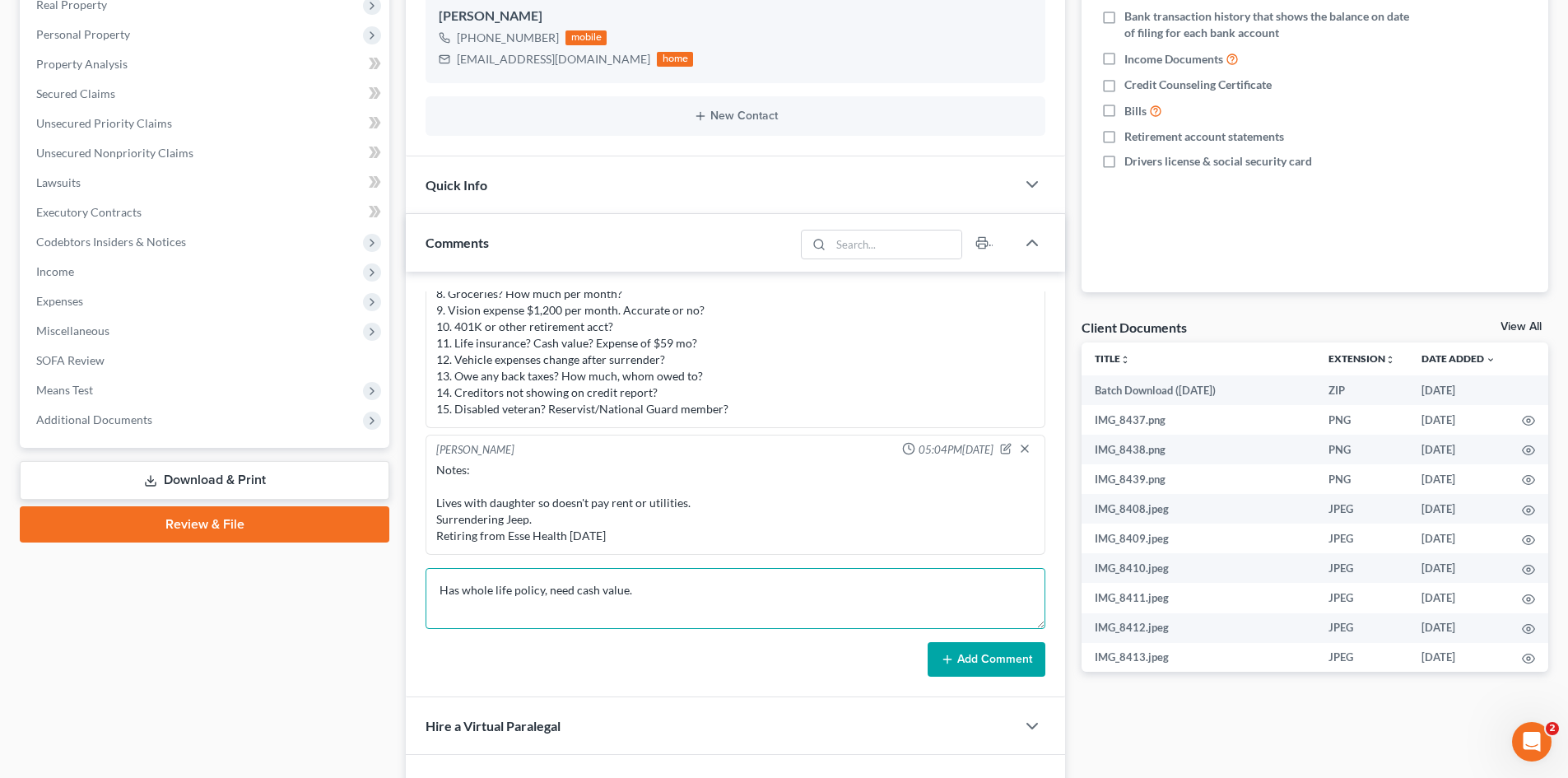
scroll to position [329, 0]
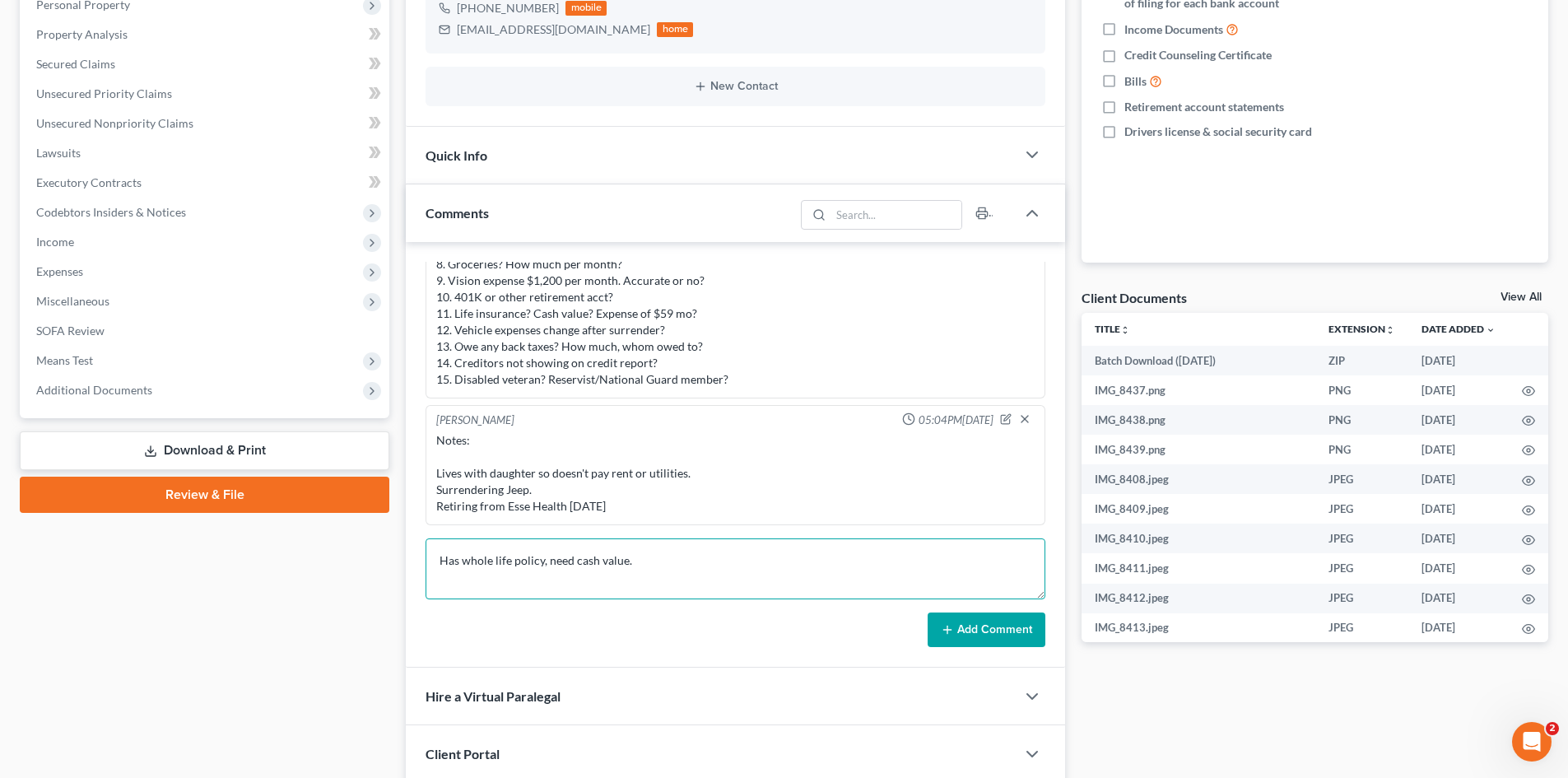
type textarea "Has whole life policy, need cash value."
click at [972, 627] on button "Add Comment" at bounding box center [986, 629] width 118 height 35
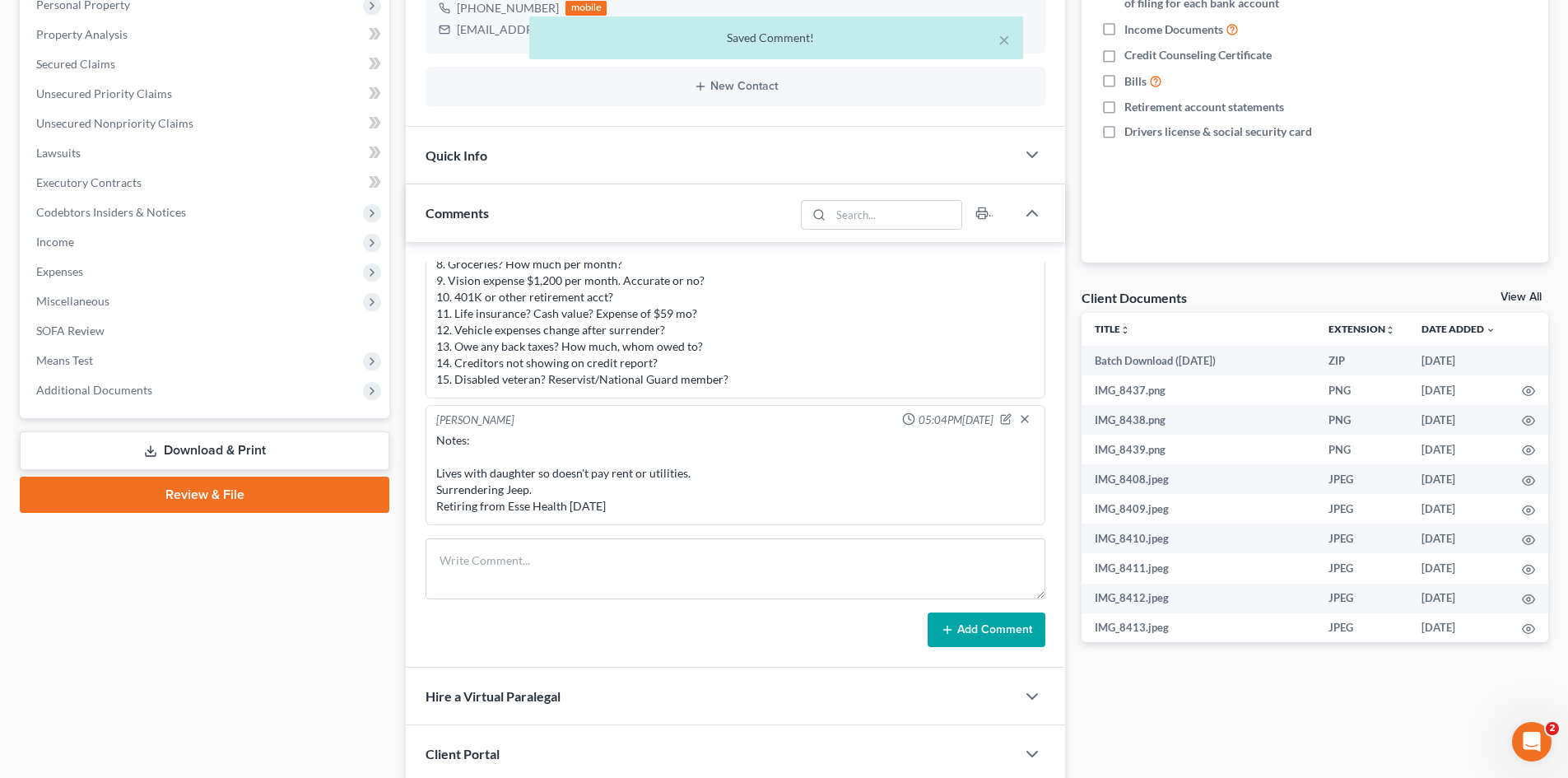
scroll to position [858, 0]
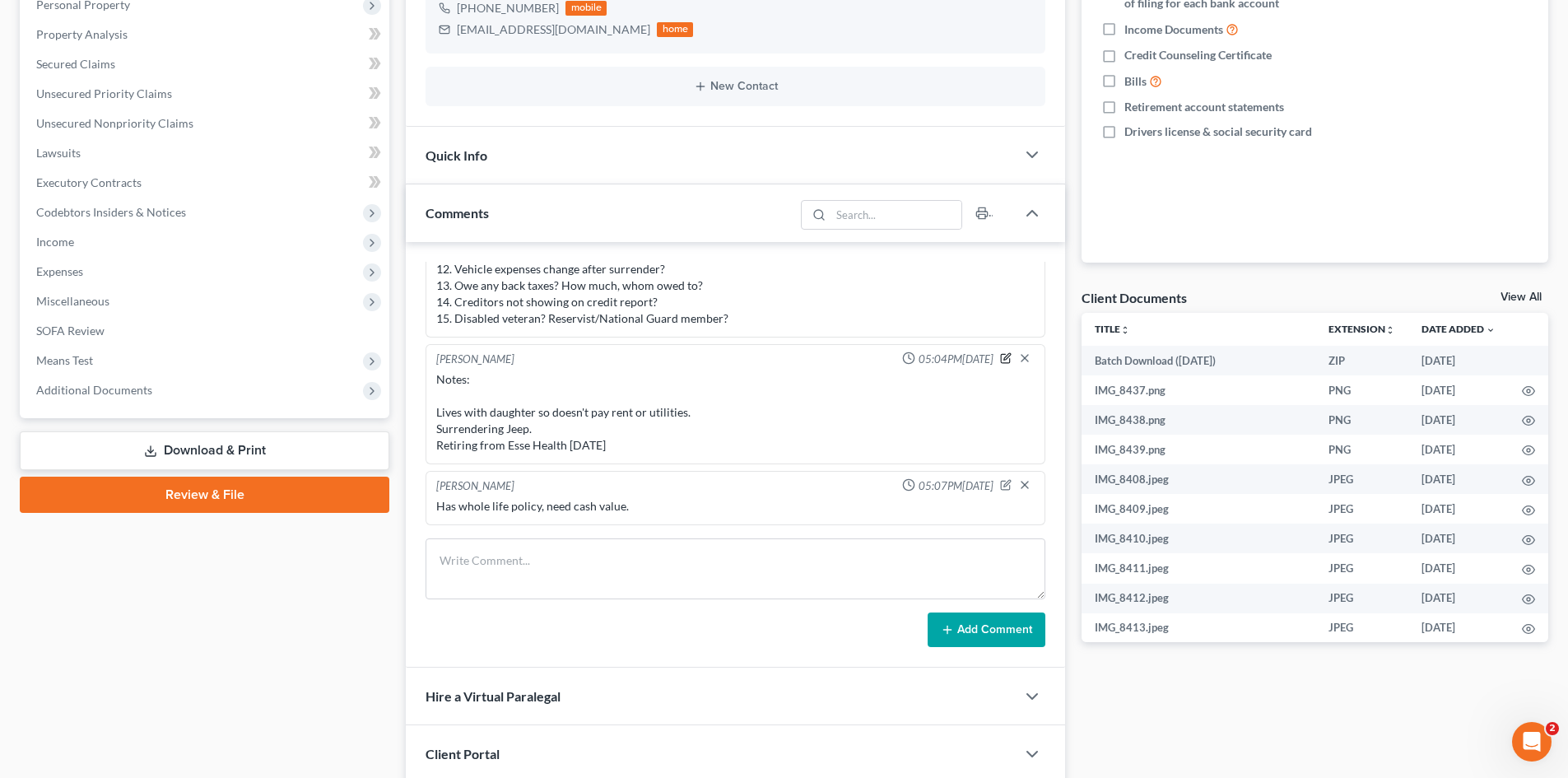
drag, startPoint x: 995, startPoint y: 356, endPoint x: 984, endPoint y: 368, distance: 16.3
click at [1004, 356] on icon "button" at bounding box center [1007, 356] width 7 height 7
type textarea "Notes: Lives with daughter so doesn't pay rent or utilities. Surrendering Jeep.…"
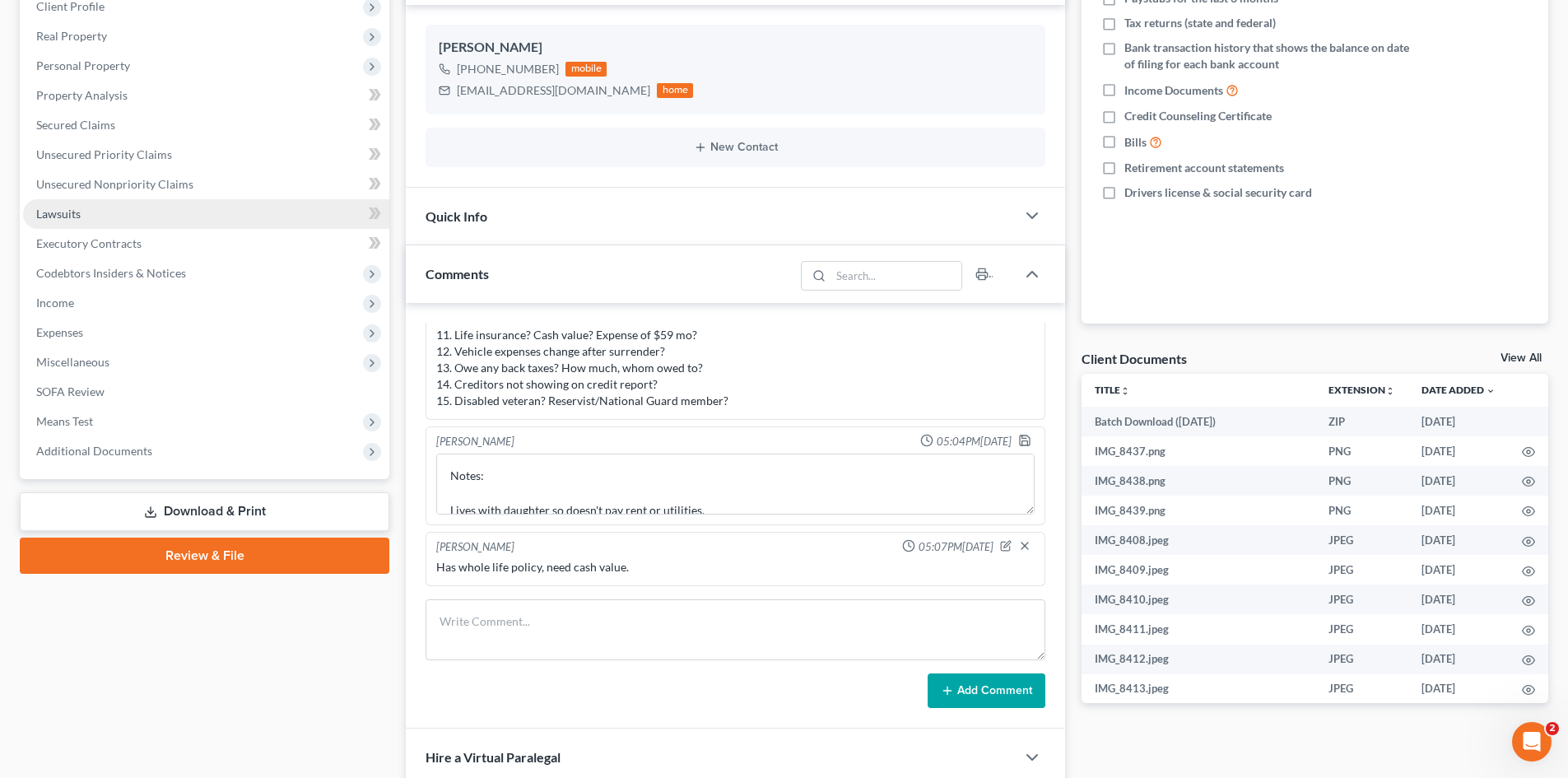
scroll to position [82, 0]
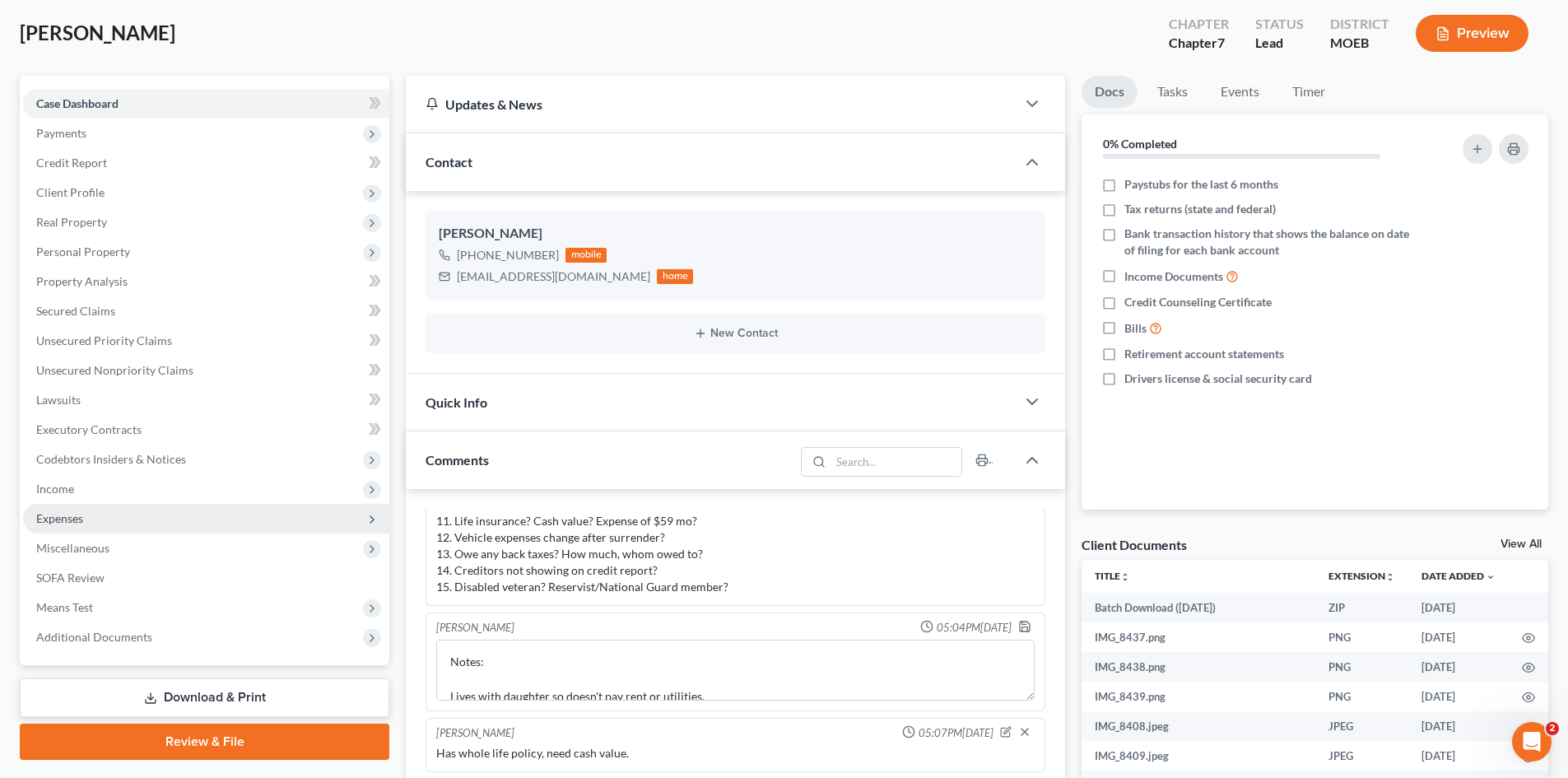
click at [78, 522] on span "Expenses" at bounding box center [60, 518] width 47 height 14
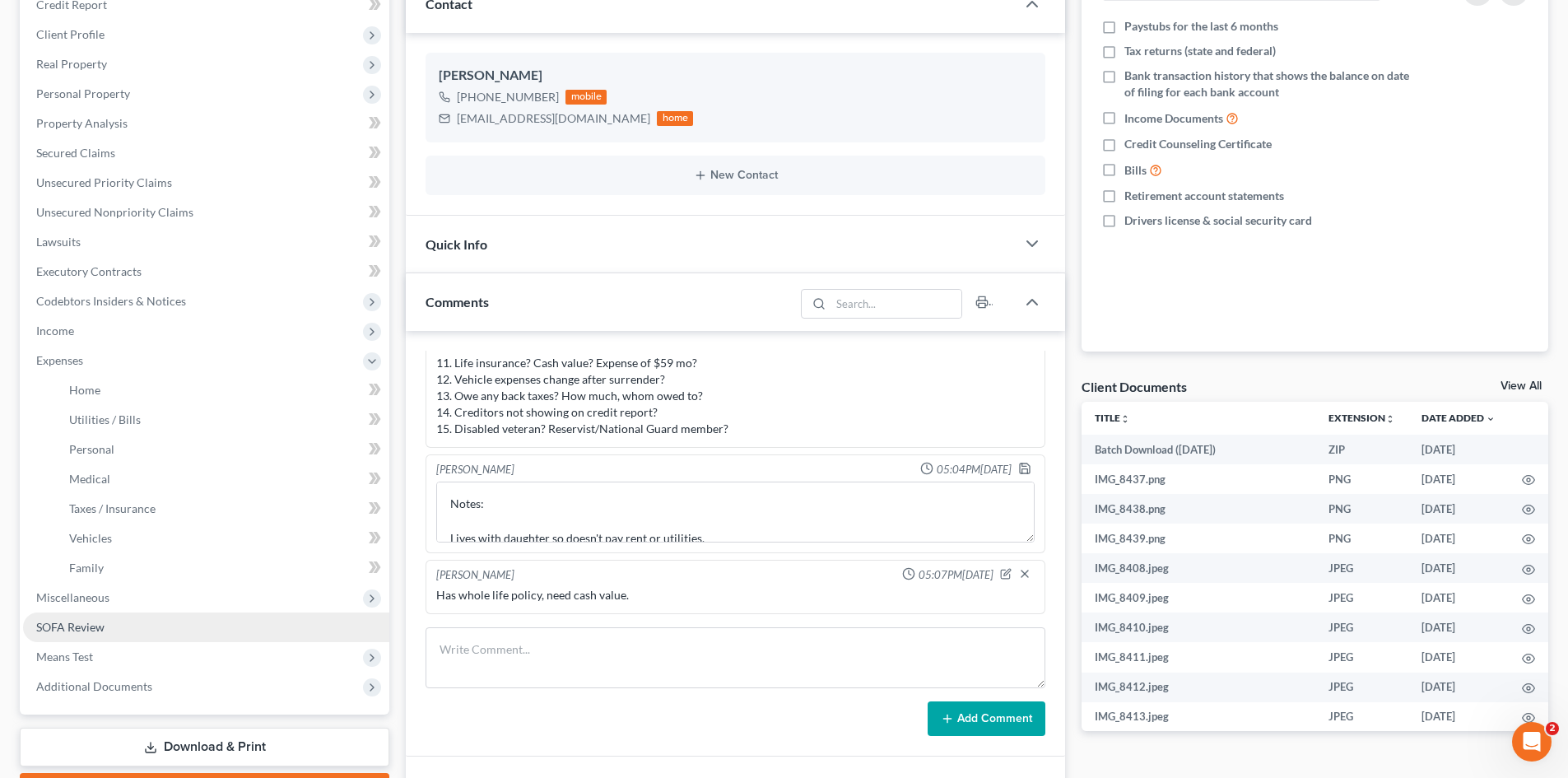
scroll to position [247, 0]
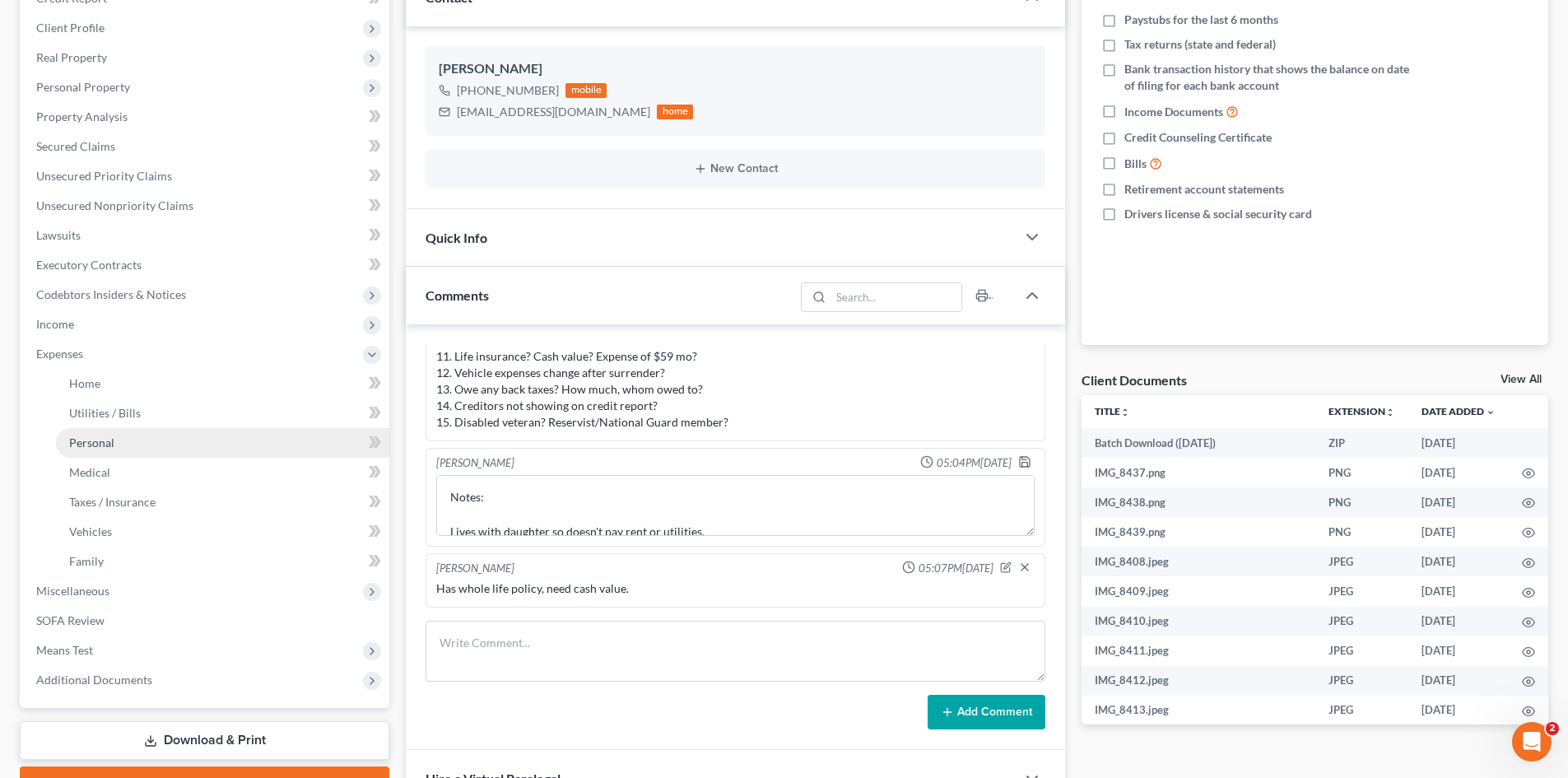
click at [96, 446] on span "Personal" at bounding box center [92, 442] width 45 height 14
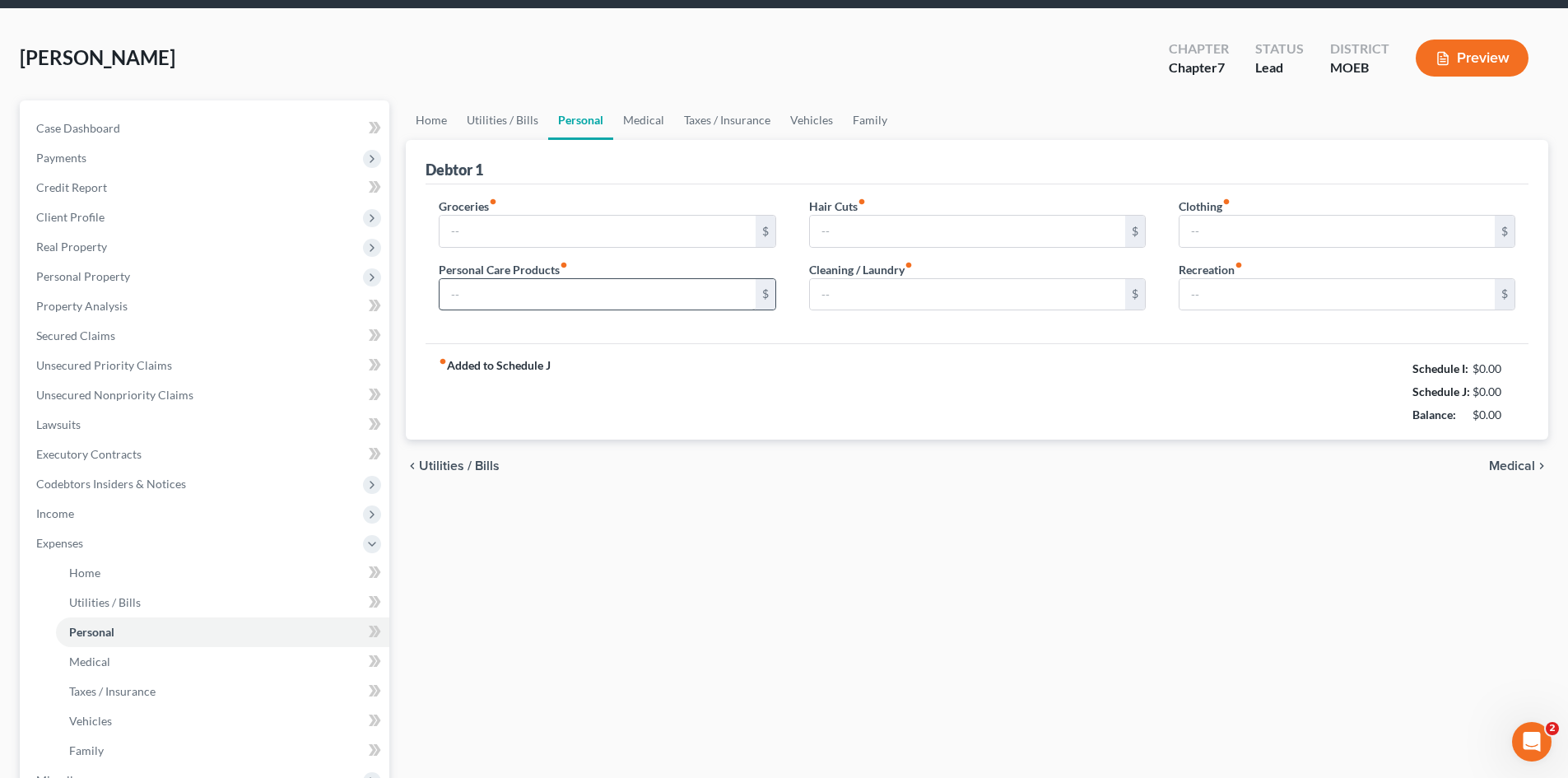
type input "45.00"
type input "110.00"
type input "65.00"
type input "50.00"
type input "90.00"
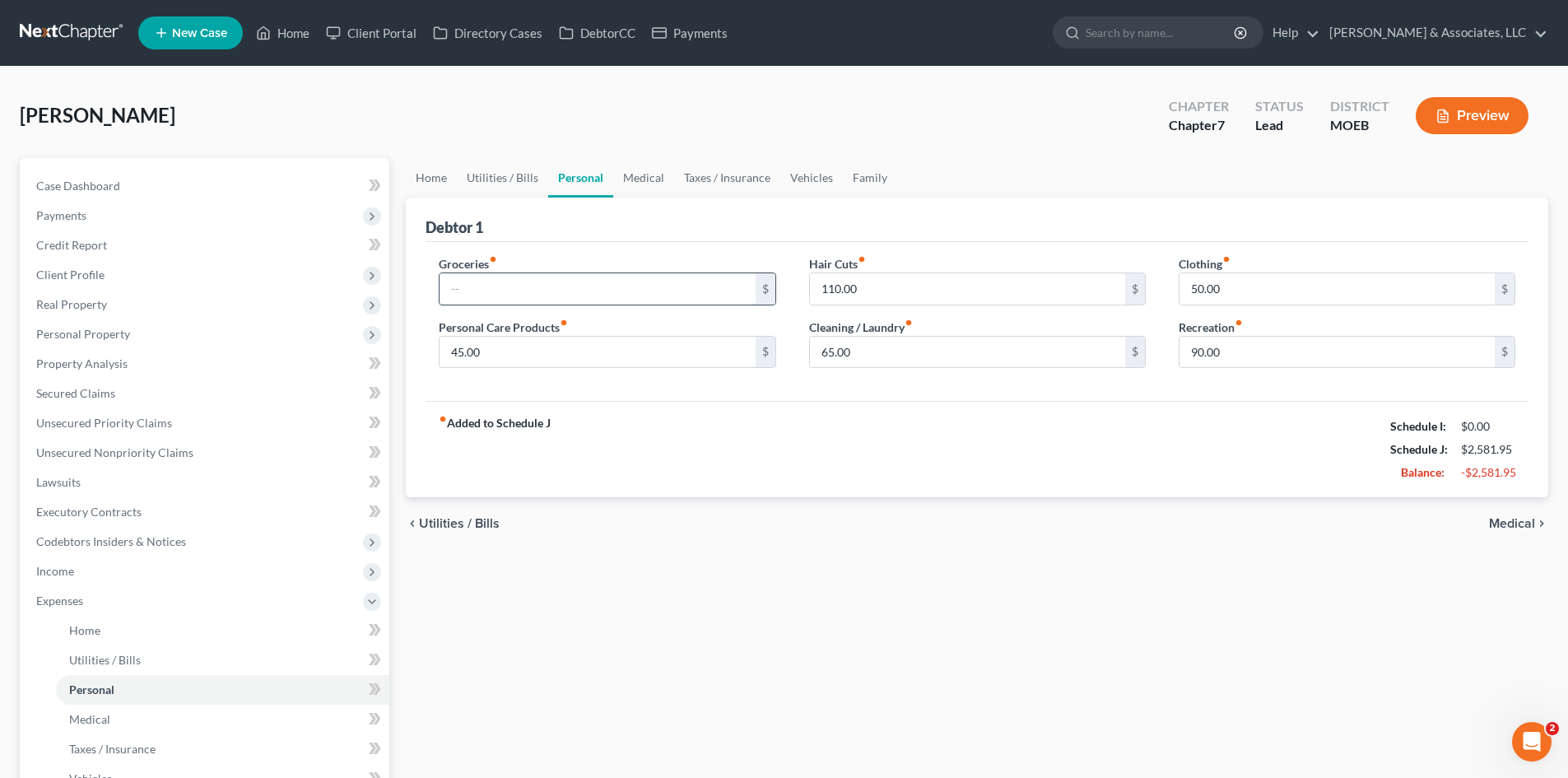
click at [508, 297] on input "text" at bounding box center [597, 288] width 315 height 31
type input "400.00"
click at [530, 348] on input "45.00" at bounding box center [597, 352] width 315 height 31
type input "100.00"
click at [1236, 288] on input "50.00" at bounding box center [1337, 288] width 315 height 31
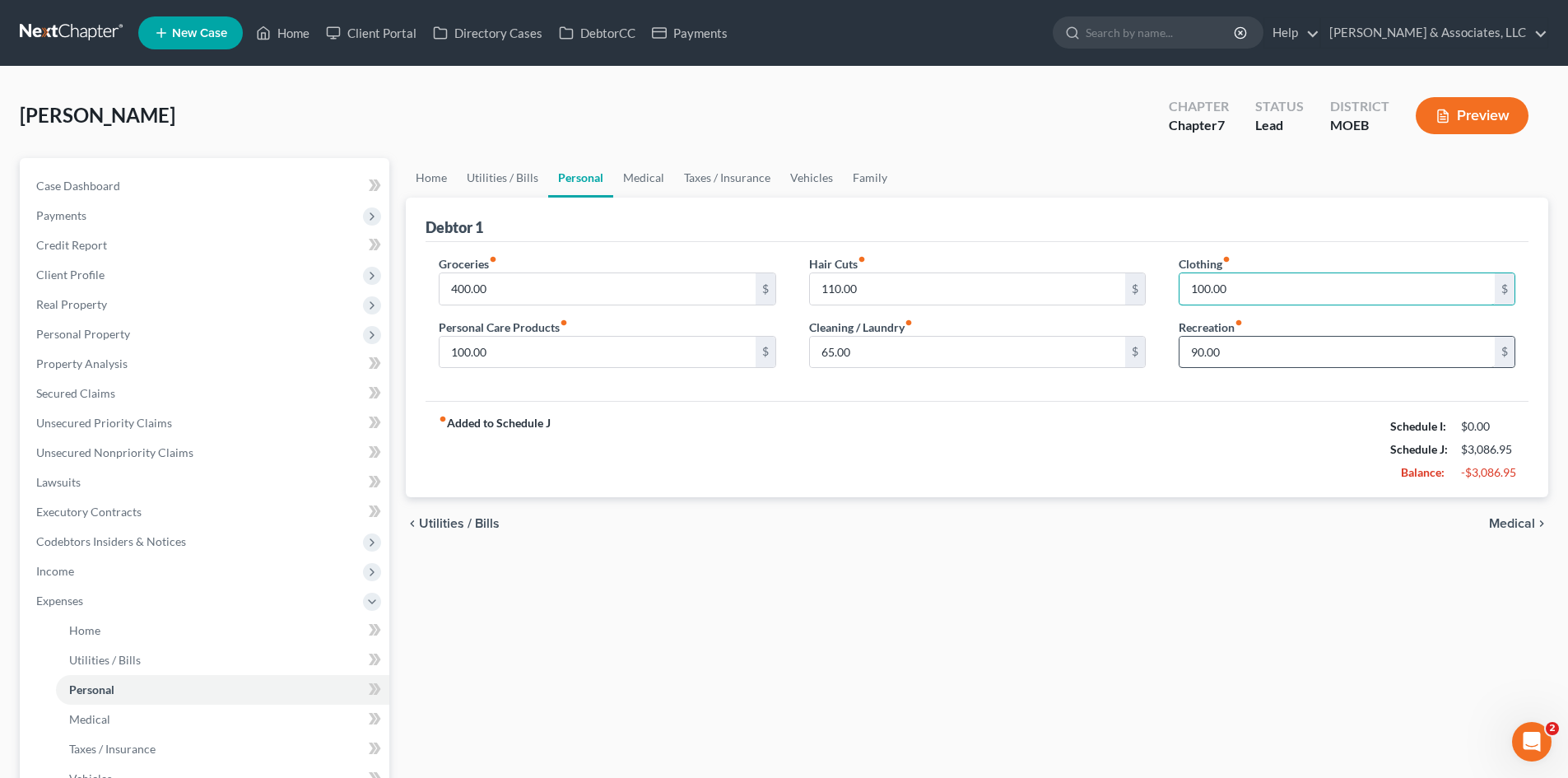
type input "100.00"
click at [1228, 350] on input "90.00" at bounding box center [1337, 352] width 315 height 31
type input "100.00"
click at [115, 452] on span "Unsecured Nonpriority Claims" at bounding box center [115, 452] width 157 height 14
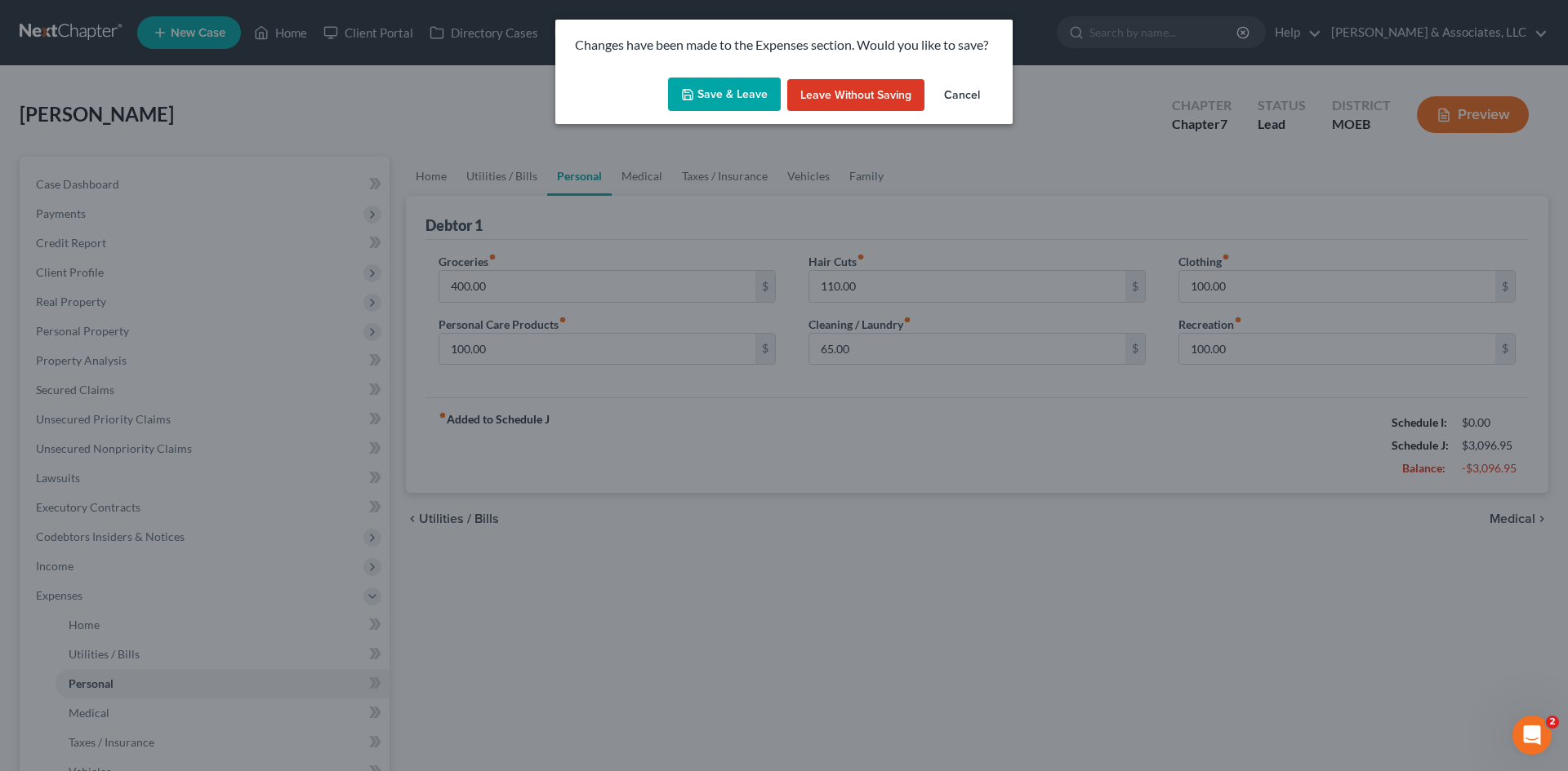
click at [734, 92] on button "Save & Leave" at bounding box center [724, 95] width 113 height 34
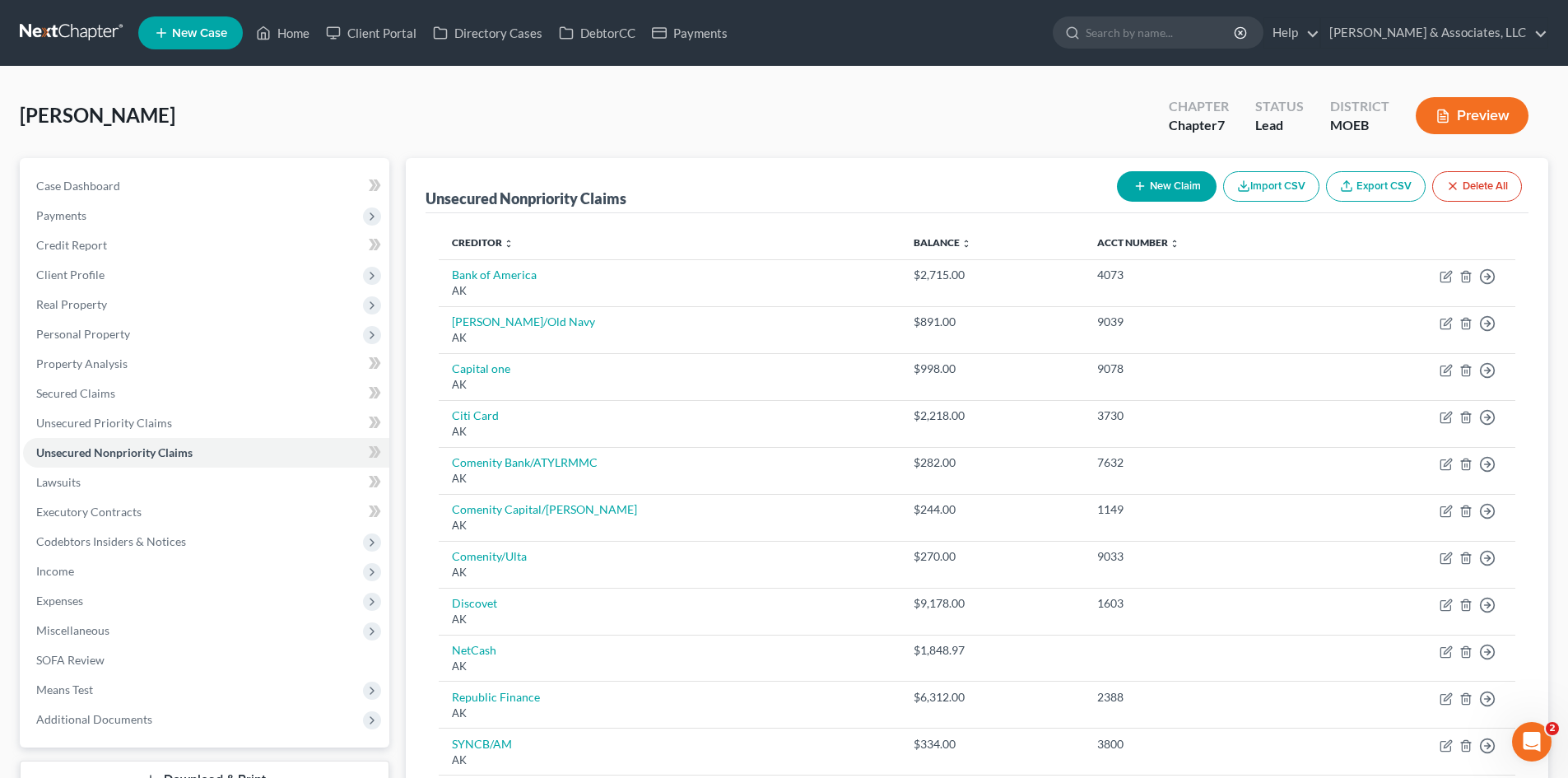
click at [1182, 181] on button "New Claim" at bounding box center [1167, 186] width 100 height 31
select select "0"
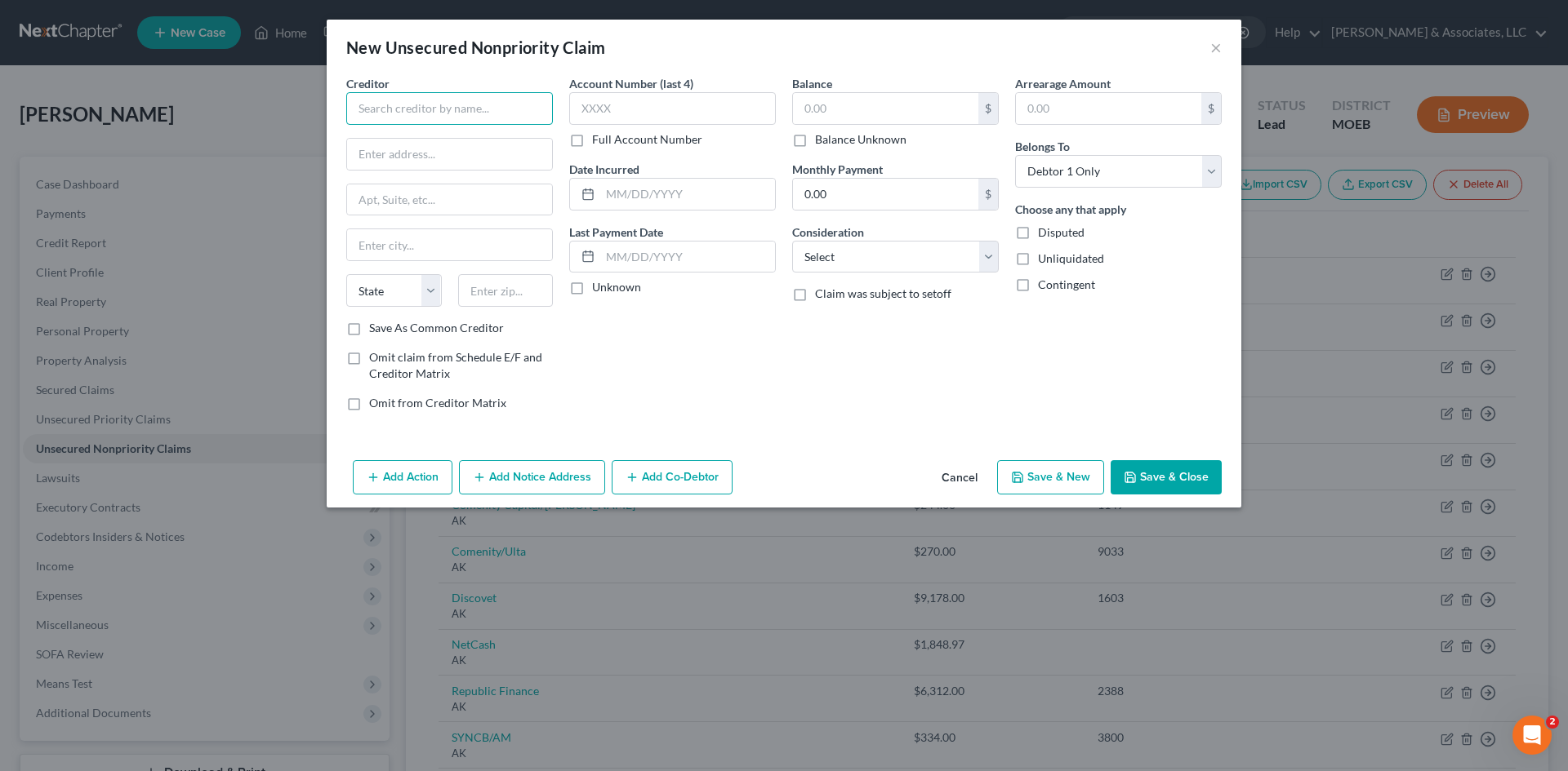
click at [439, 113] on input "text" at bounding box center [449, 107] width 207 height 32
type input "Cashnet"
click at [825, 111] on input "text" at bounding box center [886, 107] width 185 height 31
type input "1,882.25"
click at [1156, 480] on button "Save & Close" at bounding box center [1166, 477] width 111 height 34
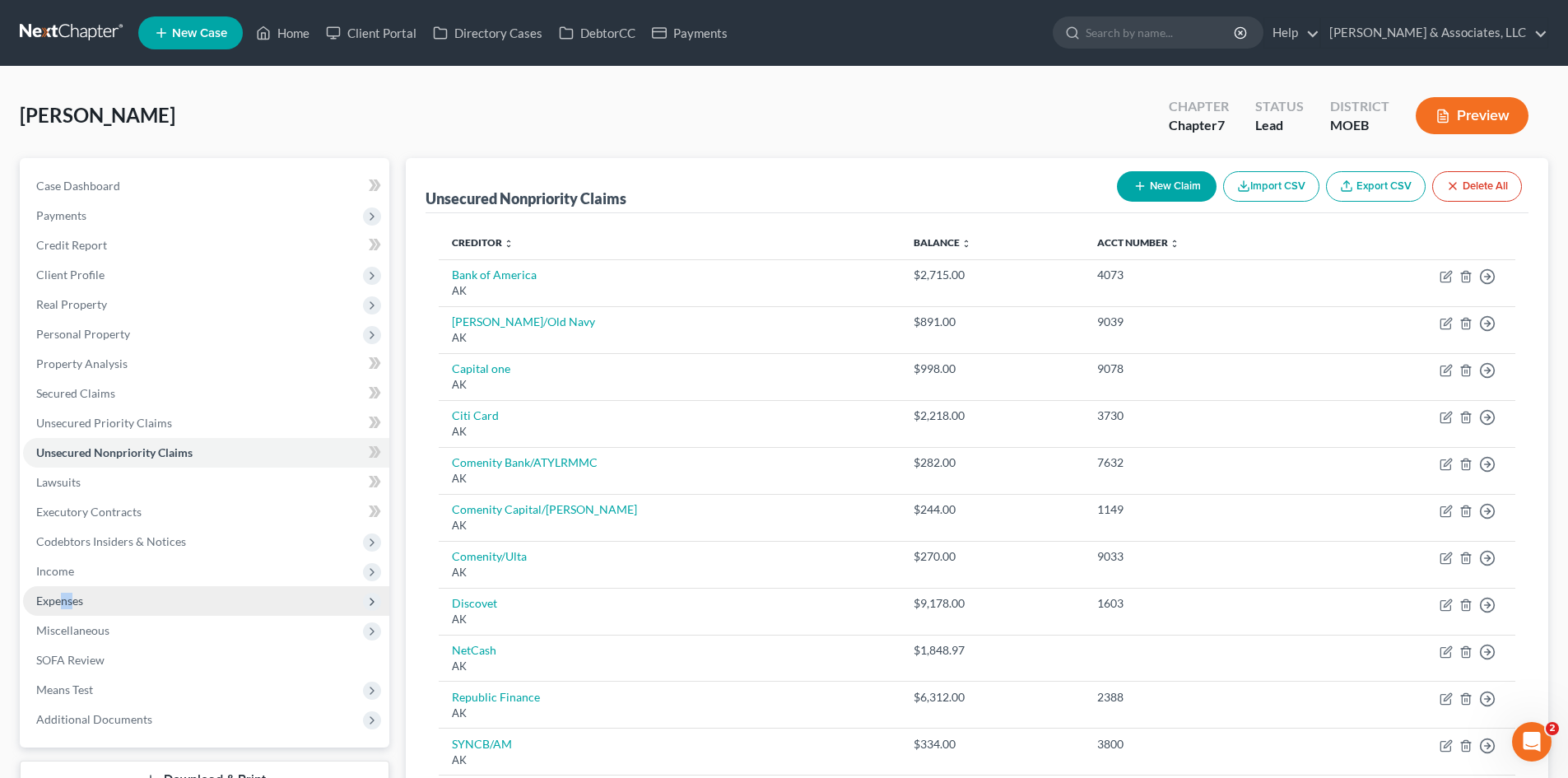
drag, startPoint x: 64, startPoint y: 603, endPoint x: 74, endPoint y: 597, distance: 11.7
click at [74, 597] on span "Expenses" at bounding box center [60, 600] width 47 height 14
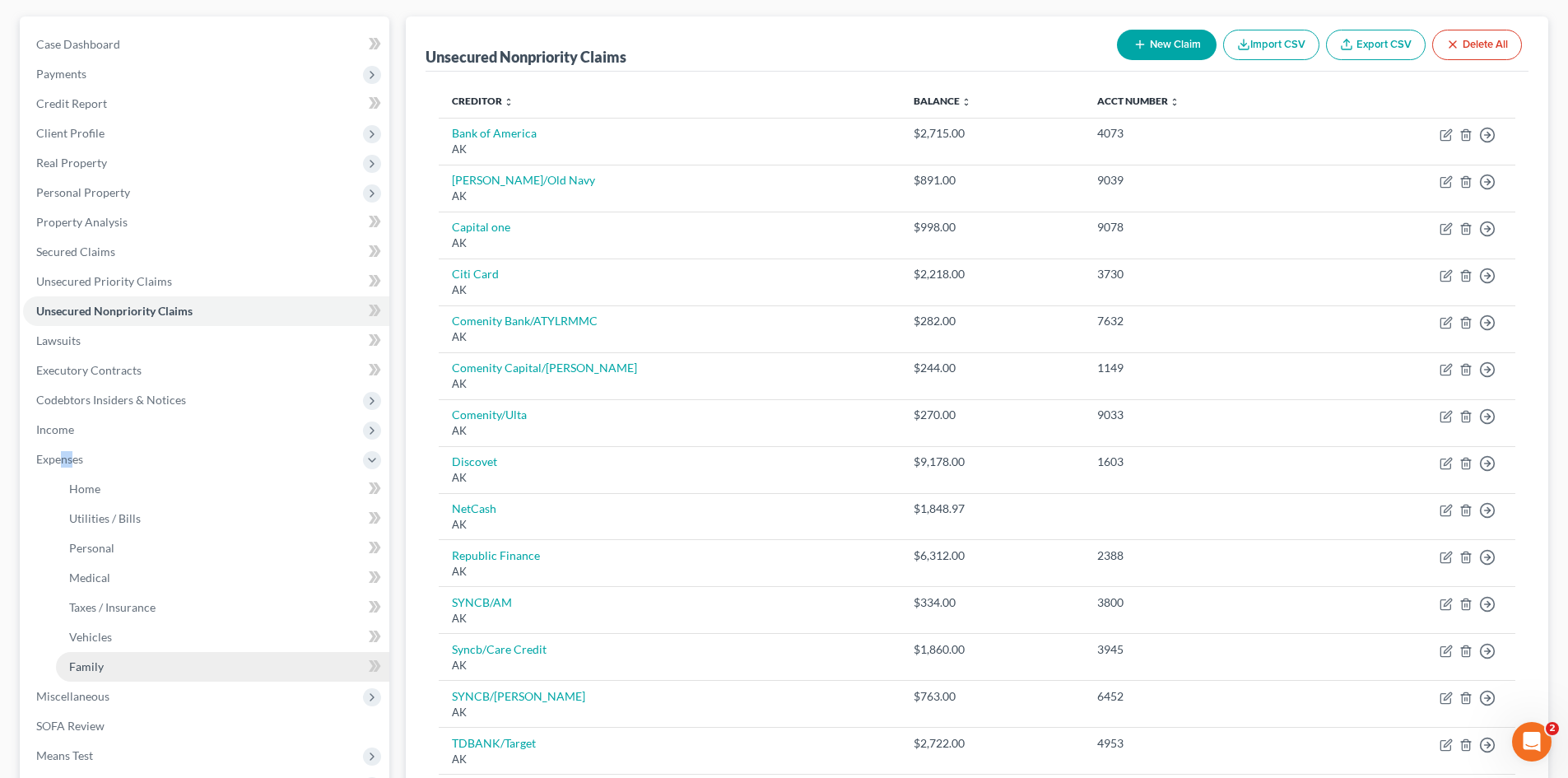
scroll to position [165, 0]
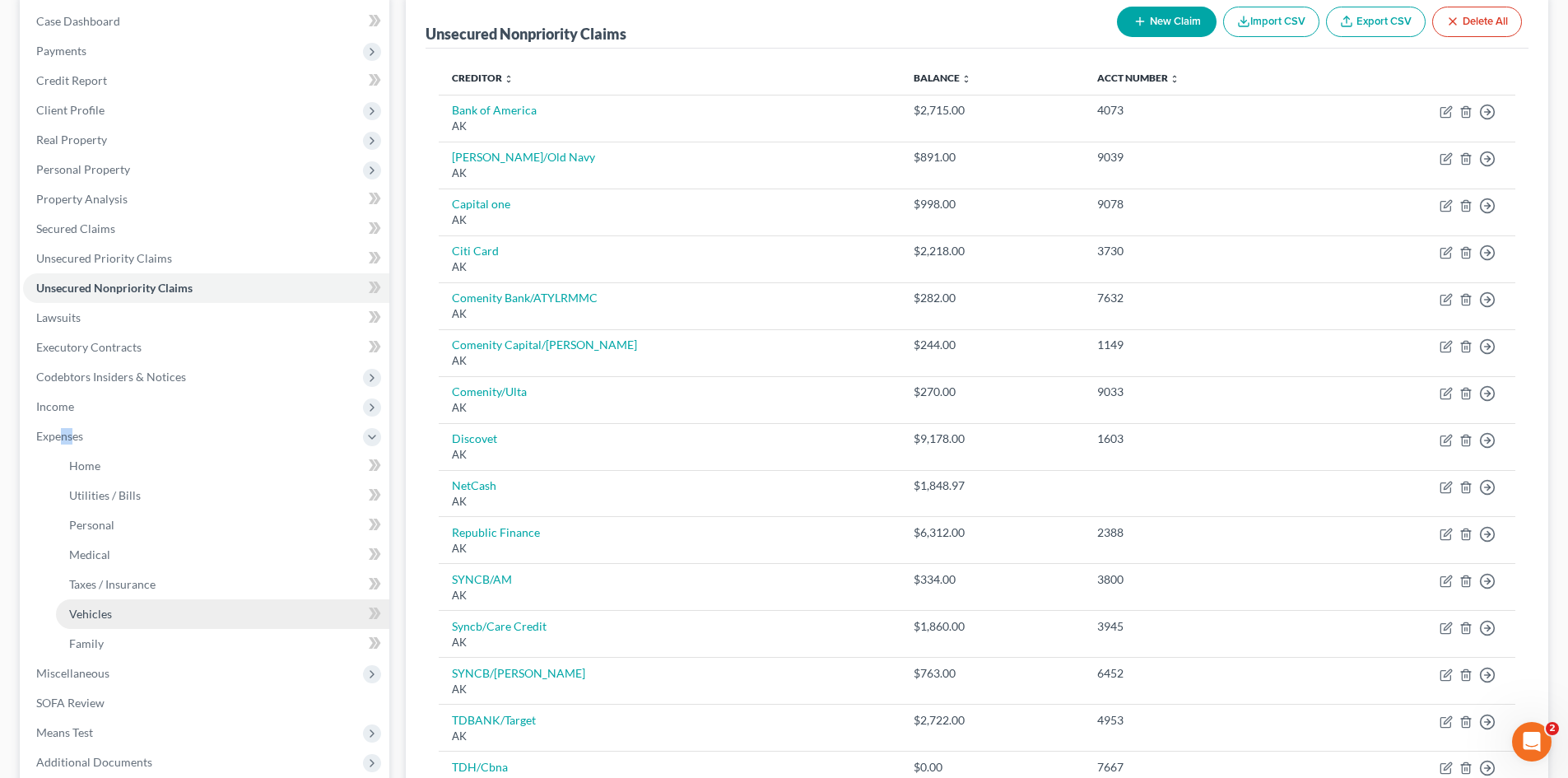
click at [101, 611] on span "Vehicles" at bounding box center [91, 613] width 43 height 14
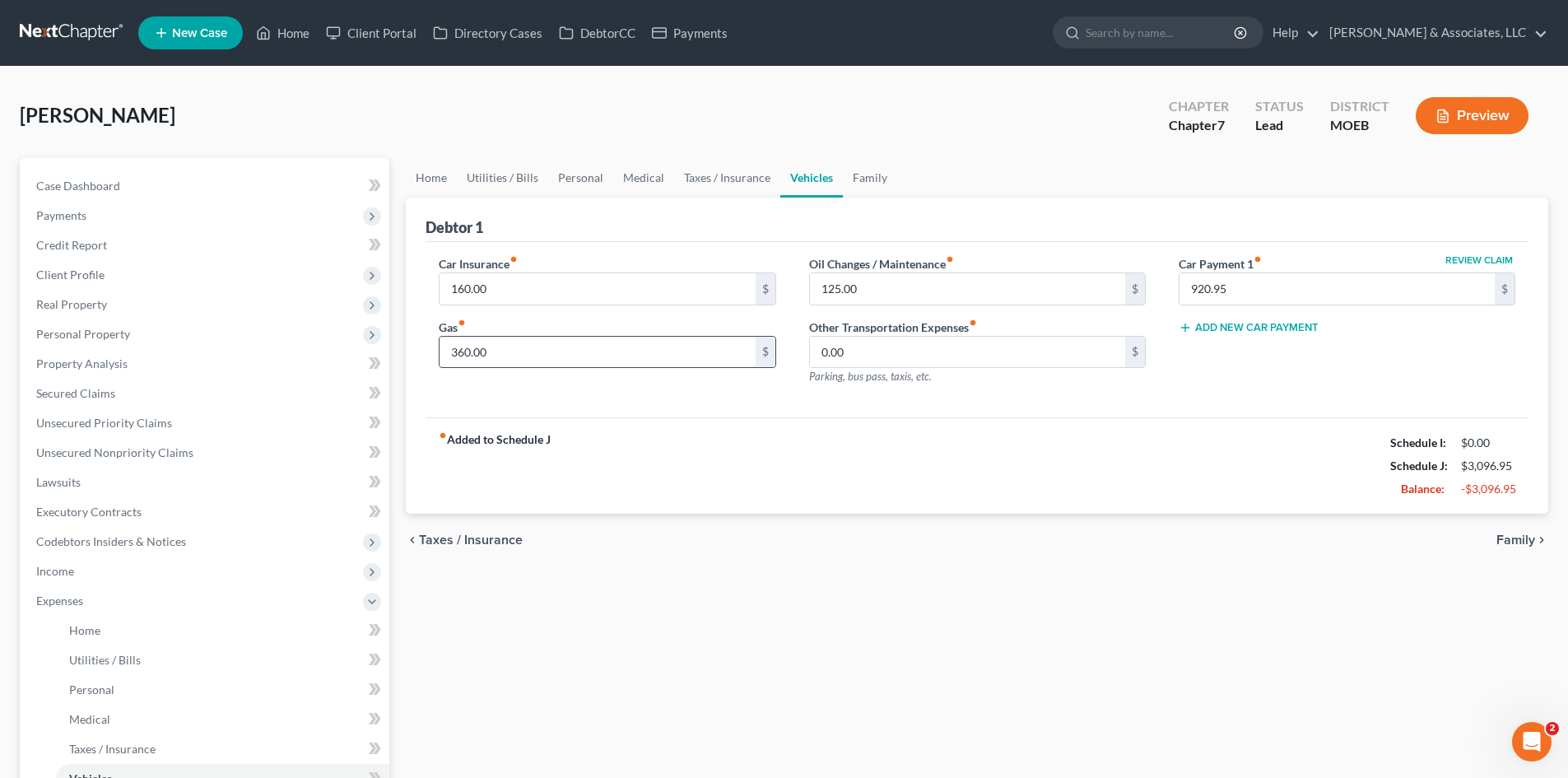
click at [510, 364] on input "360.00" at bounding box center [597, 352] width 315 height 31
type input "180.00"
click at [911, 288] on input "125.00" at bounding box center [967, 288] width 315 height 31
type input "100.00"
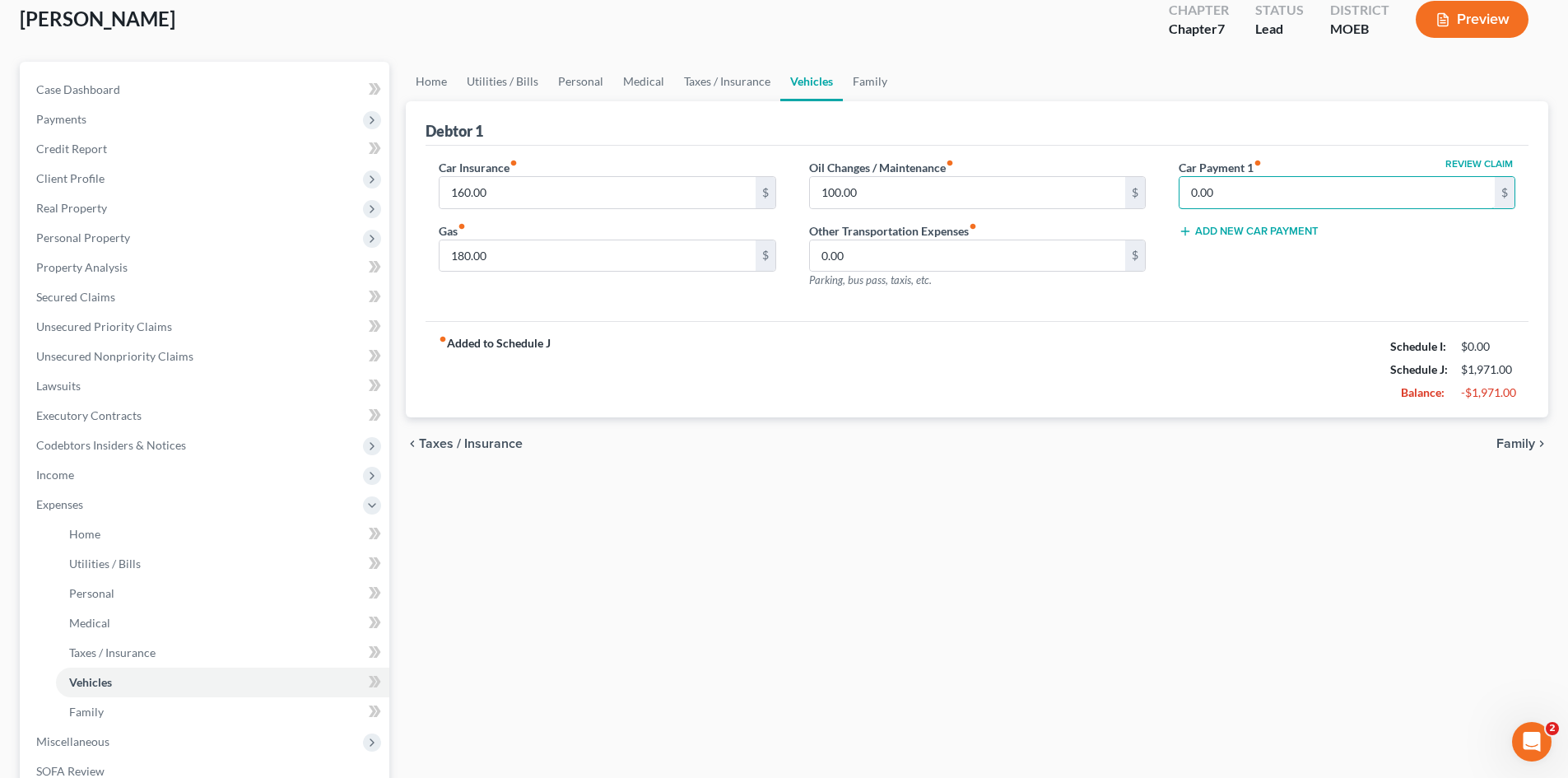
scroll to position [247, 0]
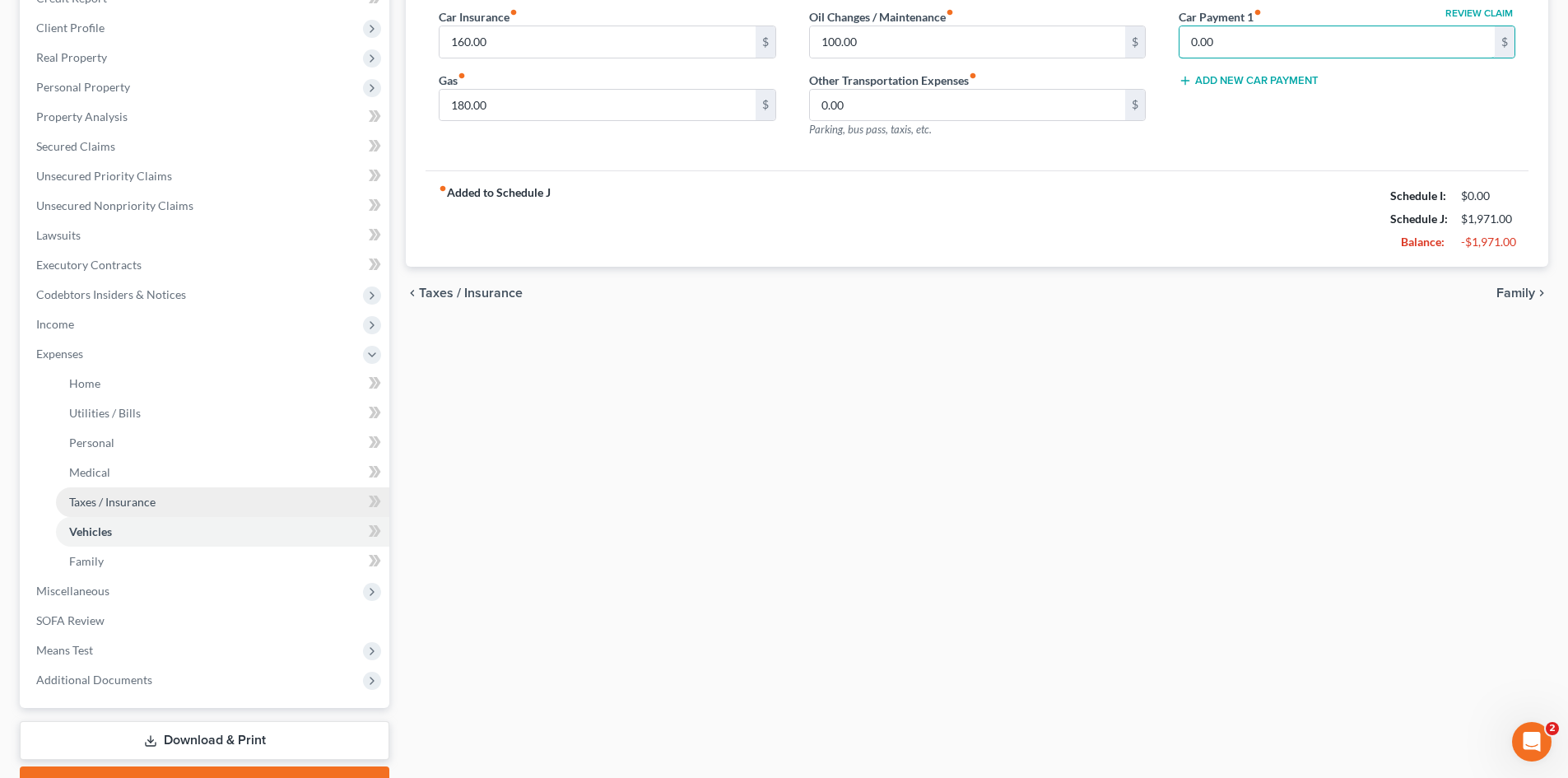
type input "0.00"
click at [120, 497] on span "Taxes / Insurance" at bounding box center [112, 501] width 86 height 14
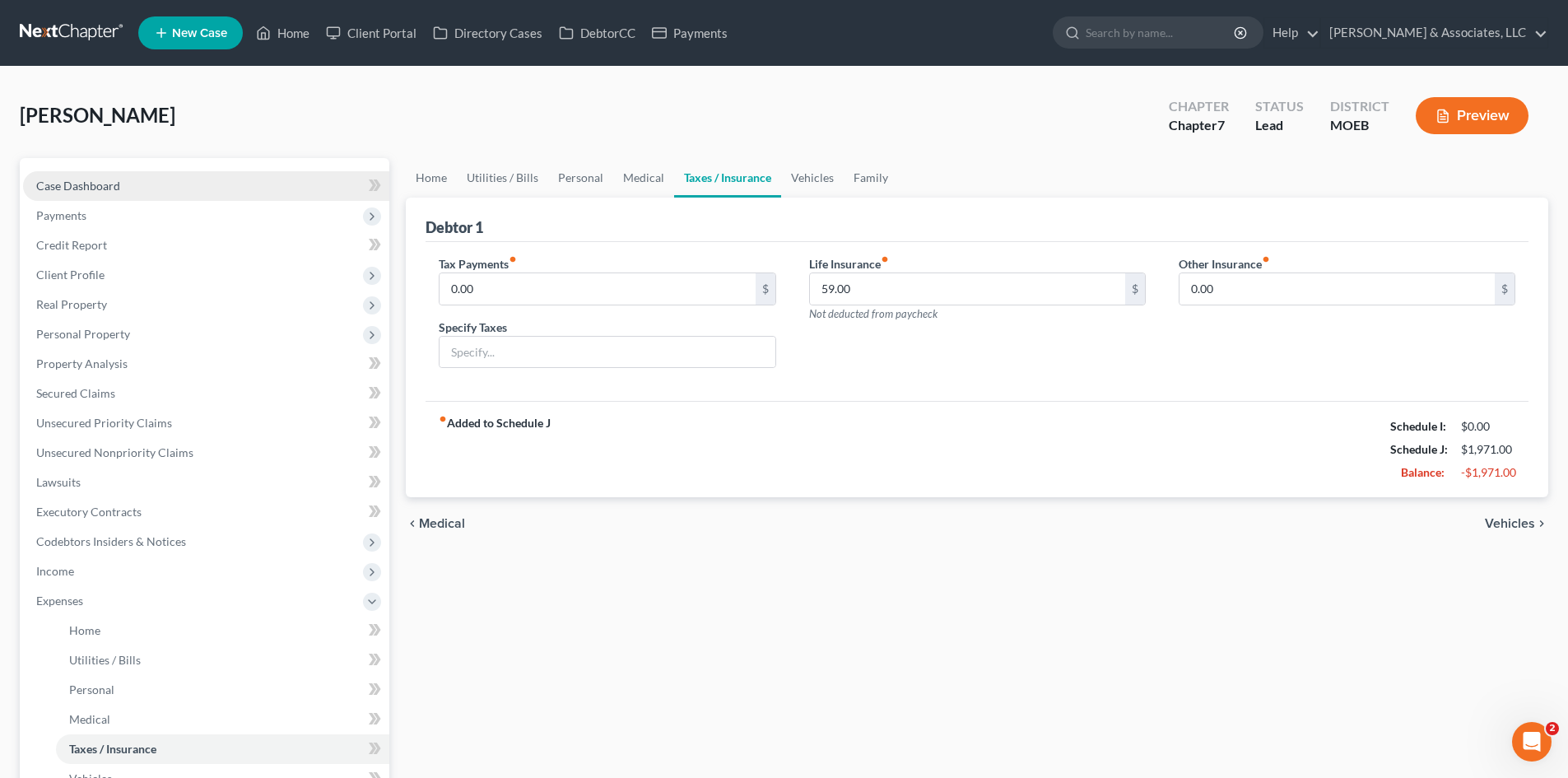
click at [77, 190] on span "Case Dashboard" at bounding box center [79, 185] width 84 height 14
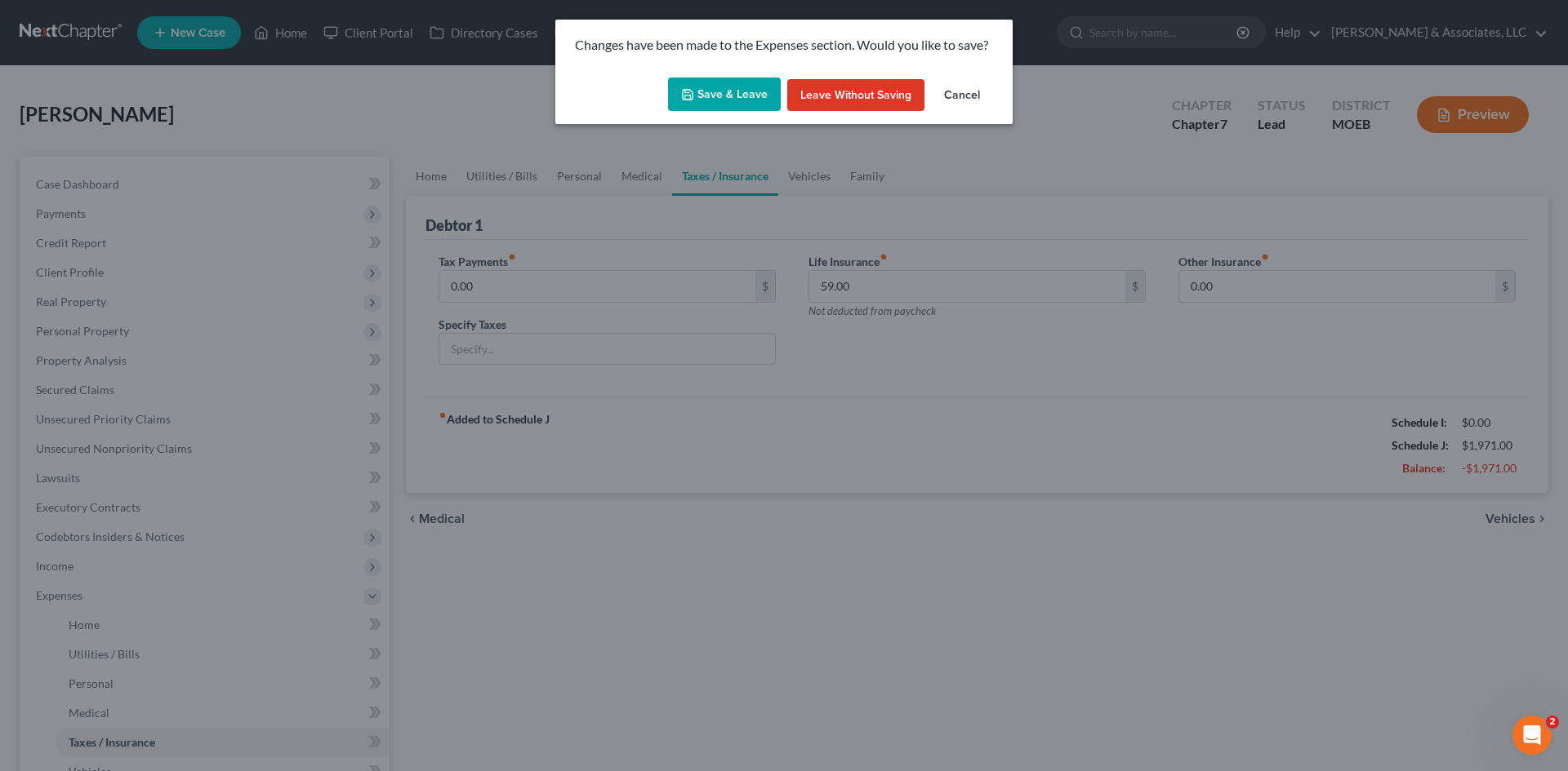
click at [724, 89] on button "Save & Leave" at bounding box center [724, 95] width 113 height 34
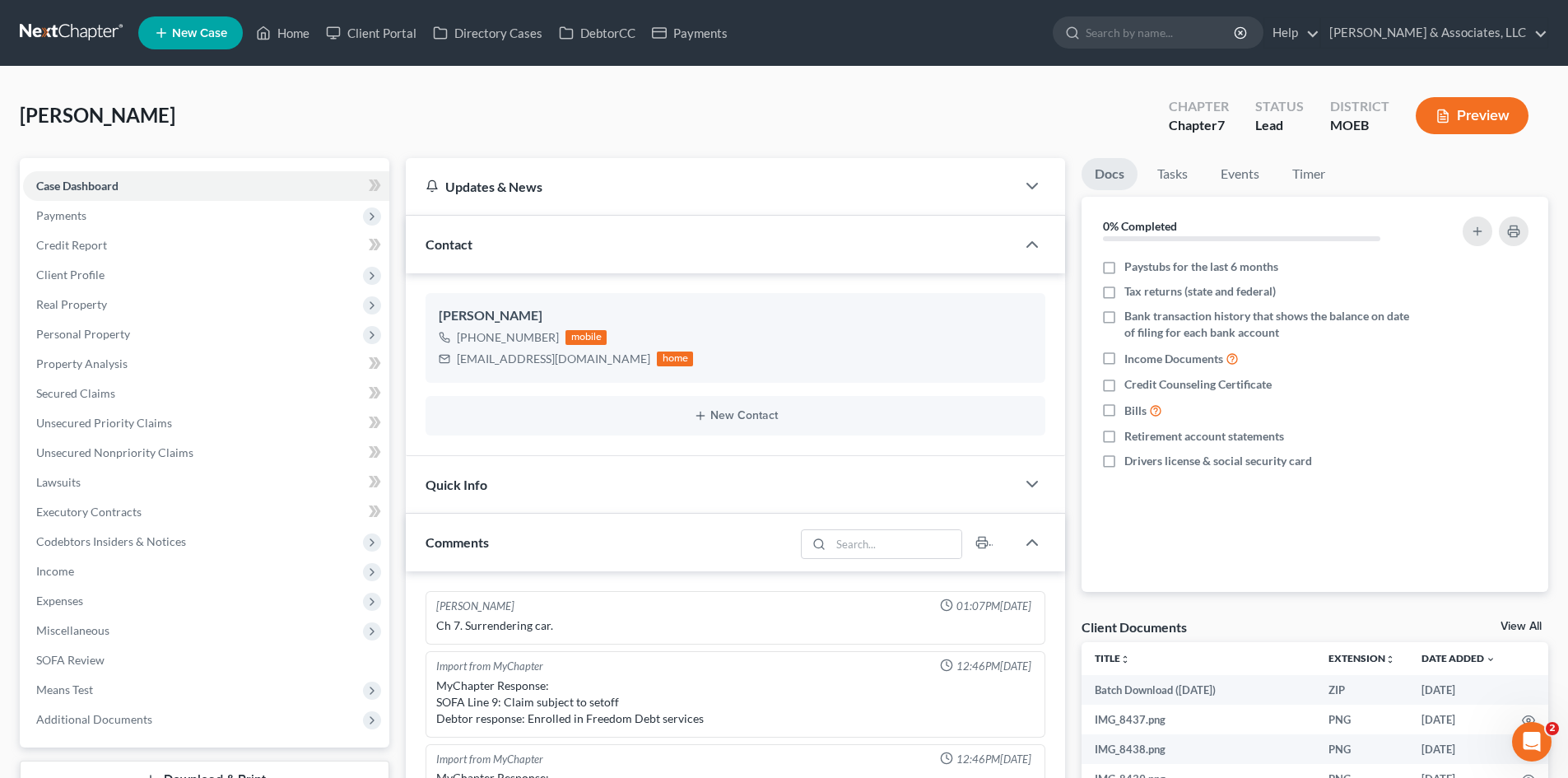
scroll to position [858, 0]
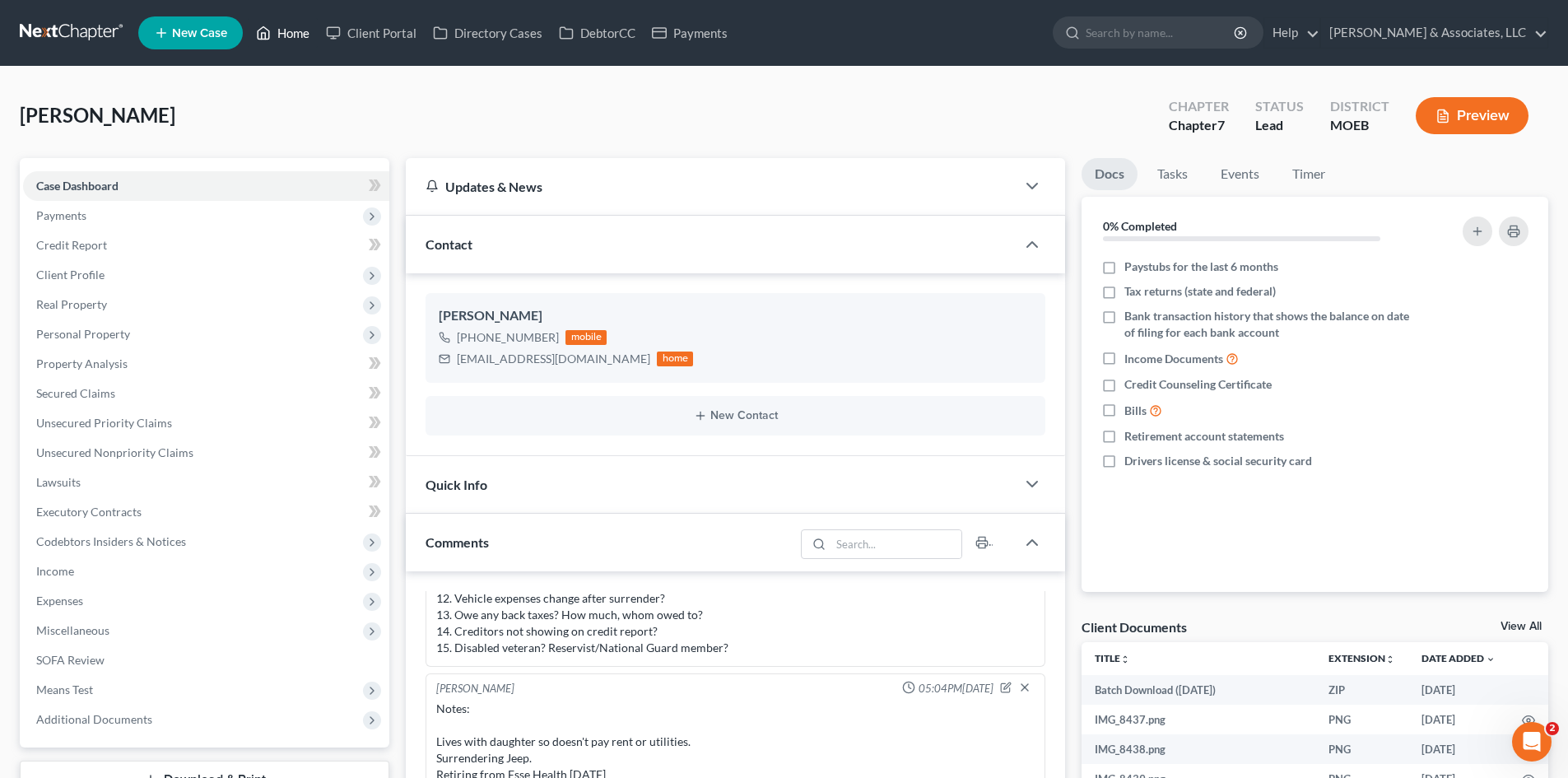
click at [299, 33] on link "Home" at bounding box center [282, 33] width 70 height 30
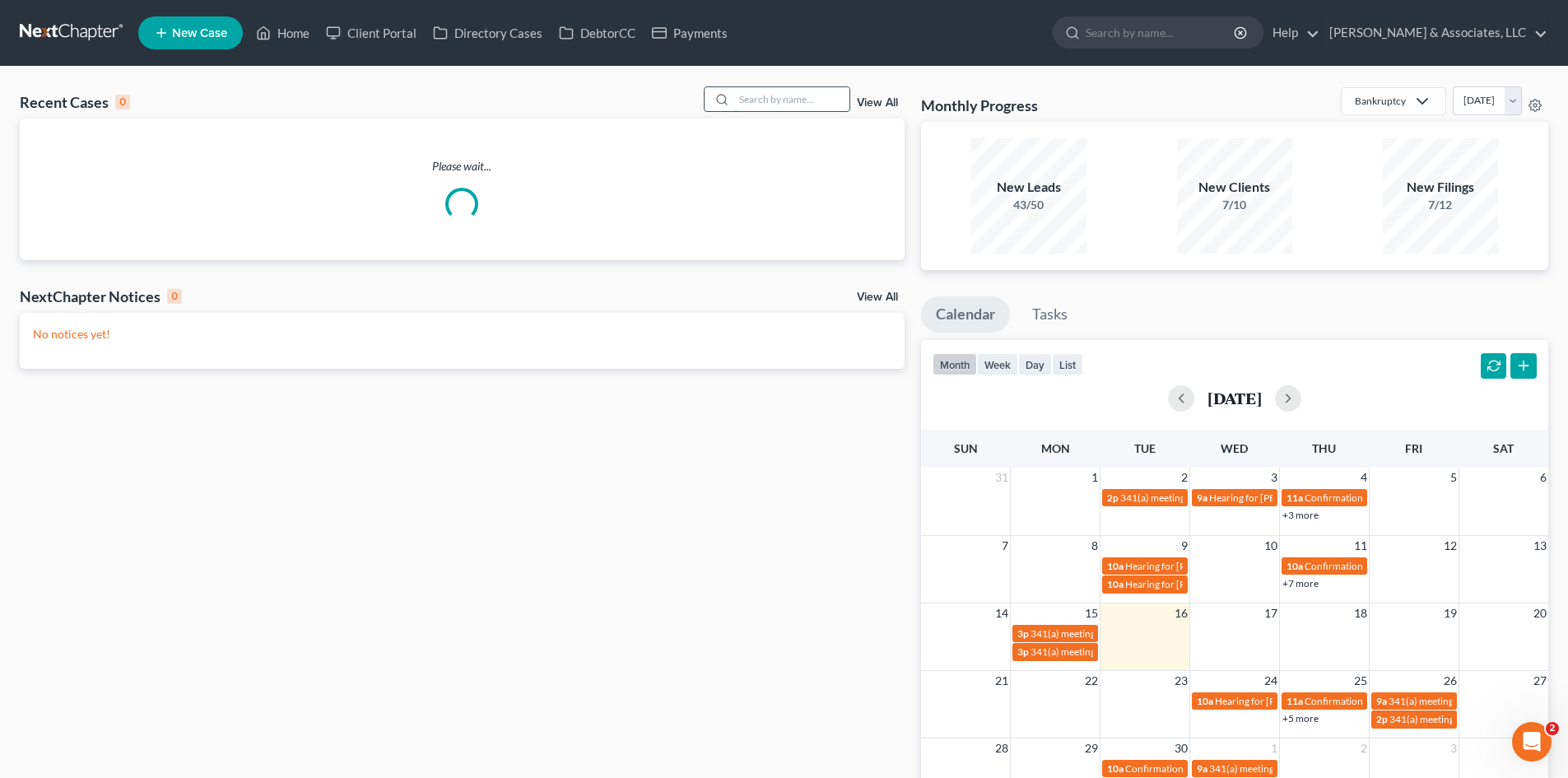
click at [794, 96] on input "search" at bounding box center [791, 99] width 115 height 24
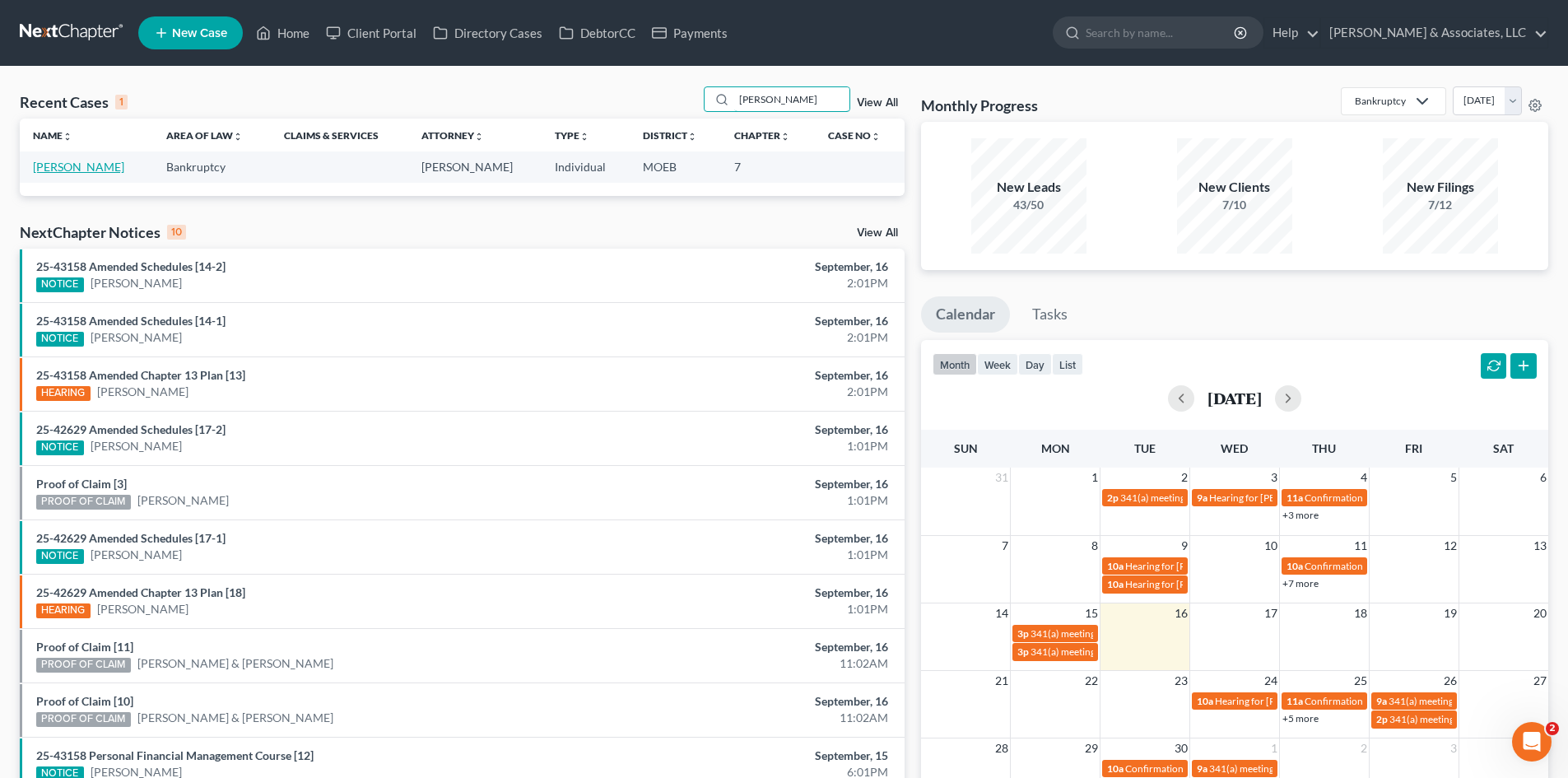
type input "[PERSON_NAME]"
click at [67, 170] on link "[PERSON_NAME]" at bounding box center [79, 166] width 92 height 14
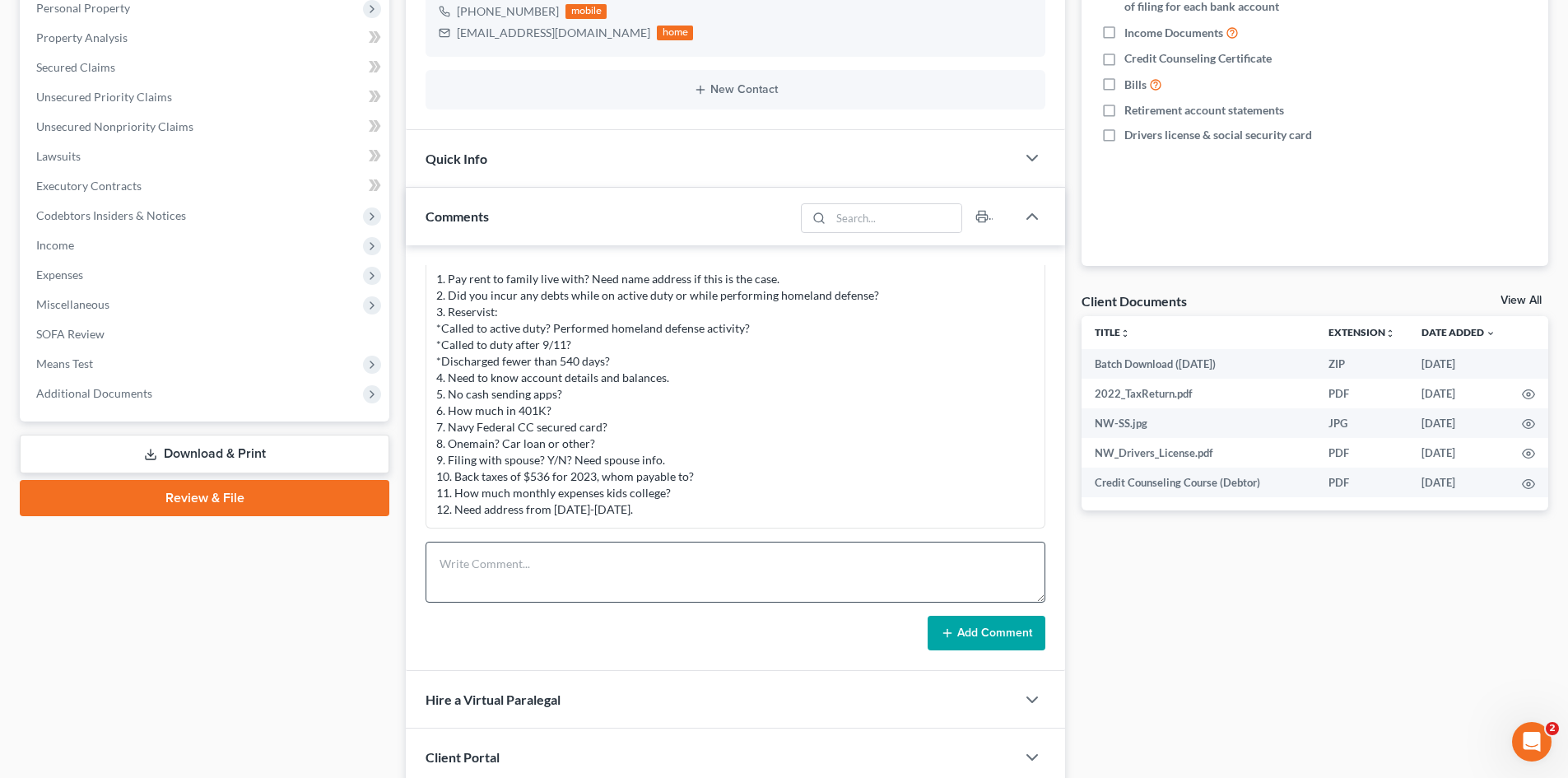
scroll to position [329, 0]
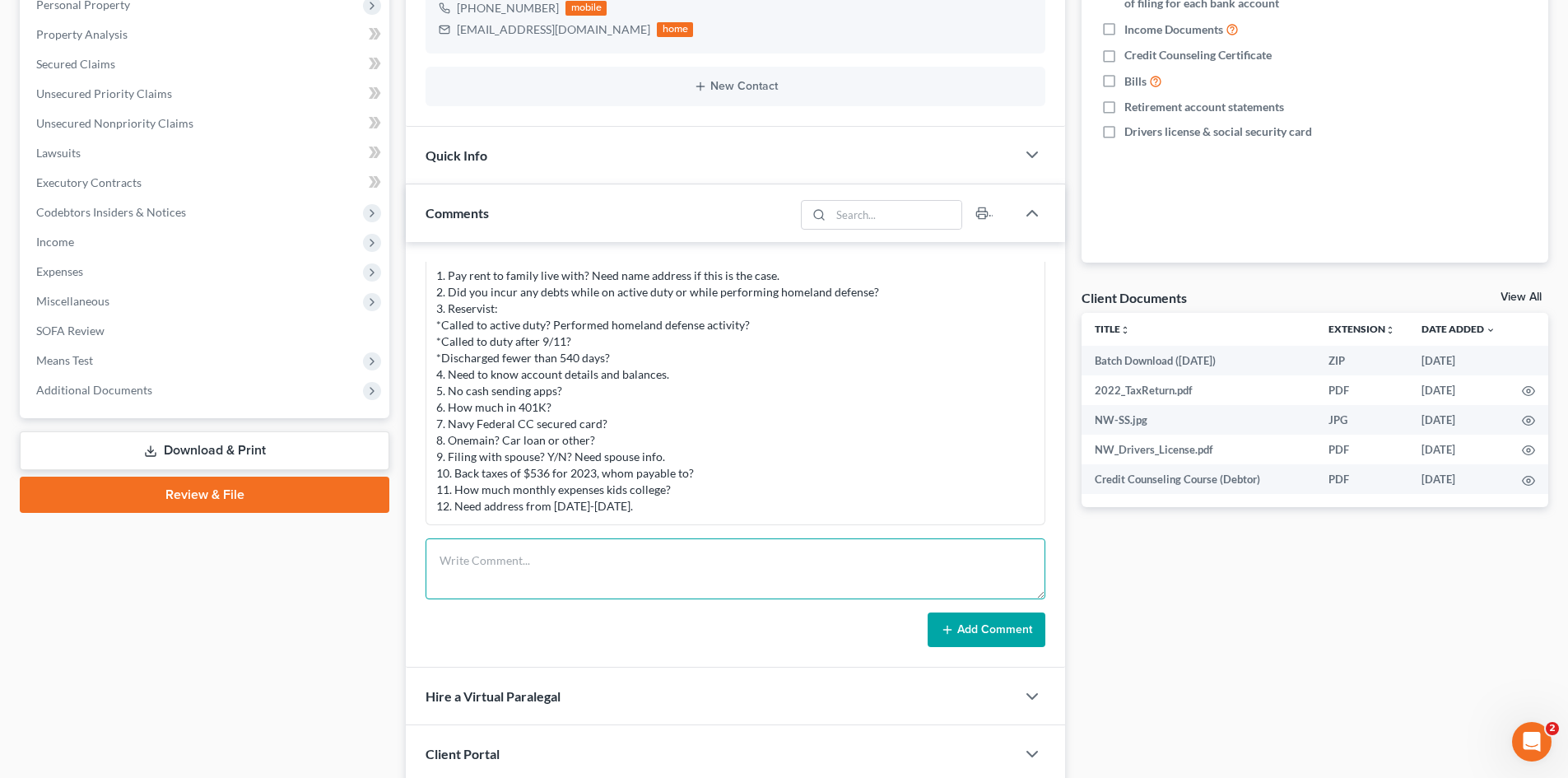
click at [562, 540] on textarea at bounding box center [735, 569] width 620 height 61
